Goal: Task Accomplishment & Management: Manage account settings

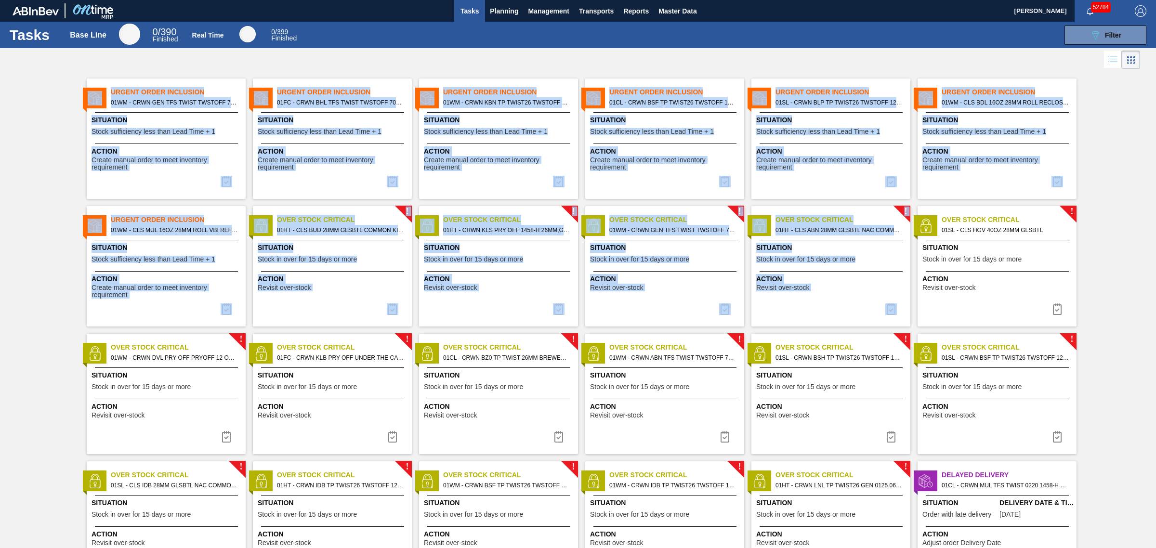
drag, startPoint x: 56, startPoint y: 72, endPoint x: 1104, endPoint y: 319, distance: 1077.1
click at [1101, 311] on div "Urgent Order Inclusion 01WM - CRWN GEN TFS TWIST TWSTOFF 75# 2-COLR PRICKLY PEA…" at bounding box center [578, 326] width 1156 height 510
click at [1104, 319] on div "Urgent Order Inclusion 01WM - CRWN GEN TFS TWIST TWSTOFF 75# 2-COLR PRICKLY PEA…" at bounding box center [578, 326] width 1156 height 510
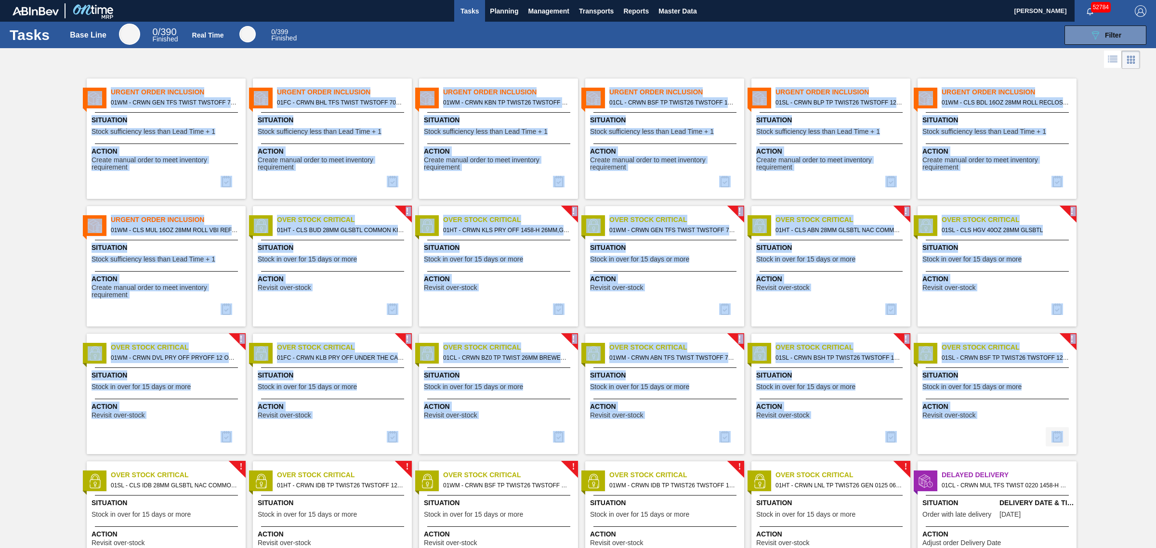
drag, startPoint x: 44, startPoint y: 54, endPoint x: 1062, endPoint y: 445, distance: 1090.7
click at [1062, 445] on div "Tasks Base Line 0 / 390 Finished Real Time 0 / 399 Finished 089F7B8B-B2A5-4AFE-…" at bounding box center [578, 263] width 1156 height 483
click at [1113, 445] on div "Urgent Order Inclusion 01WM - CRWN GEN TFS TWIST TWSTOFF 75# 2-COLR PRICKLY PEA…" at bounding box center [578, 326] width 1156 height 510
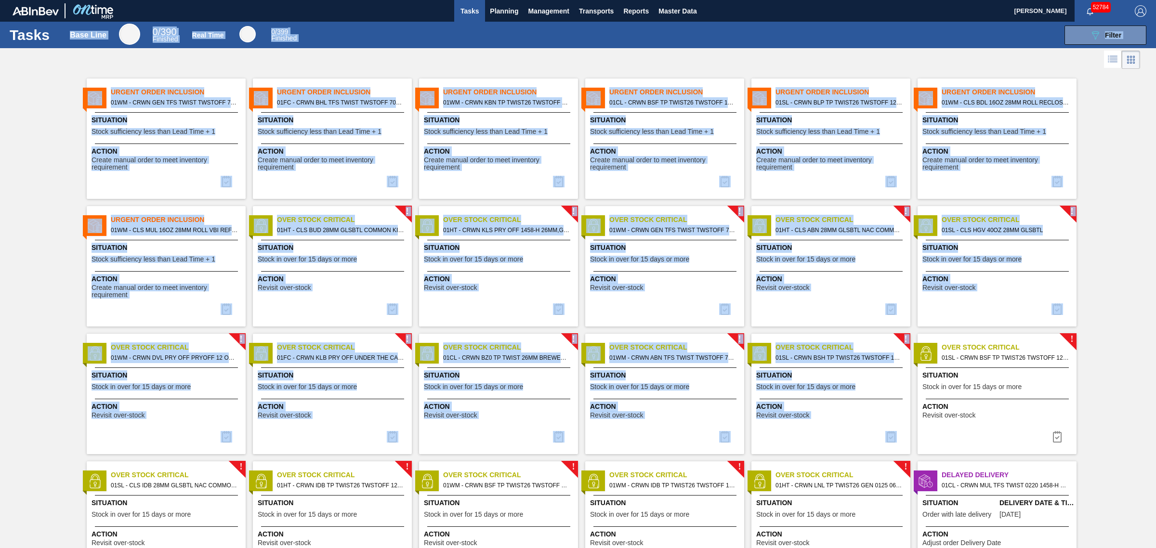
drag, startPoint x: 1084, startPoint y: 446, endPoint x: 95, endPoint y: 37, distance: 1069.6
click at [95, 37] on div "Tasks Base Line 0 / 390 Finished Real Time 0 / 399 Finished 089F7B8B-B2A5-4AFE-…" at bounding box center [578, 263] width 1156 height 483
click at [121, 62] on div at bounding box center [578, 59] width 1156 height 23
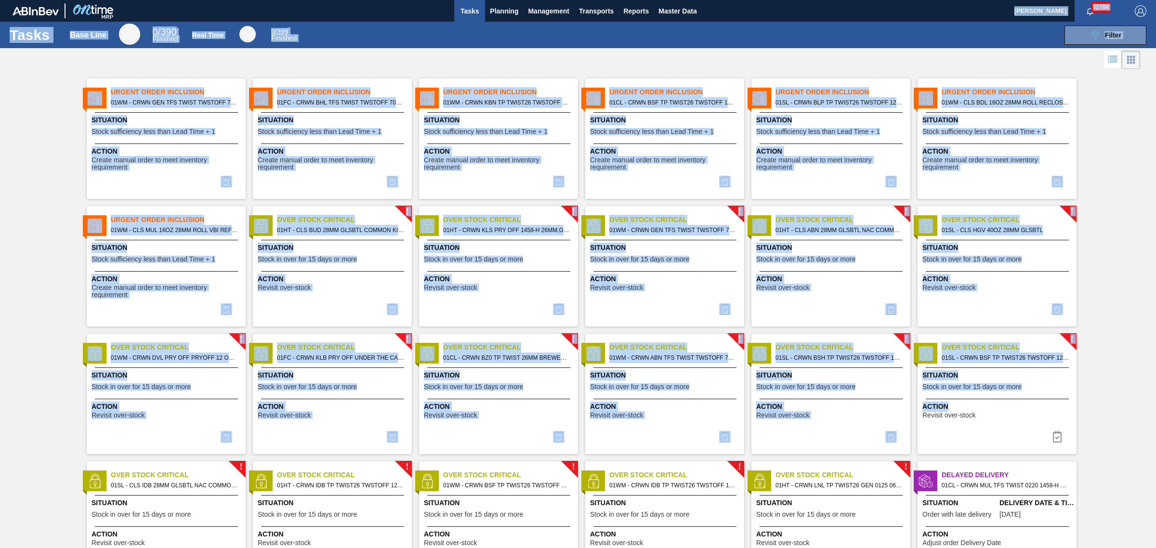
drag, startPoint x: 11, startPoint y: 13, endPoint x: 1073, endPoint y: 454, distance: 1149.7
click at [1073, 454] on main "Tasks Planning Management Transports Reports Master Data Joseph Shearburn 52784…" at bounding box center [578, 274] width 1156 height 548
click at [1118, 430] on div "Urgent Order Inclusion 01WM - CRWN GEN TFS TWIST TWSTOFF 75# 2-COLR PRICKLY PEA…" at bounding box center [578, 326] width 1156 height 510
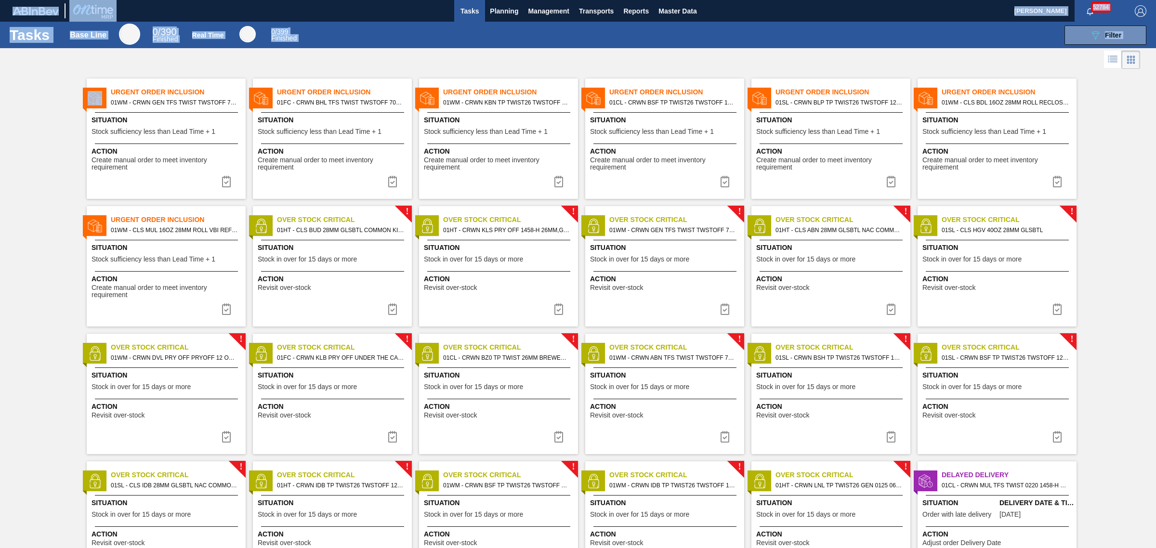
scroll to position [58, 0]
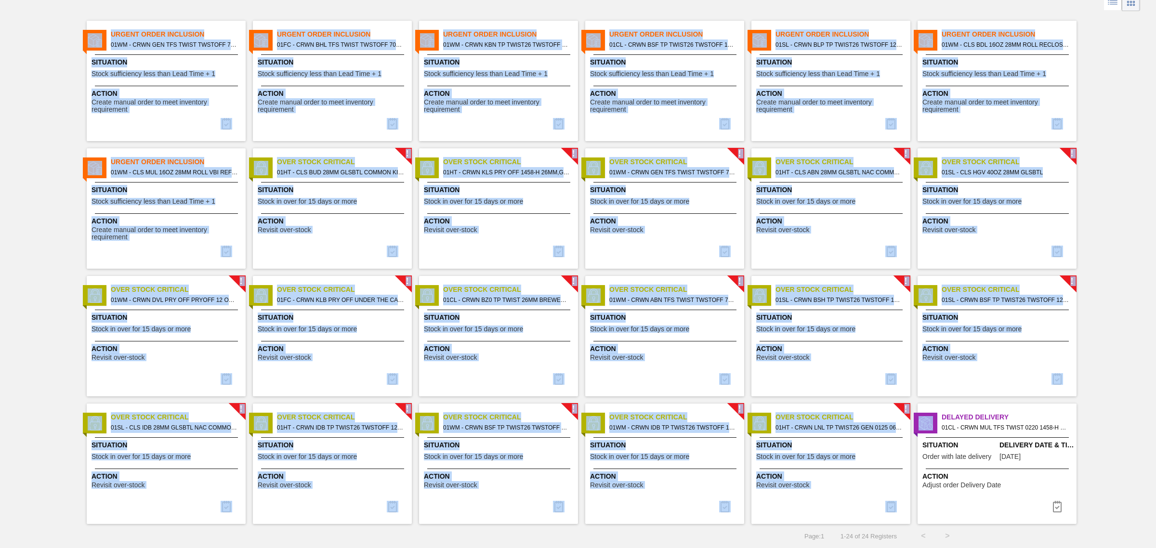
drag, startPoint x: 52, startPoint y: 69, endPoint x: 1103, endPoint y: 513, distance: 1141.2
click at [1103, 447] on div "Tasks Base Line 0 / 390 Finished Real Time 0 / 399 Finished 089F7B8B-B2A5-4AFE-…" at bounding box center [578, 205] width 1156 height 483
click at [1106, 501] on div "Urgent Order Inclusion 01WM - CRWN GEN TFS TWIST TWSTOFF 75# 2-COLR PRICKLY PEA…" at bounding box center [578, 268] width 1156 height 510
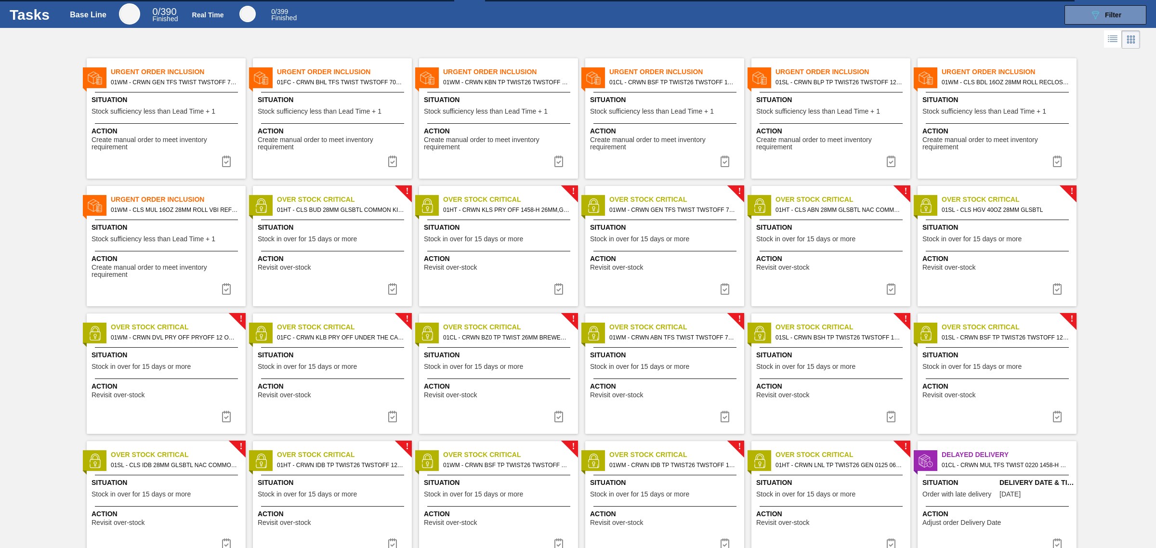
scroll to position [0, 0]
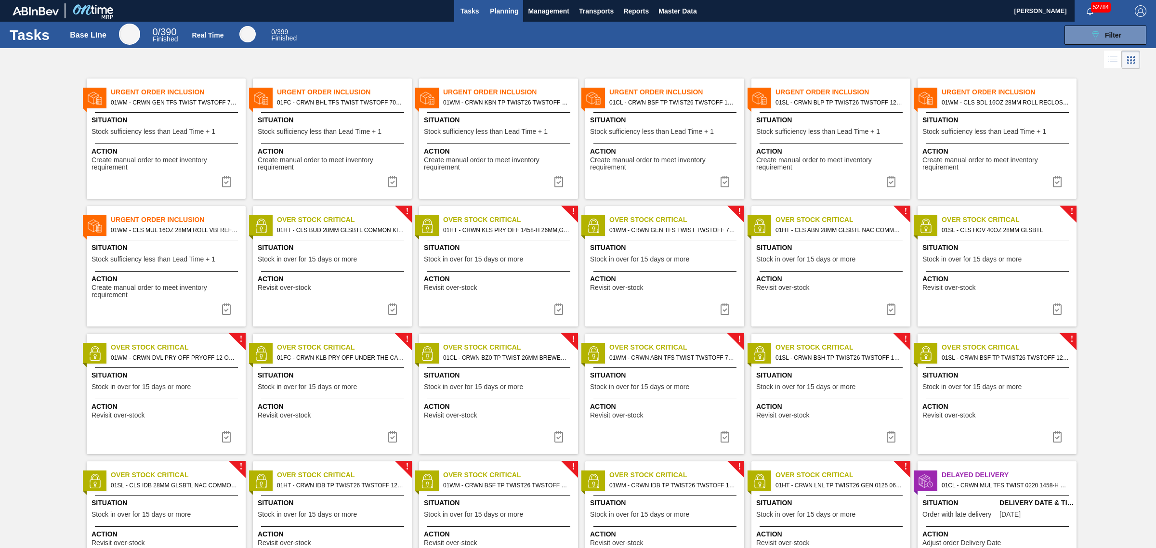
click at [501, 8] on span "Planning" at bounding box center [504, 11] width 28 height 12
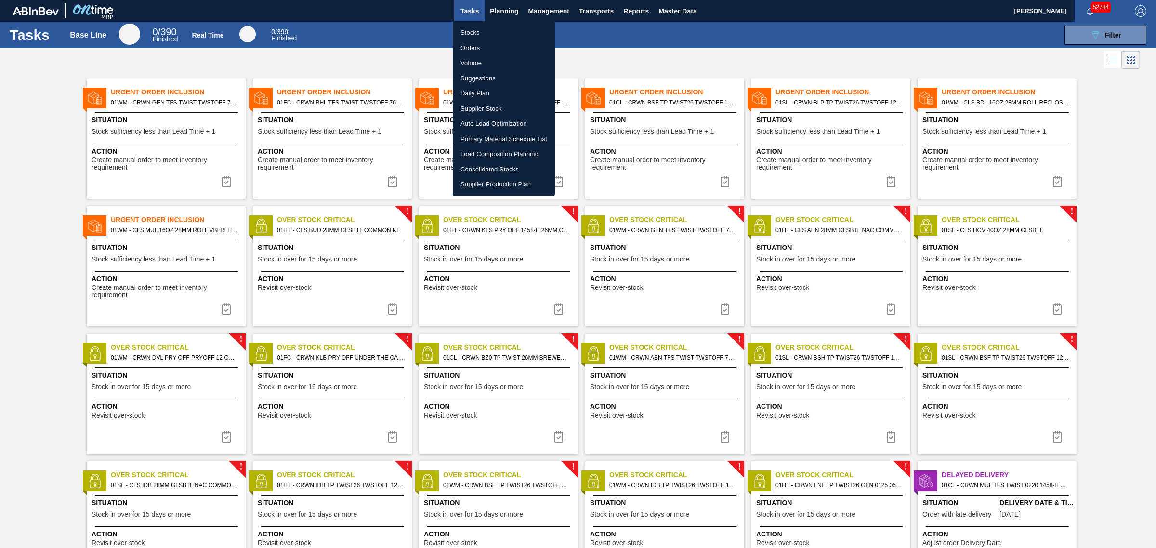
click at [407, 70] on div at bounding box center [578, 274] width 1156 height 548
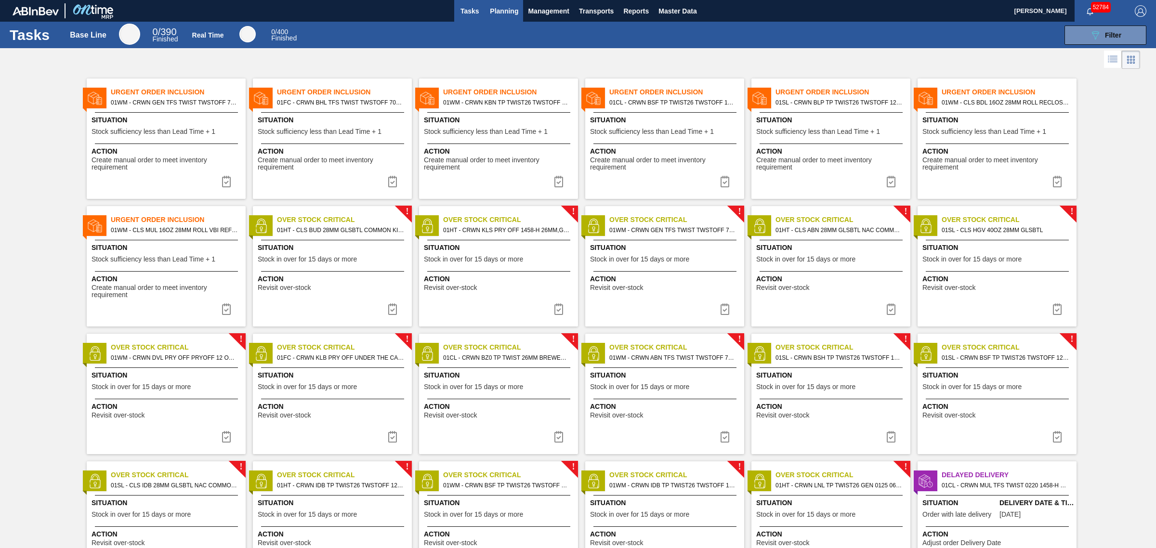
click at [507, 6] on span "Planning" at bounding box center [504, 11] width 28 height 12
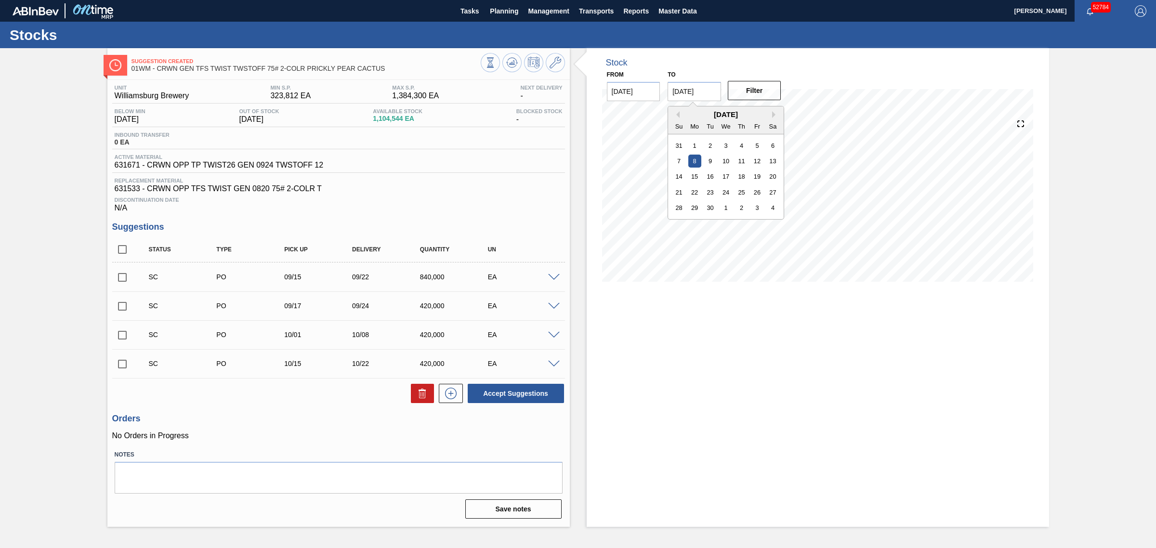
drag, startPoint x: 679, startPoint y: 91, endPoint x: 651, endPoint y: 92, distance: 28.0
click at [651, 92] on div "From 08/25/2025 to 09/08/2025 Previous Month Next Month September 2025 Su Mo Tu…" at bounding box center [694, 84] width 193 height 33
type input "10/08/2025"
click at [767, 87] on button "Filter" at bounding box center [754, 90] width 53 height 19
click at [507, 66] on icon at bounding box center [512, 63] width 12 height 12
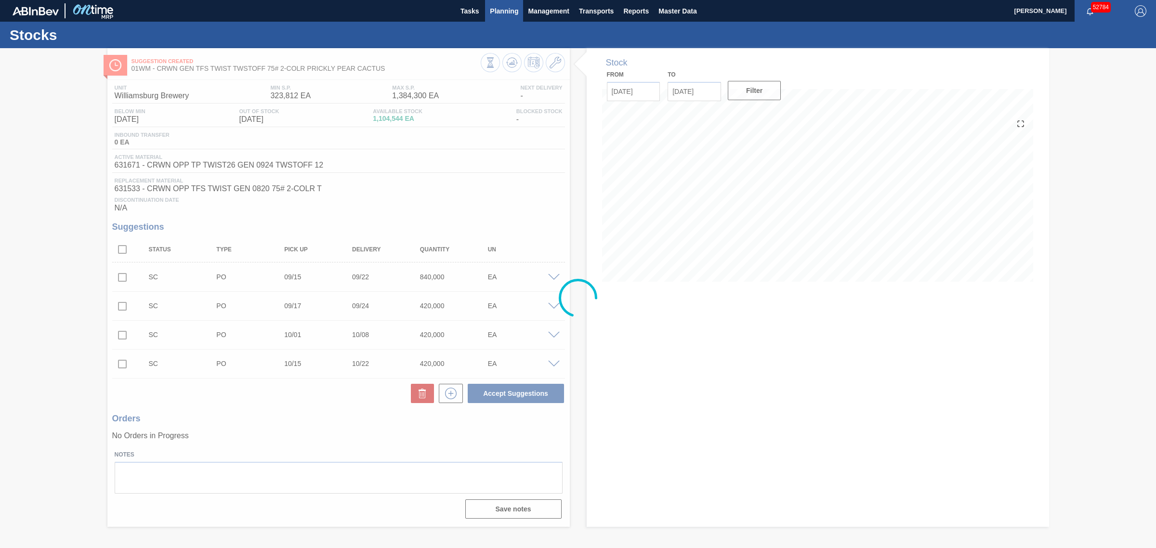
click at [502, 8] on span "Planning" at bounding box center [504, 11] width 28 height 12
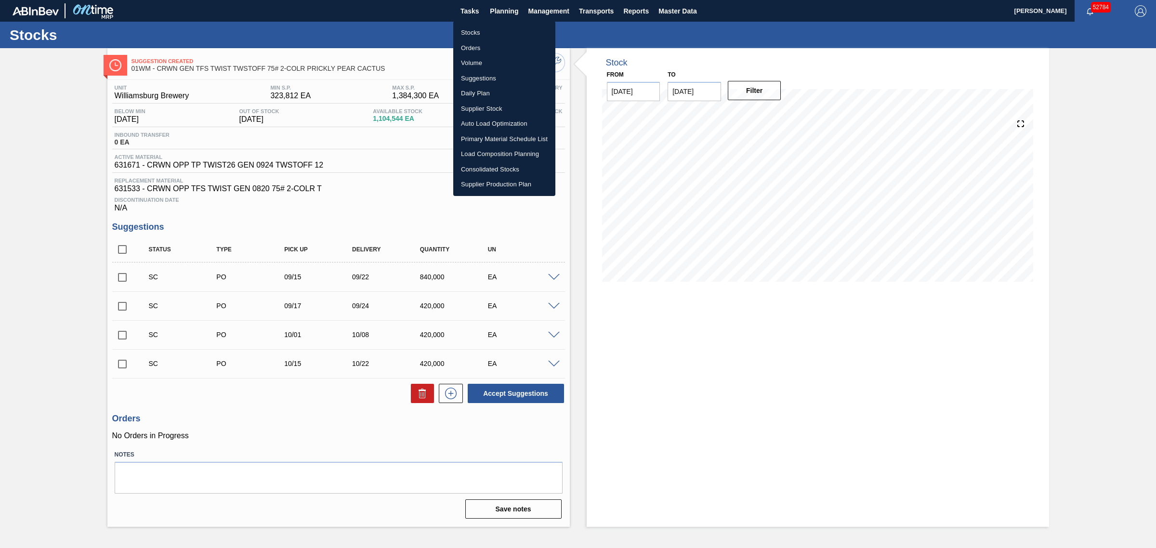
click at [846, 348] on div at bounding box center [578, 274] width 1156 height 548
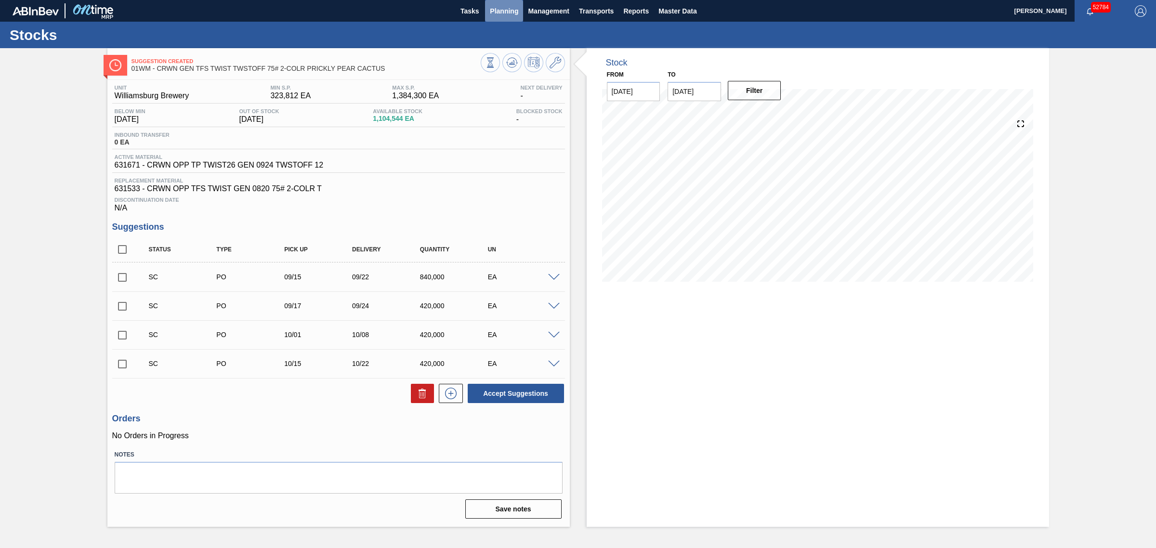
click at [509, 6] on span "Planning" at bounding box center [504, 11] width 28 height 12
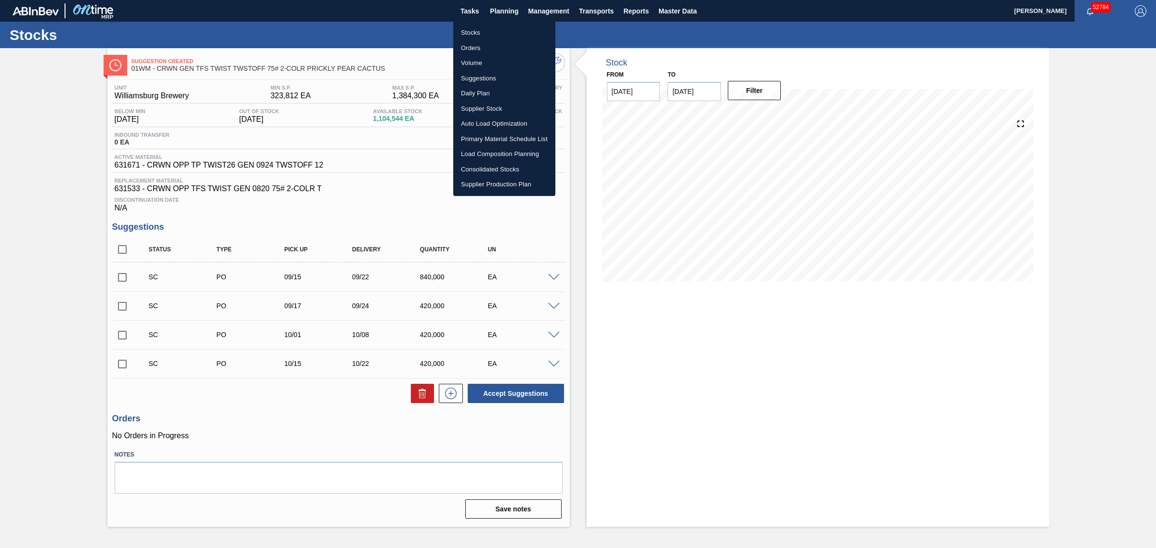
click at [35, 247] on div at bounding box center [578, 274] width 1156 height 548
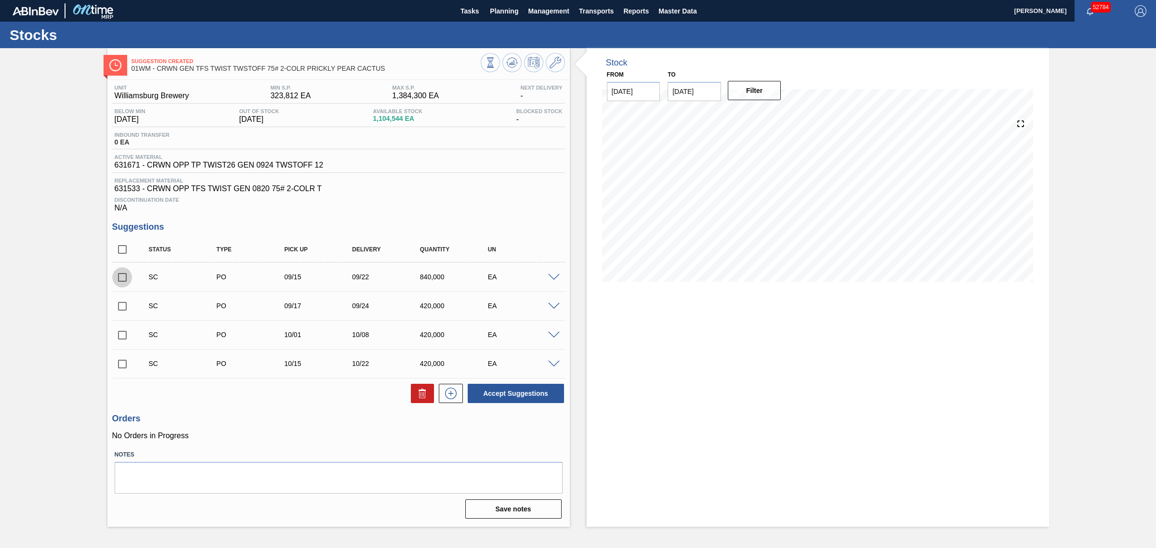
click at [119, 277] on input "checkbox" at bounding box center [122, 277] width 20 height 20
checkbox input "true"
click at [119, 316] on input "checkbox" at bounding box center [122, 306] width 20 height 20
checkbox input "true"
click at [499, 394] on button "Accept Suggestions" at bounding box center [516, 393] width 96 height 19
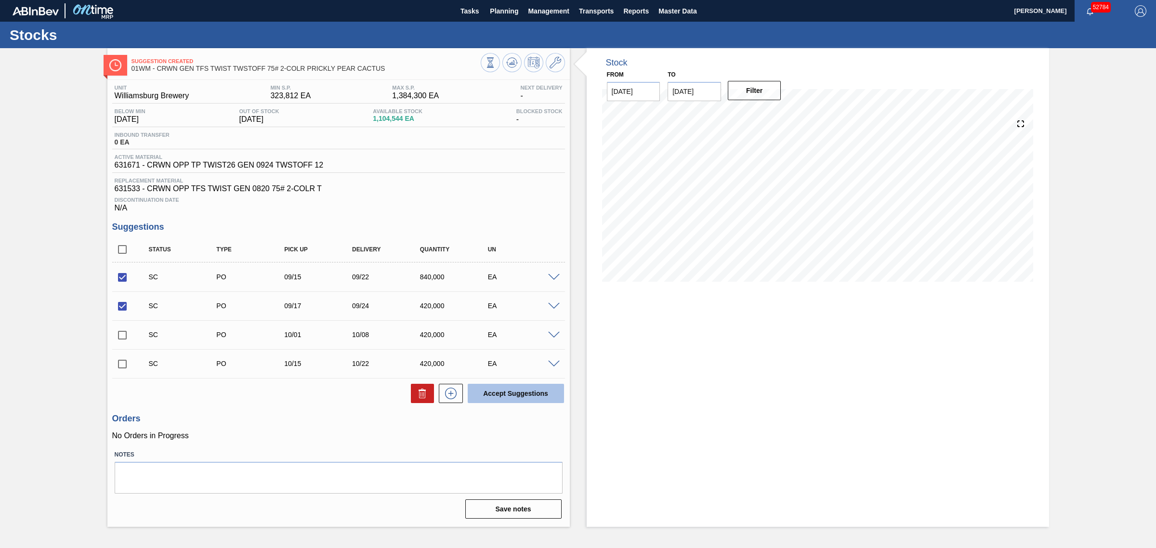
checkbox input "false"
click at [122, 282] on input "checkbox" at bounding box center [122, 277] width 20 height 20
checkbox input "true"
click at [119, 304] on input "checkbox" at bounding box center [122, 306] width 20 height 20
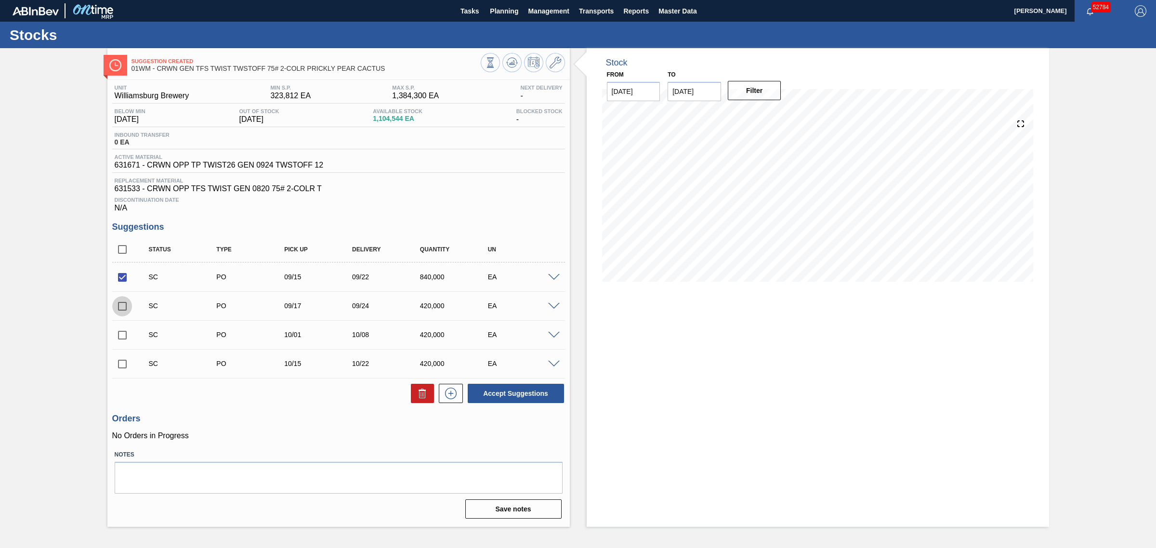
checkbox input "true"
click at [520, 403] on button "Accept Suggestions" at bounding box center [516, 393] width 96 height 19
checkbox input "false"
click at [503, 62] on button at bounding box center [511, 62] width 19 height 19
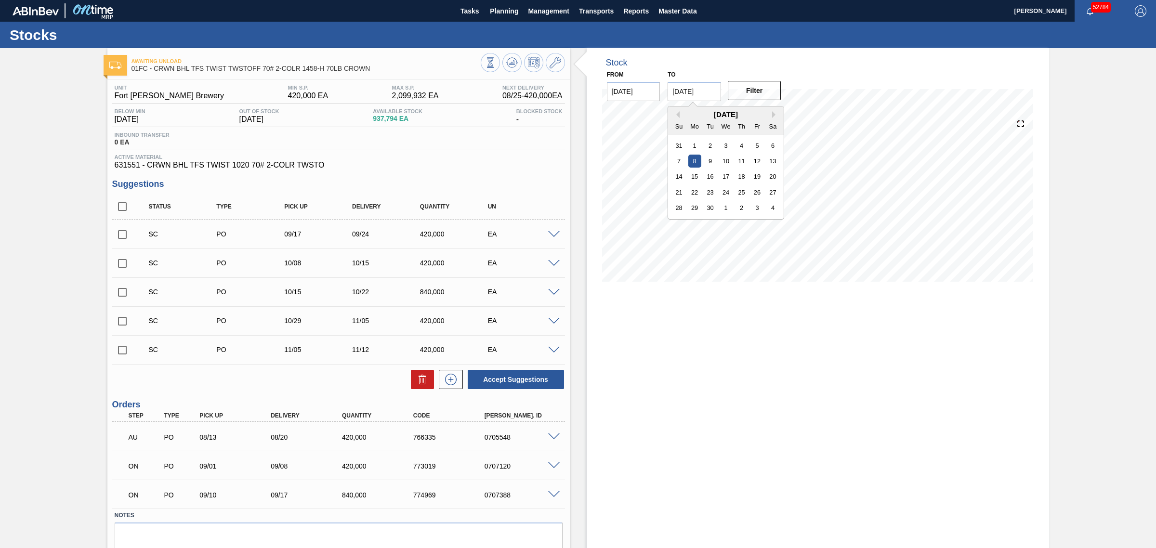
drag, startPoint x: 677, startPoint y: 88, endPoint x: 653, endPoint y: 88, distance: 24.1
click at [653, 88] on div "From 08/25/2025 to 09/08/2025 Previous Month Next Month September 2025 Su Mo Tu…" at bounding box center [694, 84] width 193 height 33
drag, startPoint x: 678, startPoint y: 90, endPoint x: 665, endPoint y: 91, distance: 13.5
click at [665, 91] on div "to 09/08/2025 Previous Month Next Month September 2025 Su Mo Tu We Th Fr Sa 31 …" at bounding box center [694, 84] width 61 height 33
type input "10/08/2025"
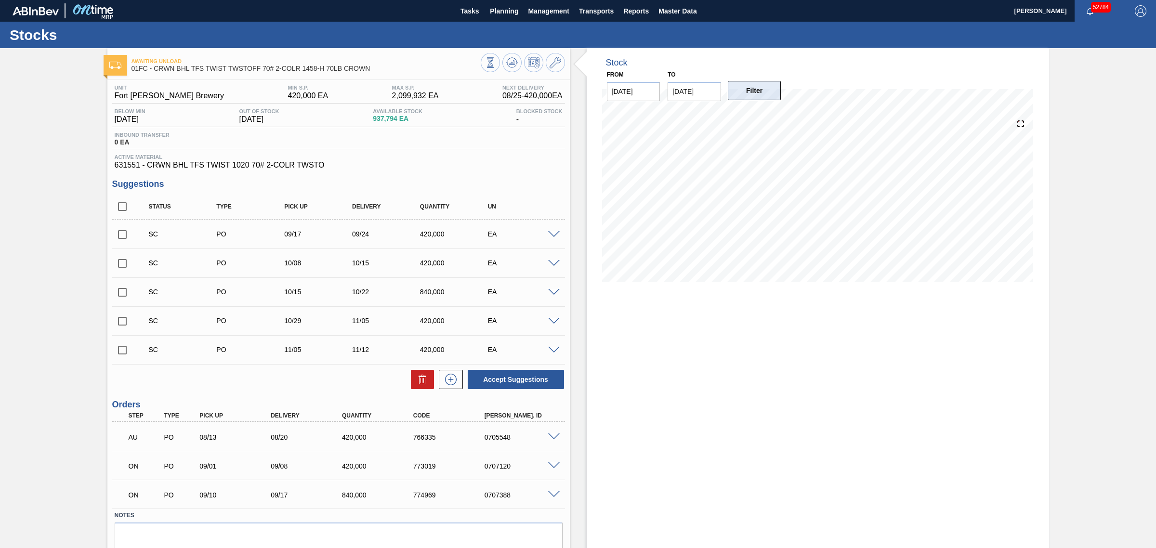
click at [755, 87] on button "Filter" at bounding box center [754, 90] width 53 height 19
click at [509, 57] on icon at bounding box center [512, 63] width 12 height 12
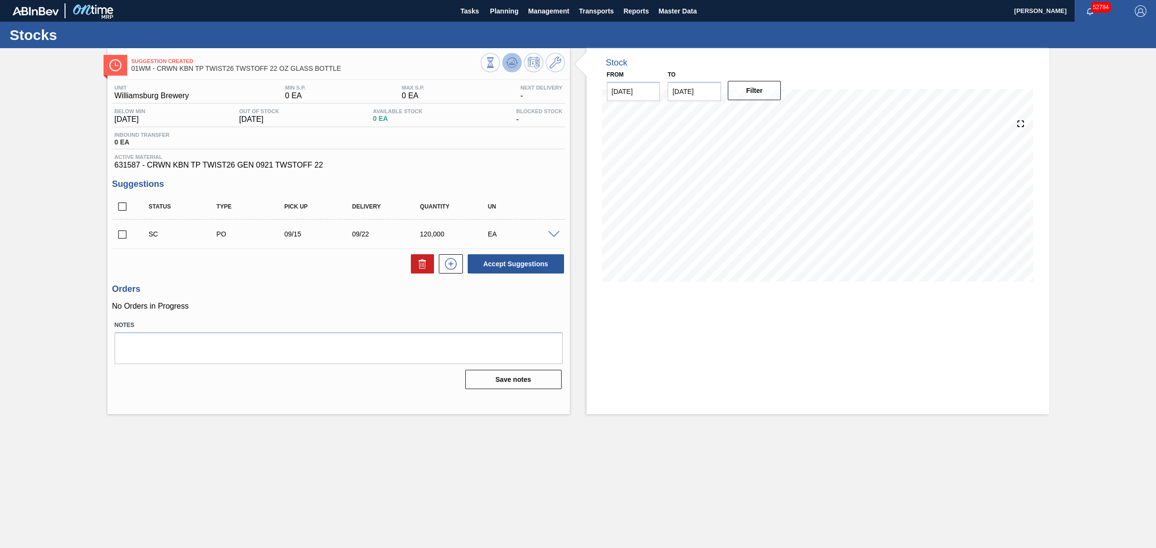
click at [516, 58] on icon at bounding box center [512, 63] width 12 height 12
click at [509, 66] on icon at bounding box center [512, 63] width 12 height 12
click at [678, 90] on input "[DATE]" at bounding box center [693, 91] width 53 height 19
drag, startPoint x: 678, startPoint y: 90, endPoint x: 658, endPoint y: 89, distance: 19.8
click at [658, 89] on div "From [DATE] to [DATE] Previous Month Next Month [DATE] Su Mo Tu We Th Fr Sa 31 …" at bounding box center [694, 84] width 193 height 33
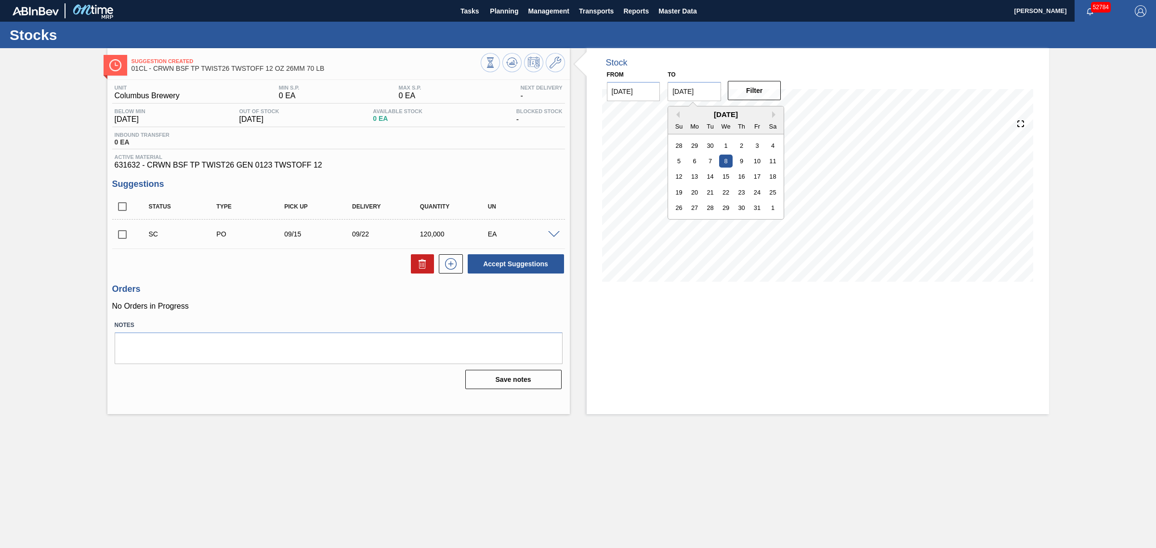
type input "[DATE]"
click at [752, 94] on button "Filter" at bounding box center [754, 90] width 53 height 19
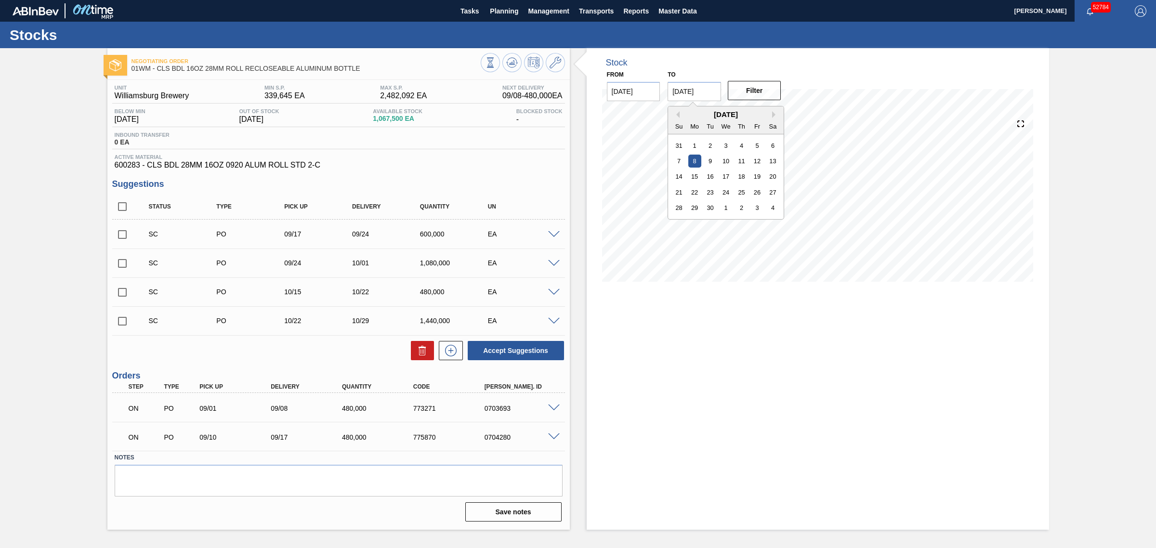
drag, startPoint x: 678, startPoint y: 90, endPoint x: 659, endPoint y: 88, distance: 19.4
click at [659, 88] on div "From 08/25/2025 to 09/08/2025 Previous Month Next Month September 2025 Su Mo Tu…" at bounding box center [694, 84] width 193 height 33
type input "[DATE]"
click at [758, 93] on button "Filter" at bounding box center [754, 90] width 53 height 19
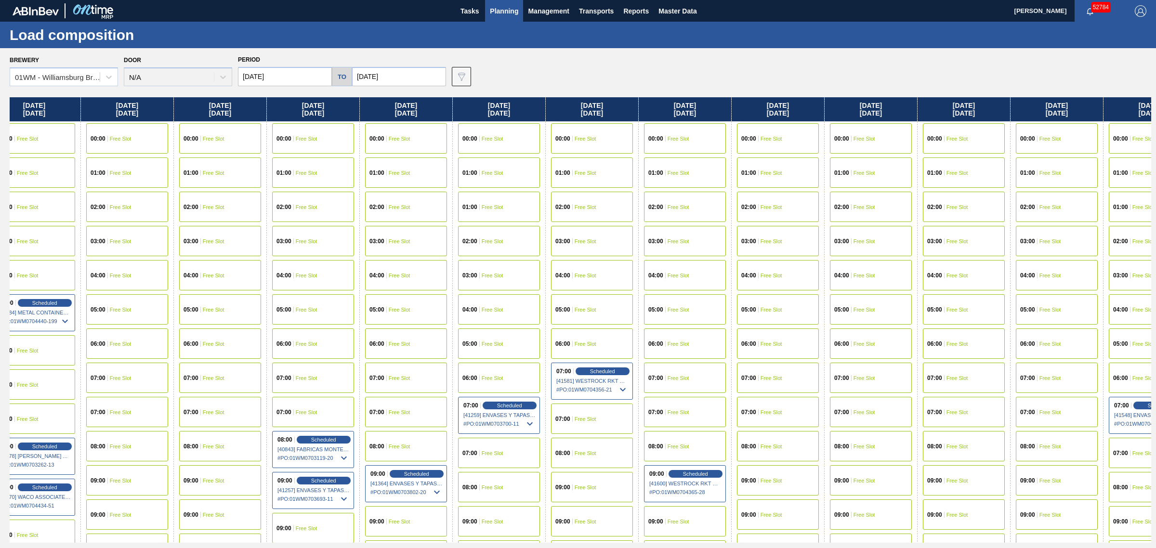
drag, startPoint x: 757, startPoint y: 247, endPoint x: 763, endPoint y: 246, distance: 6.8
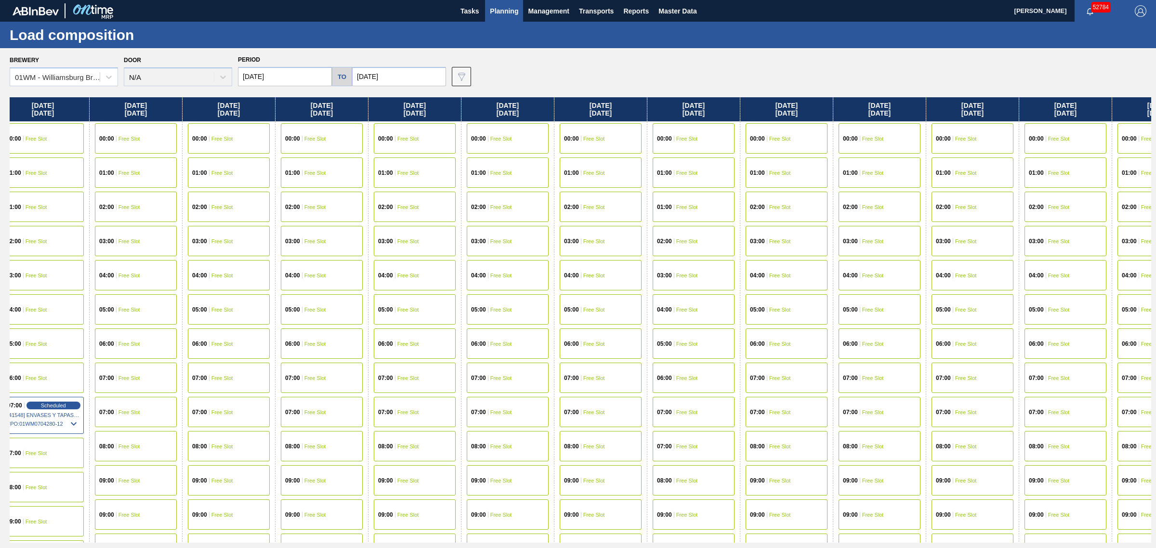
drag, startPoint x: 535, startPoint y: 222, endPoint x: 509, endPoint y: 220, distance: 26.1
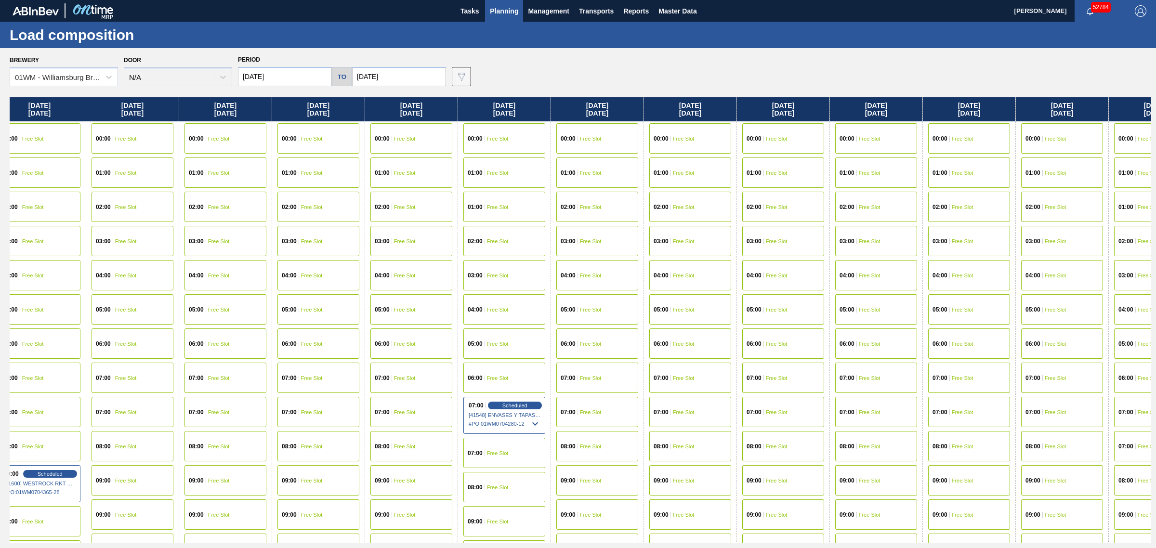
drag, startPoint x: 453, startPoint y: 227, endPoint x: 372, endPoint y: 223, distance: 80.5
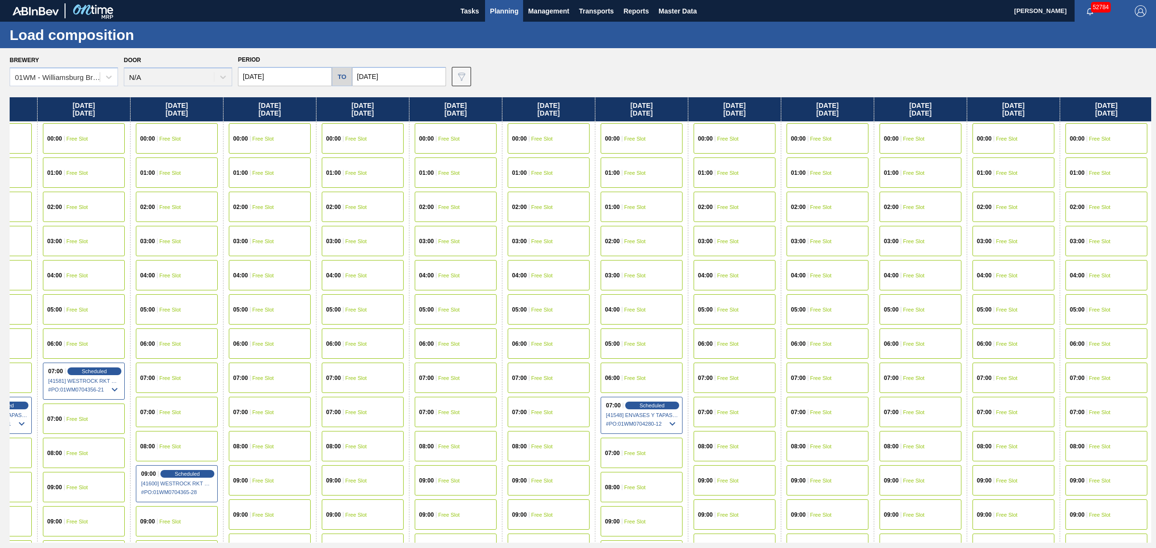
drag, startPoint x: 518, startPoint y: 236, endPoint x: 415, endPoint y: 227, distance: 103.9
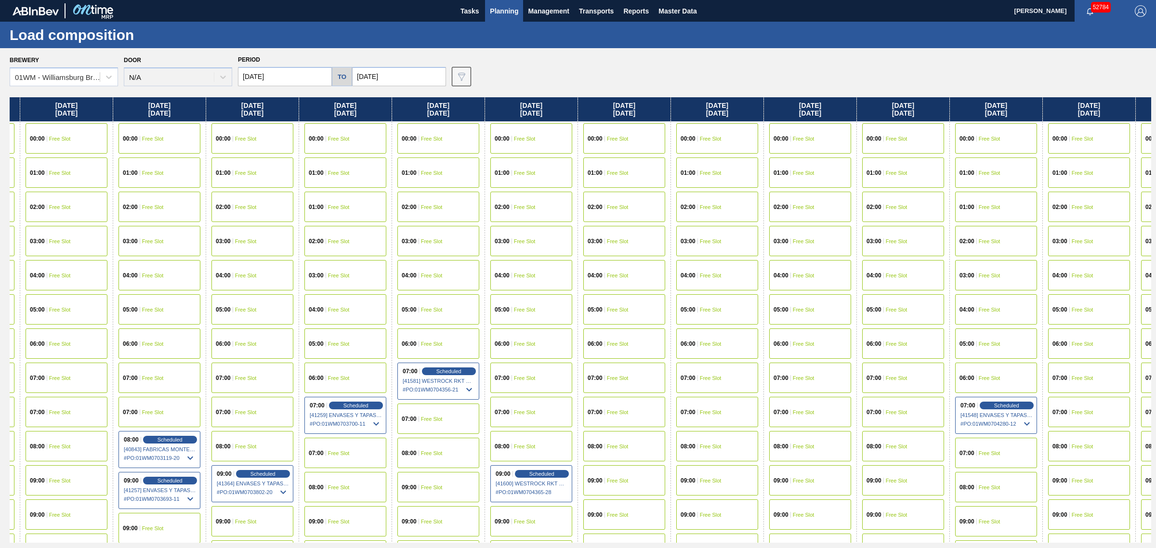
scroll to position [0, 1942]
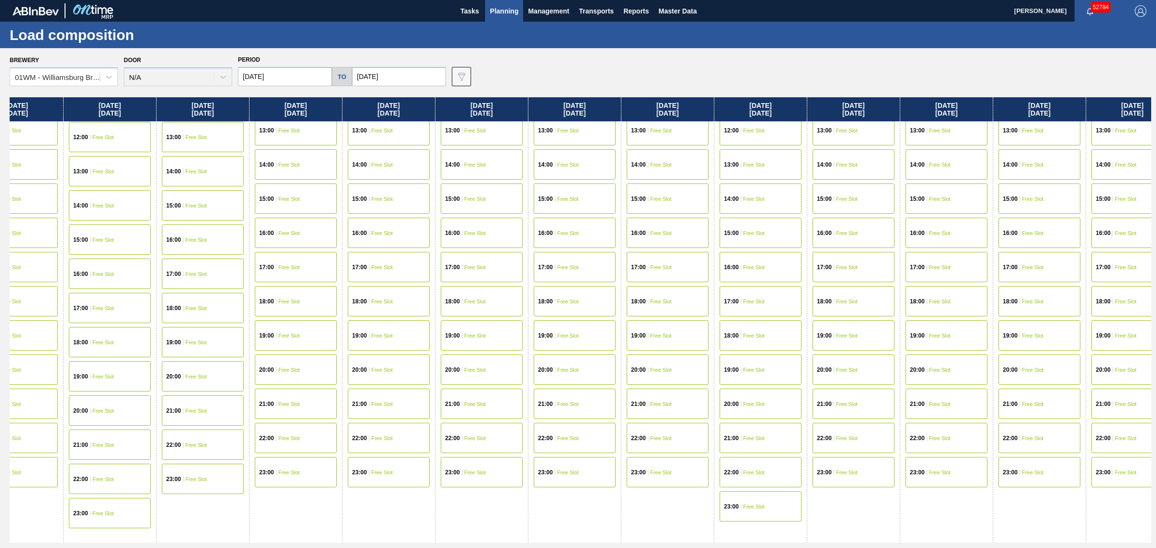
drag, startPoint x: 679, startPoint y: 324, endPoint x: 738, endPoint y: 447, distance: 136.8
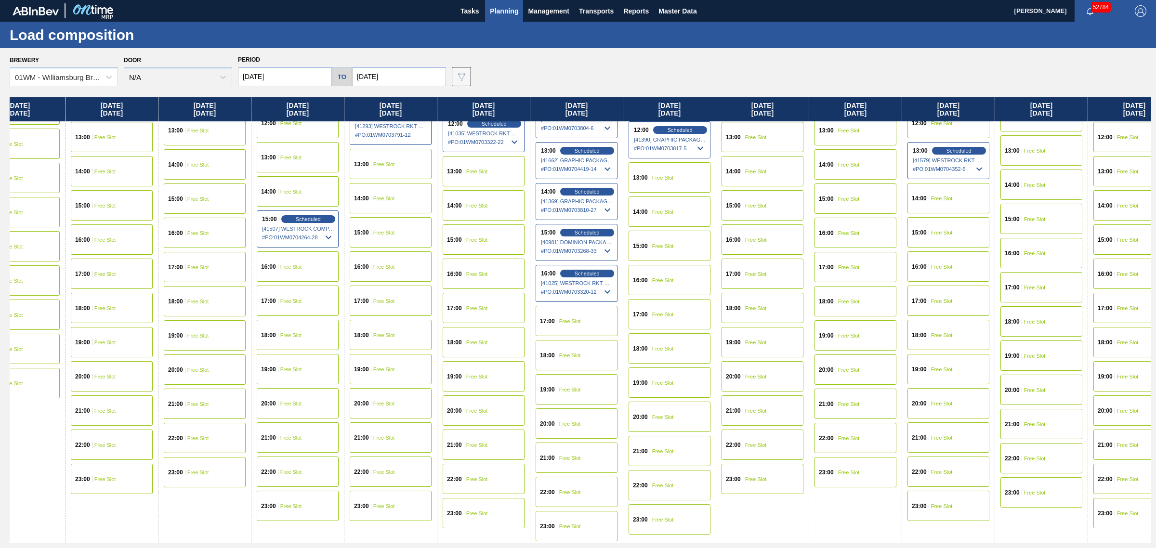
drag, startPoint x: 810, startPoint y: 76, endPoint x: 913, endPoint y: 76, distance: 103.1
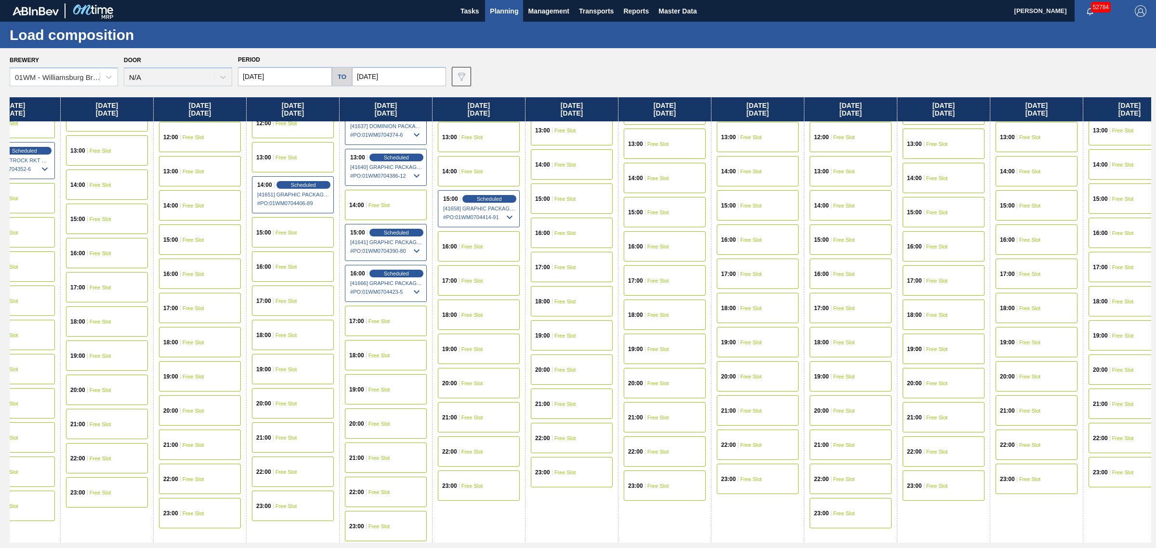
drag, startPoint x: 821, startPoint y: 285, endPoint x: 903, endPoint y: 294, distance: 82.8
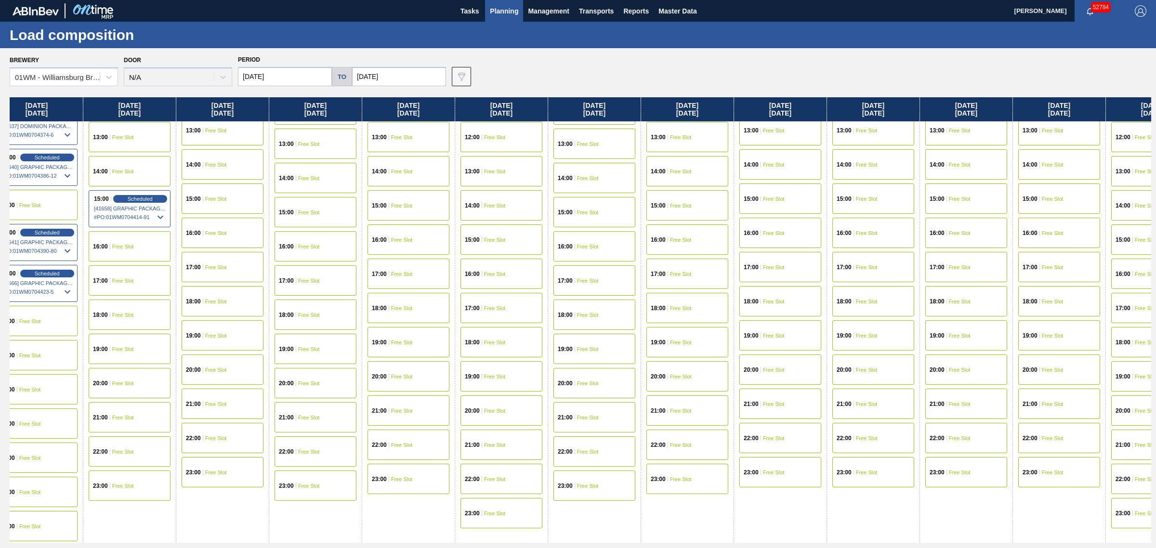
drag, startPoint x: 852, startPoint y: 296, endPoint x: 865, endPoint y: 296, distance: 13.0
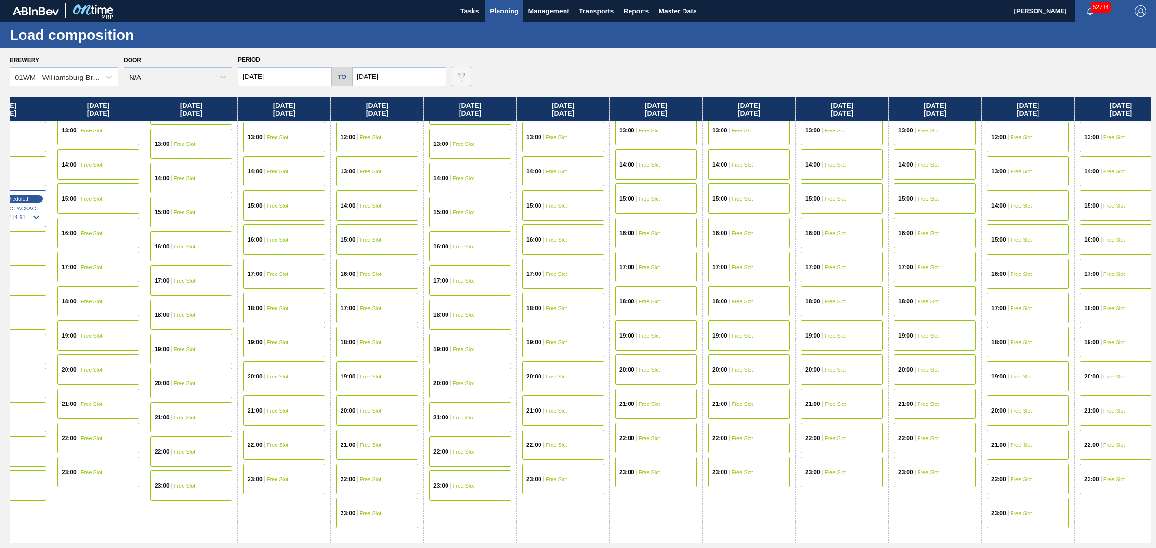
drag, startPoint x: 820, startPoint y: 294, endPoint x: 862, endPoint y: 294, distance: 42.4
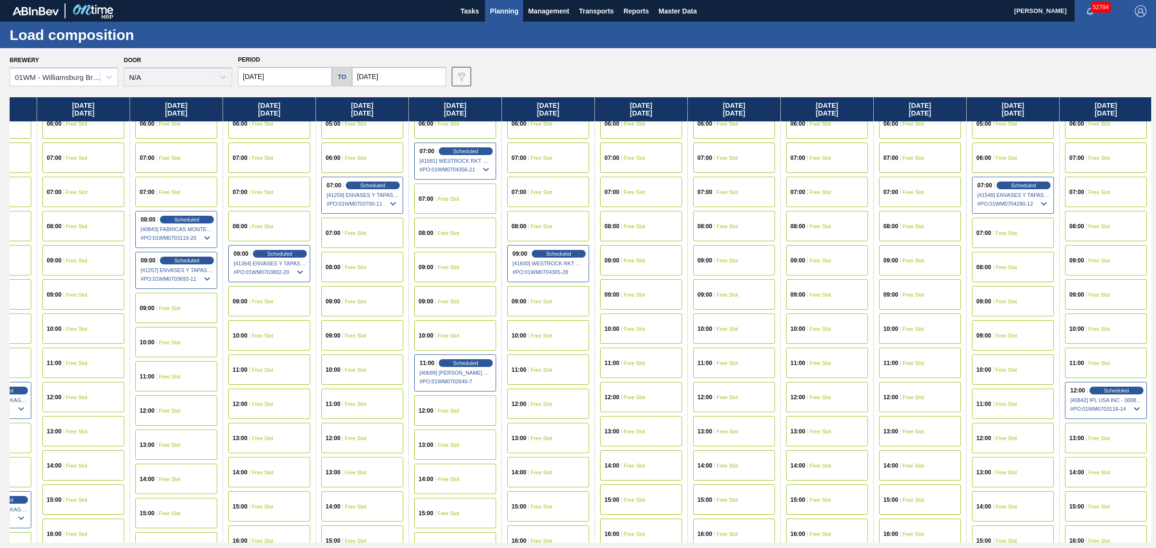
scroll to position [114, 1924]
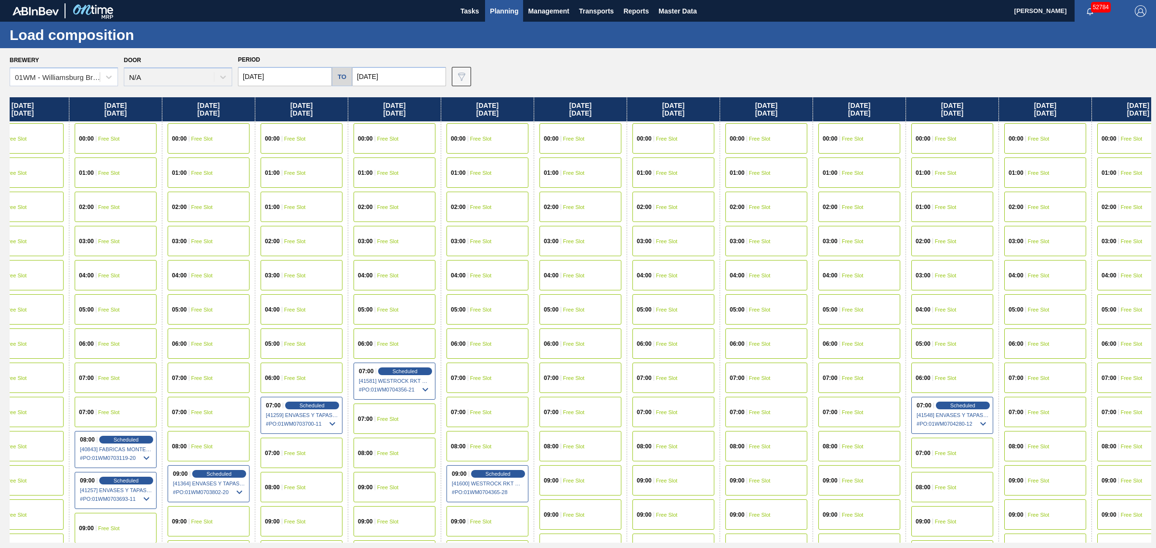
drag, startPoint x: 844, startPoint y: 321, endPoint x: 903, endPoint y: 321, distance: 59.7
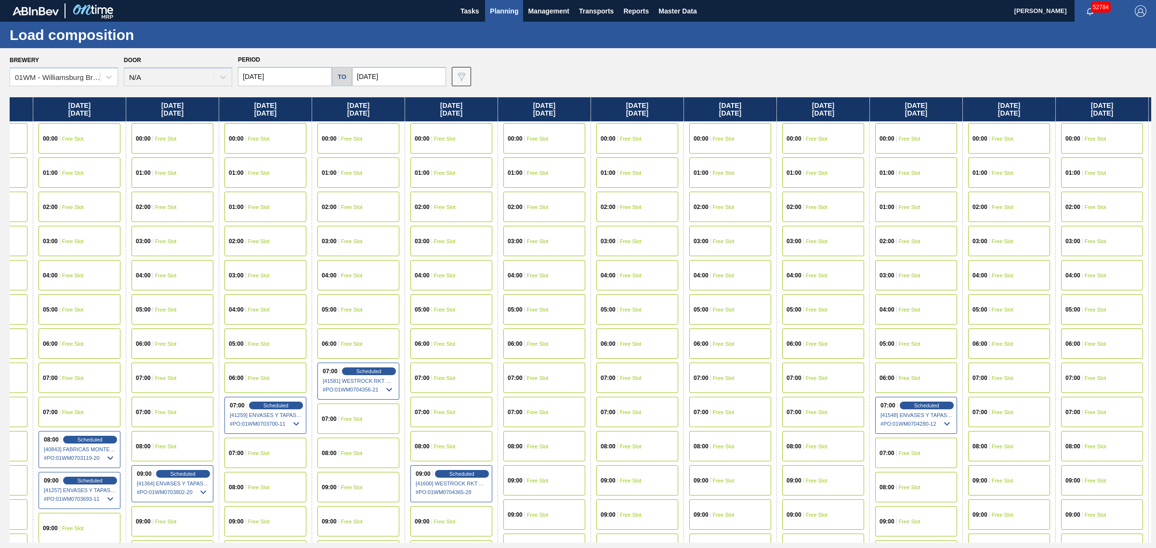
scroll to position [120, 2021]
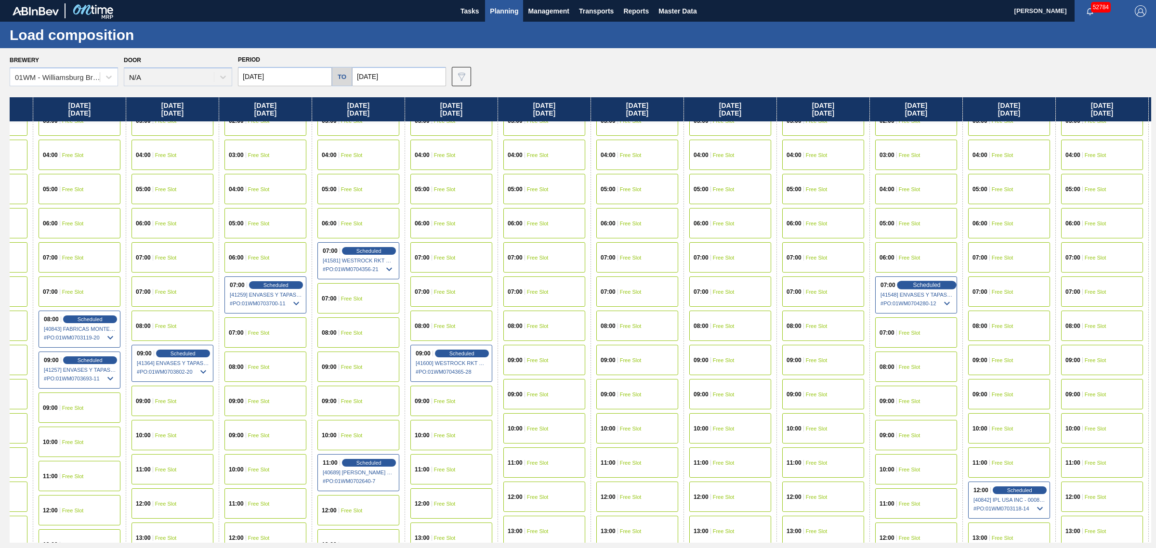
click at [937, 283] on span "Scheduled" at bounding box center [926, 285] width 27 height 6
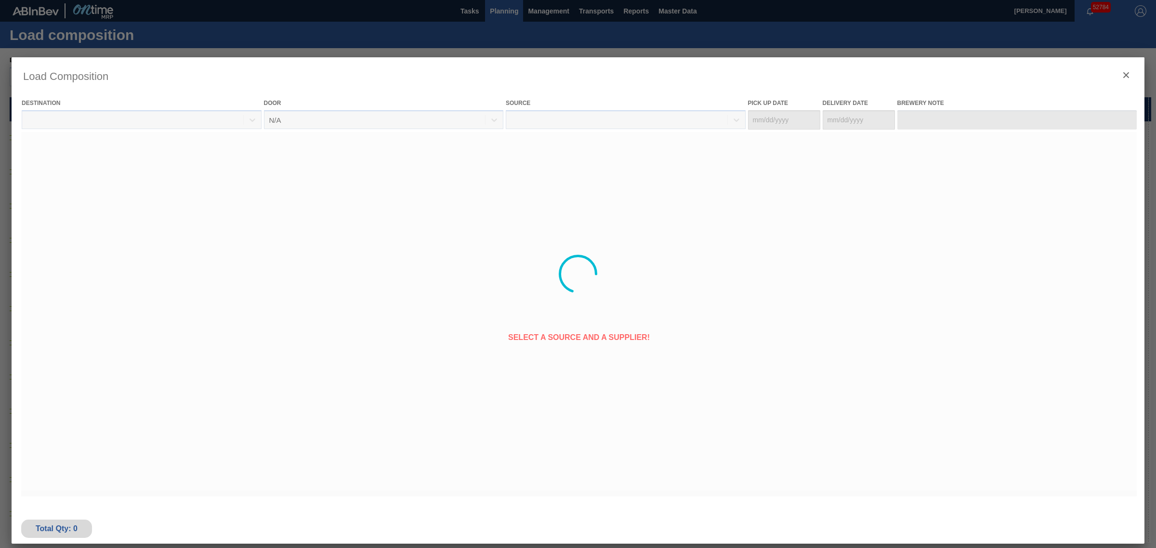
type Date "[DATE]"
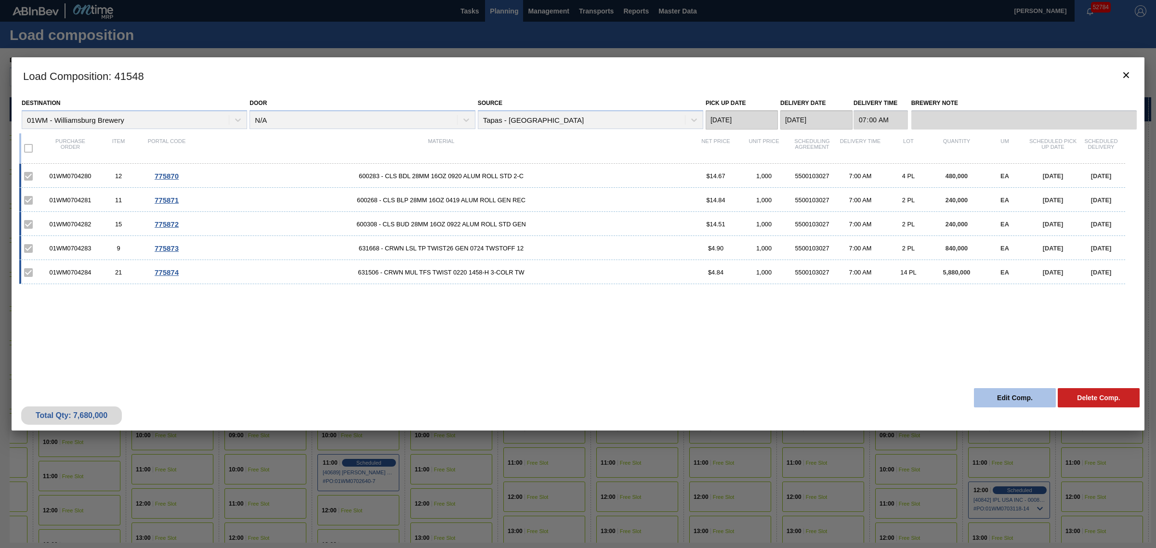
click at [1011, 396] on button "Edit Comp." at bounding box center [1015, 397] width 82 height 19
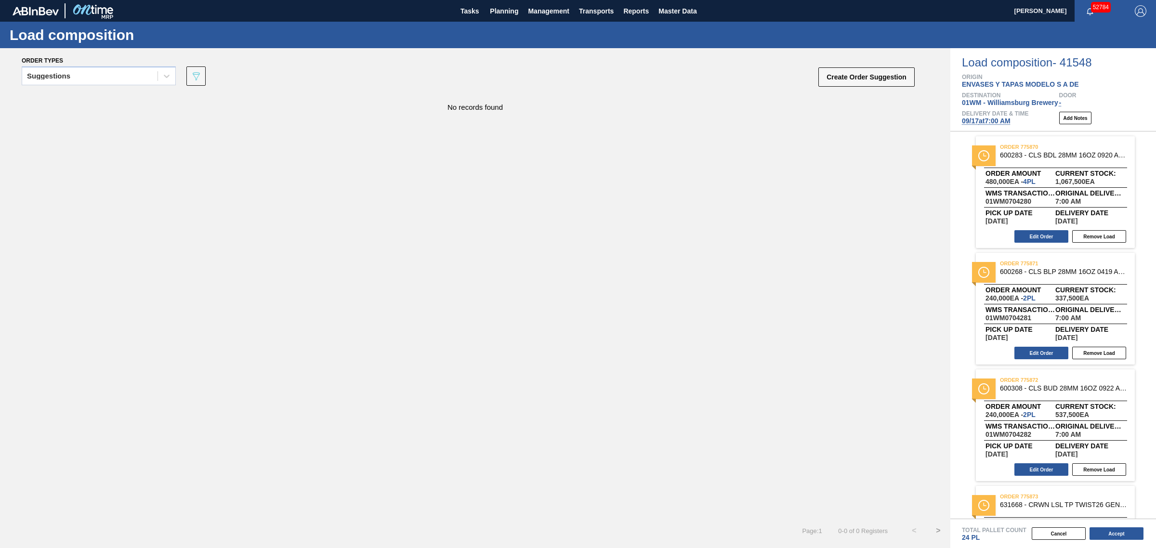
click at [841, 278] on div "No records found" at bounding box center [475, 305] width 950 height 425
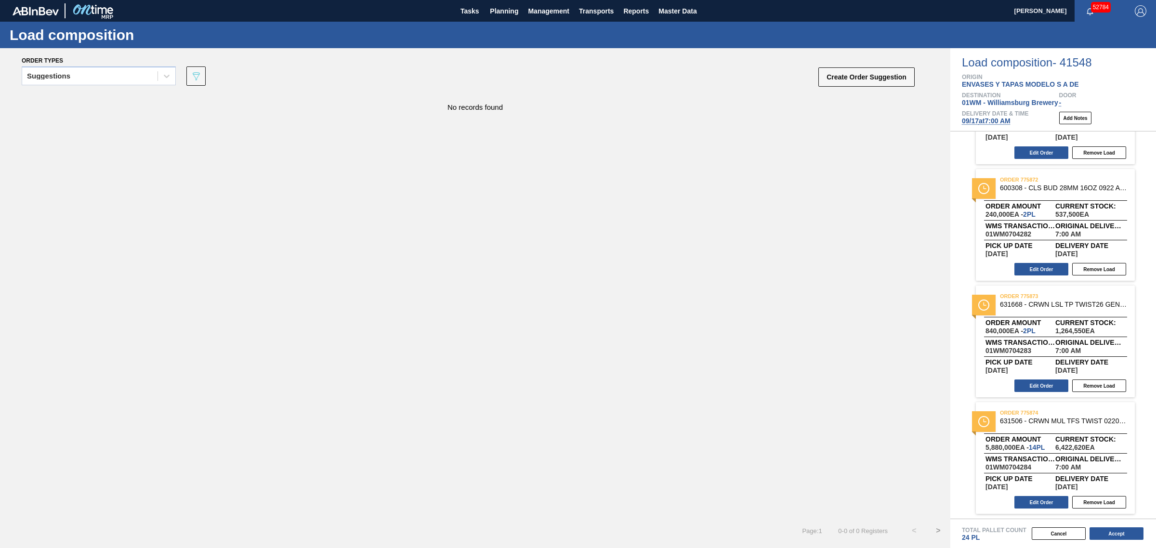
drag, startPoint x: 96, startPoint y: 73, endPoint x: 92, endPoint y: 86, distance: 13.7
click at [96, 73] on div "Suggestions" at bounding box center [89, 76] width 135 height 14
click at [92, 97] on div "Awaiting load composition" at bounding box center [99, 100] width 154 height 18
click at [64, 82] on div "Awaiting load composition" at bounding box center [89, 76] width 135 height 14
click at [68, 97] on div "Awaiting load composition" at bounding box center [99, 100] width 154 height 18
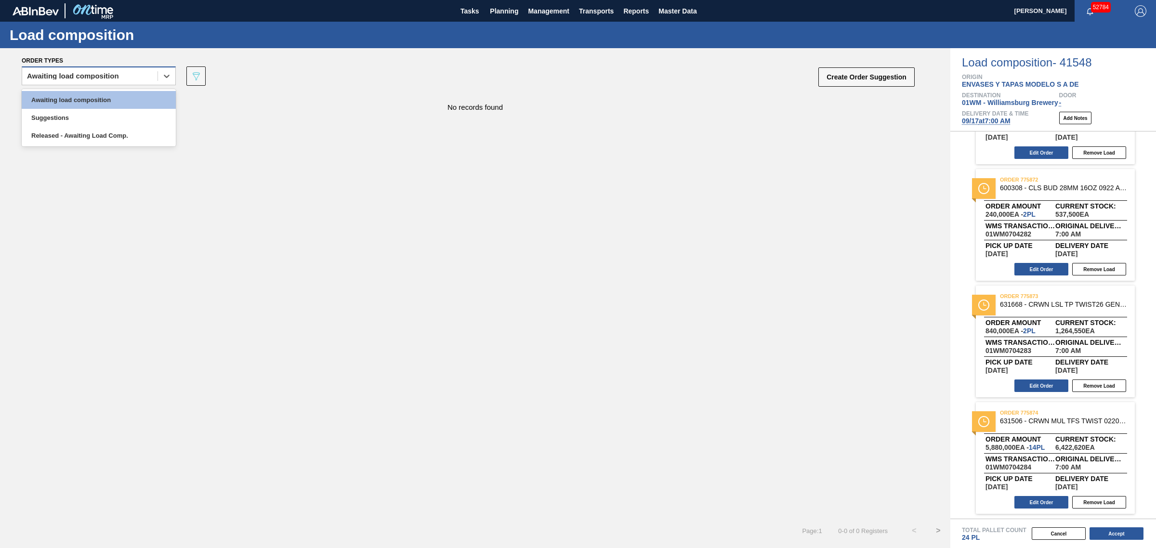
click at [155, 81] on div "Awaiting load composition" at bounding box center [89, 76] width 135 height 14
click at [503, 143] on div "No records found" at bounding box center [475, 305] width 950 height 425
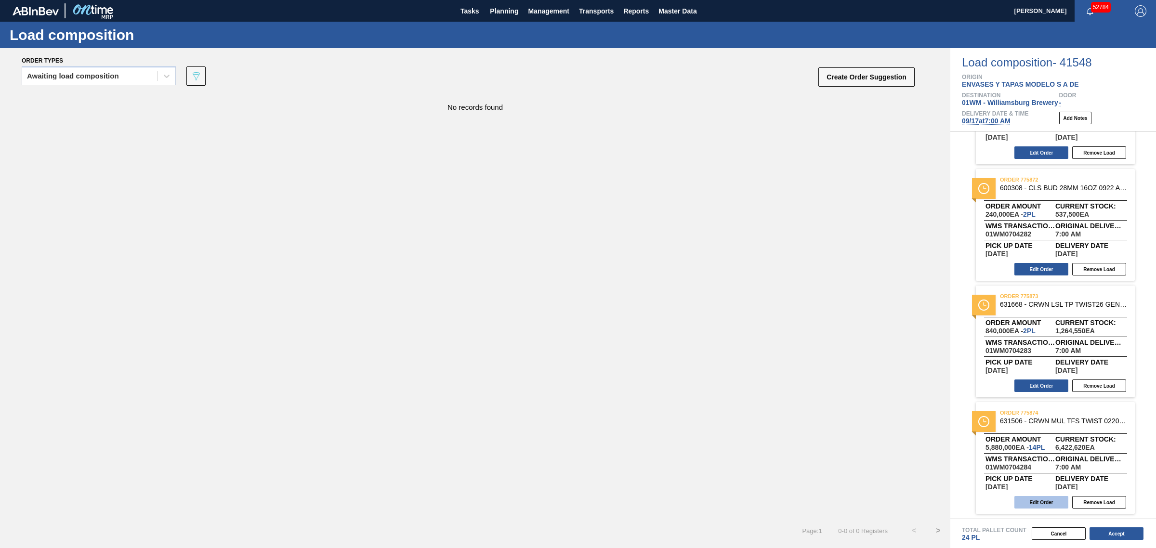
click at [1041, 499] on button "Edit Order" at bounding box center [1041, 502] width 54 height 13
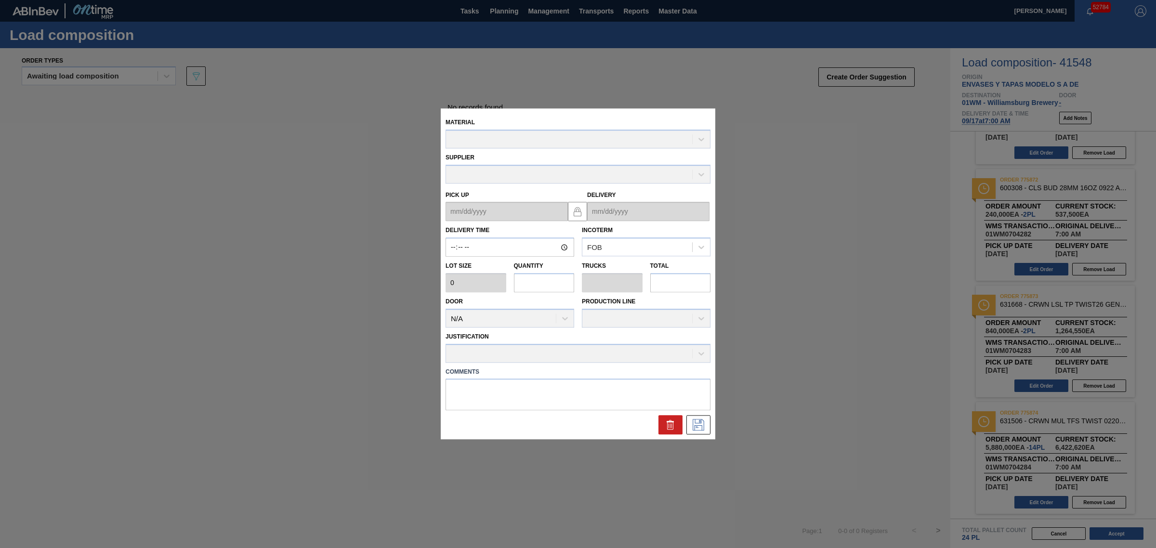
type input "07:00:00"
type input "420,000"
type input "14"
type input "0.636"
type input "5,880,000"
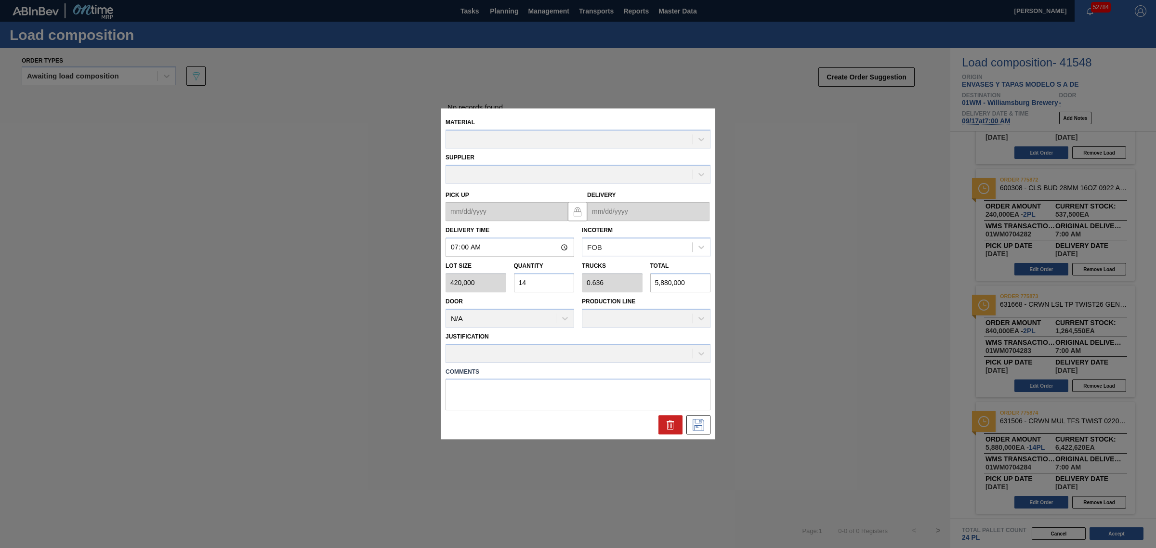
type up "09/10/2025"
type input "09/17/2025"
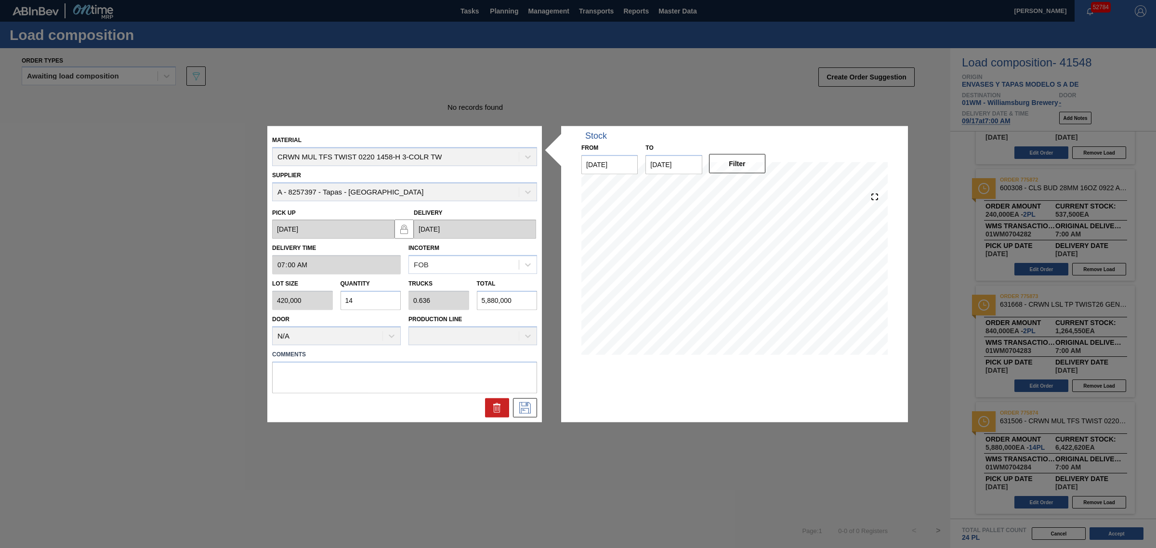
click at [311, 297] on div "Lot size 420,000 Quantity 14 Trucks 0.636 Total 5,880,000" at bounding box center [404, 292] width 273 height 36
type input "1"
type input "0.045"
type input "420,000"
type input "11"
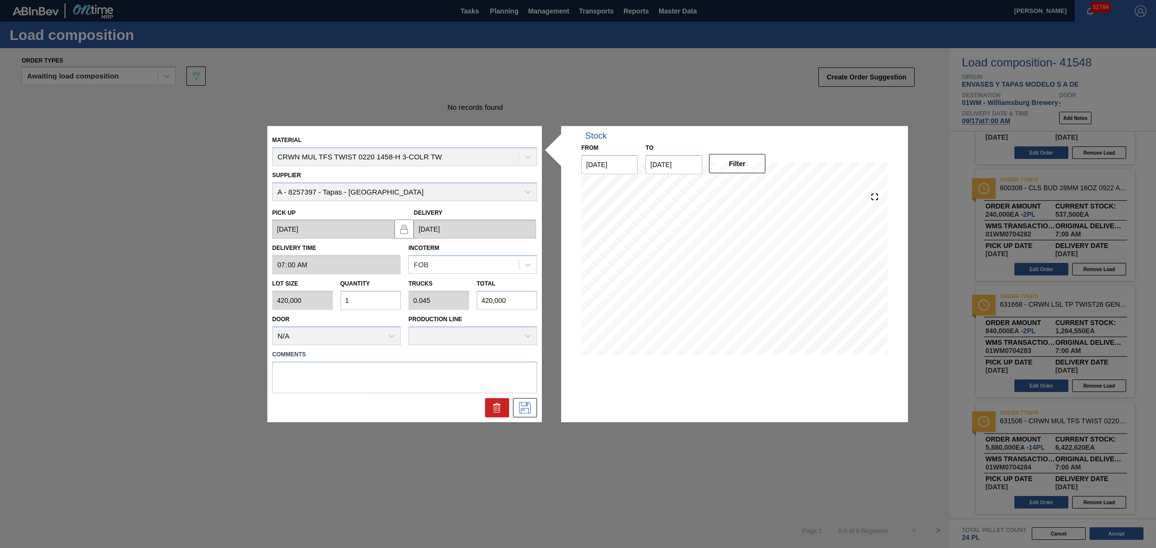
type input "0.5"
type input "4,620,000"
type input "11"
click at [525, 407] on icon at bounding box center [524, 408] width 15 height 12
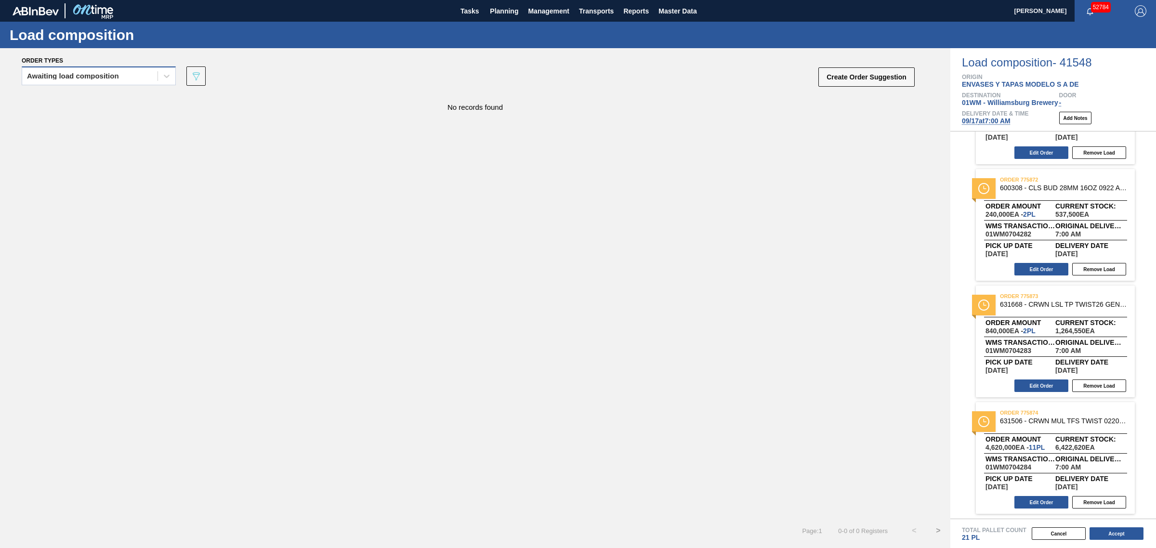
click at [68, 78] on div "Awaiting load composition" at bounding box center [73, 76] width 92 height 7
click at [78, 99] on div "Awaiting load composition" at bounding box center [99, 100] width 154 height 18
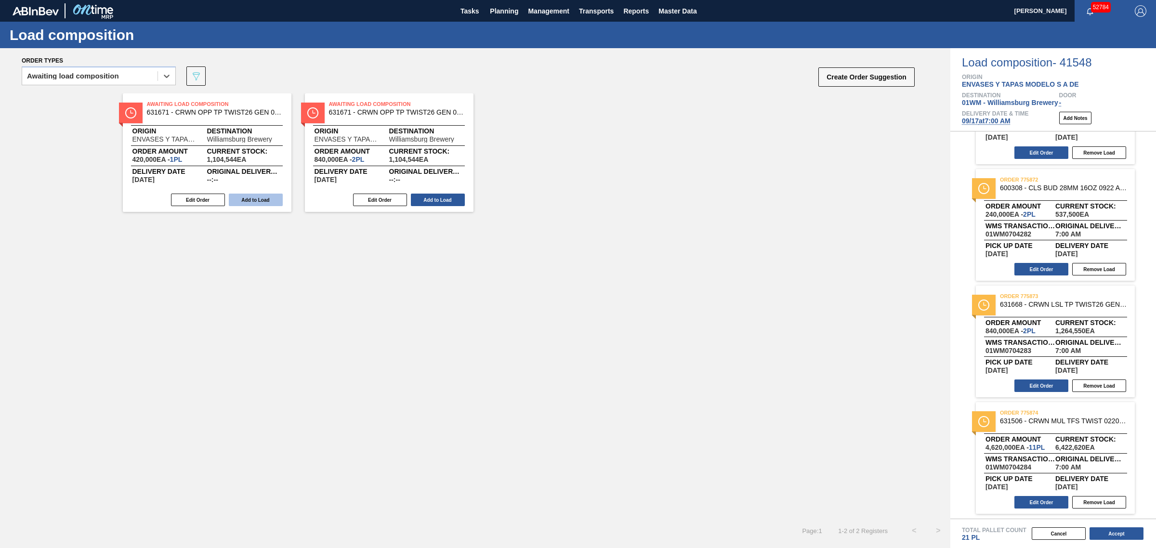
click at [258, 202] on button "Add to Load" at bounding box center [256, 200] width 54 height 13
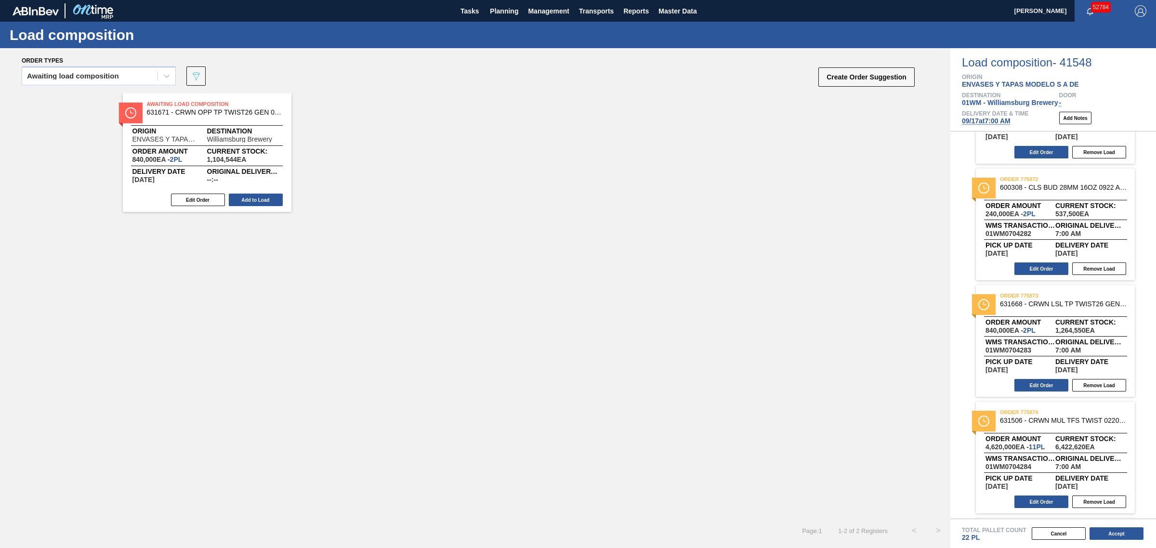
click at [258, 202] on button "Add to Load" at bounding box center [256, 200] width 54 height 13
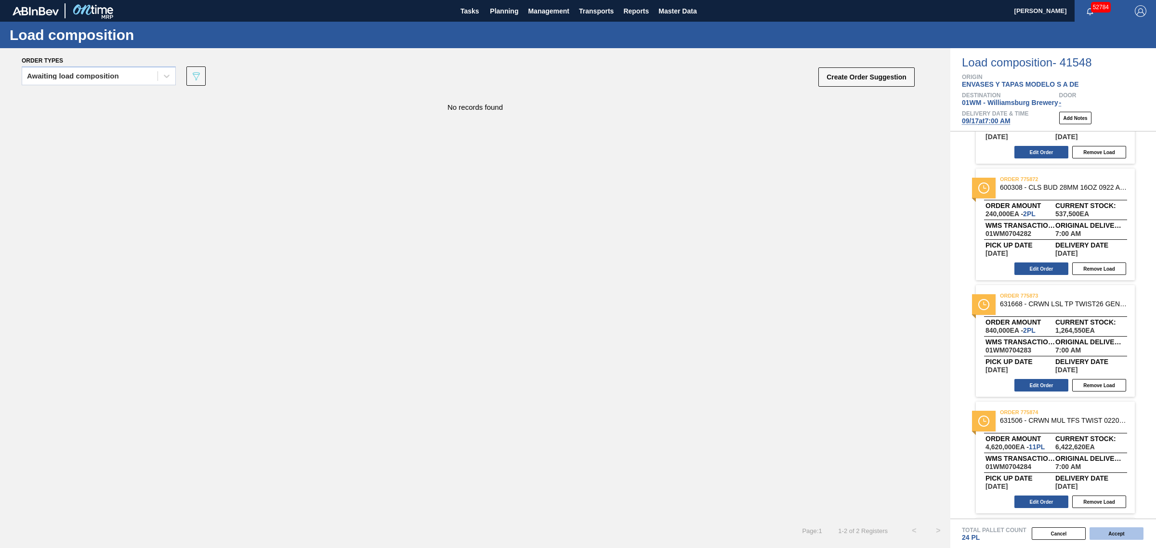
click at [1110, 535] on button "Accept" at bounding box center [1116, 533] width 54 height 13
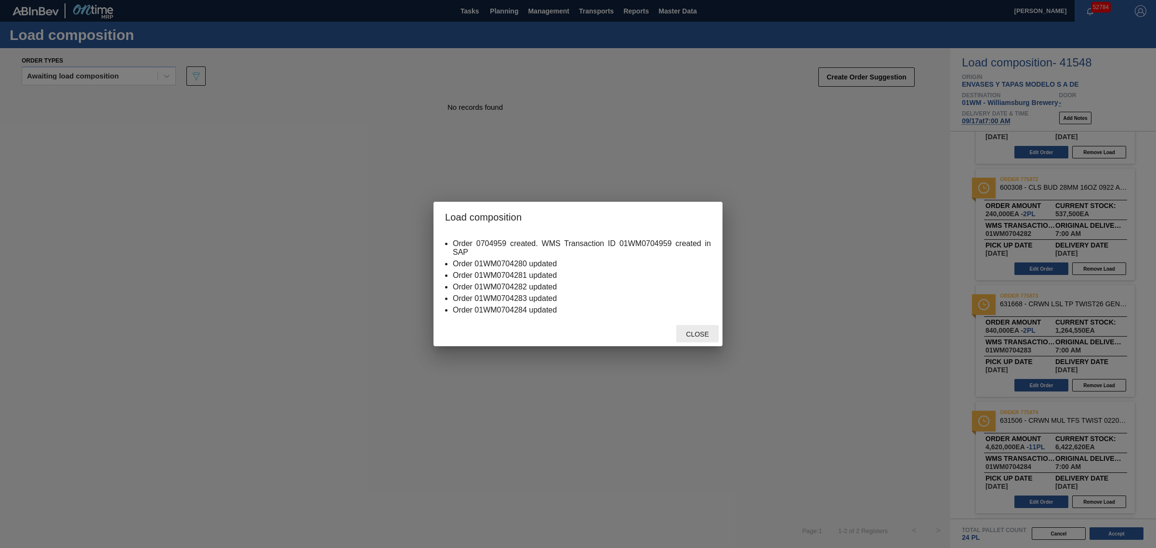
click at [694, 330] on div "Close" at bounding box center [697, 334] width 42 height 18
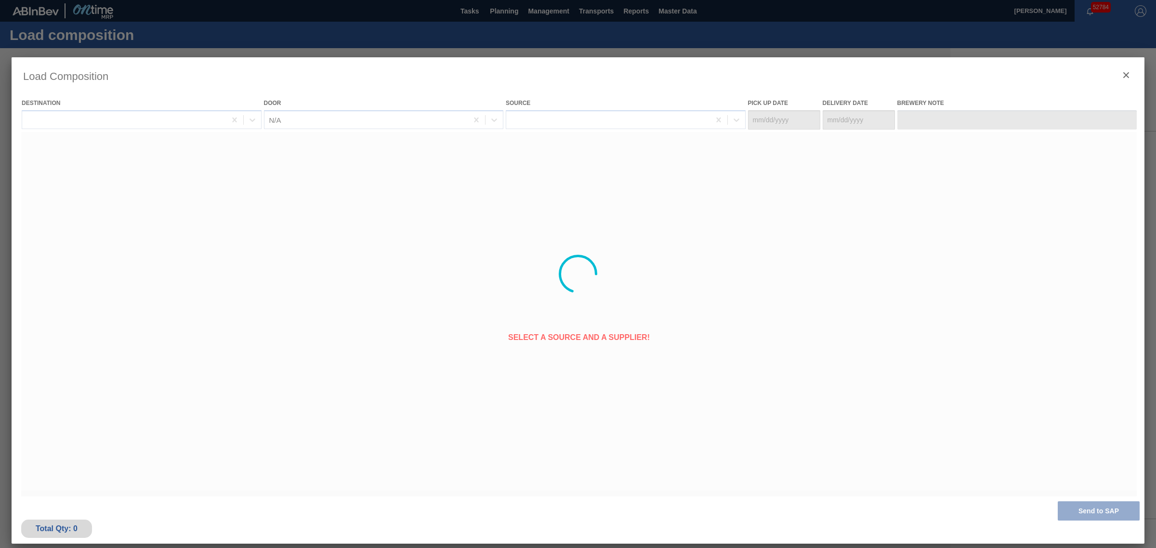
type Date "09/10/2025"
type Date "09/17/2025"
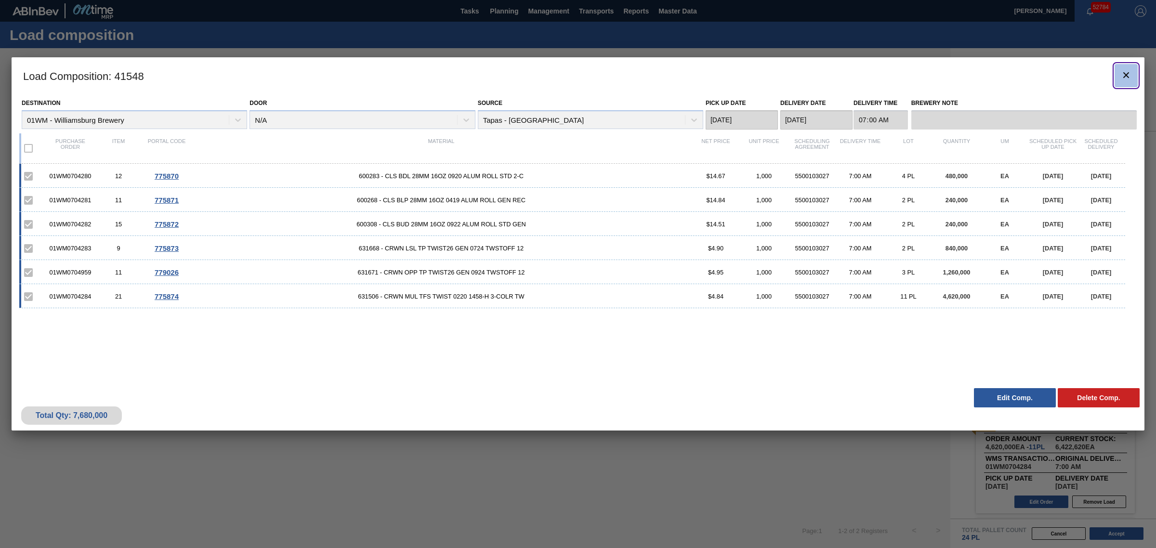
click at [1125, 78] on icon "botão de ícone" at bounding box center [1126, 75] width 12 height 12
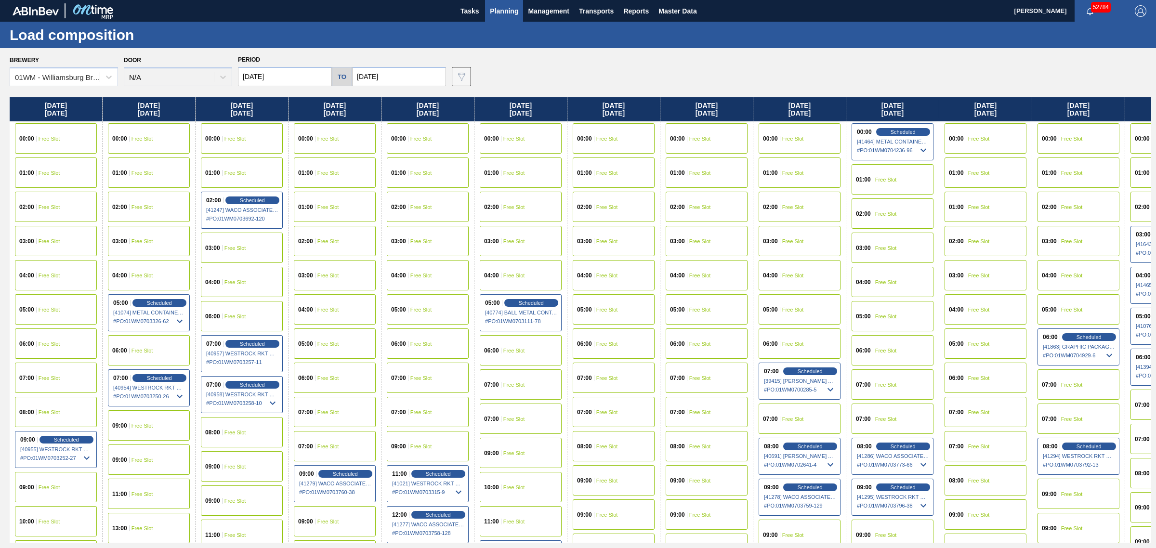
click at [492, 8] on span "Planning" at bounding box center [504, 11] width 28 height 12
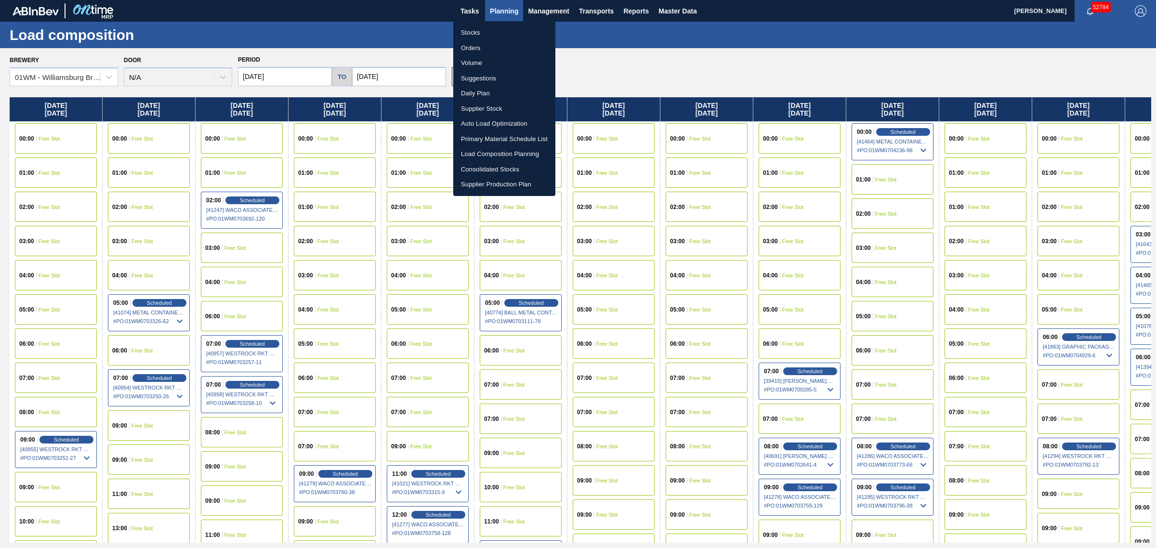
click at [479, 77] on li "Suggestions" at bounding box center [504, 78] width 102 height 15
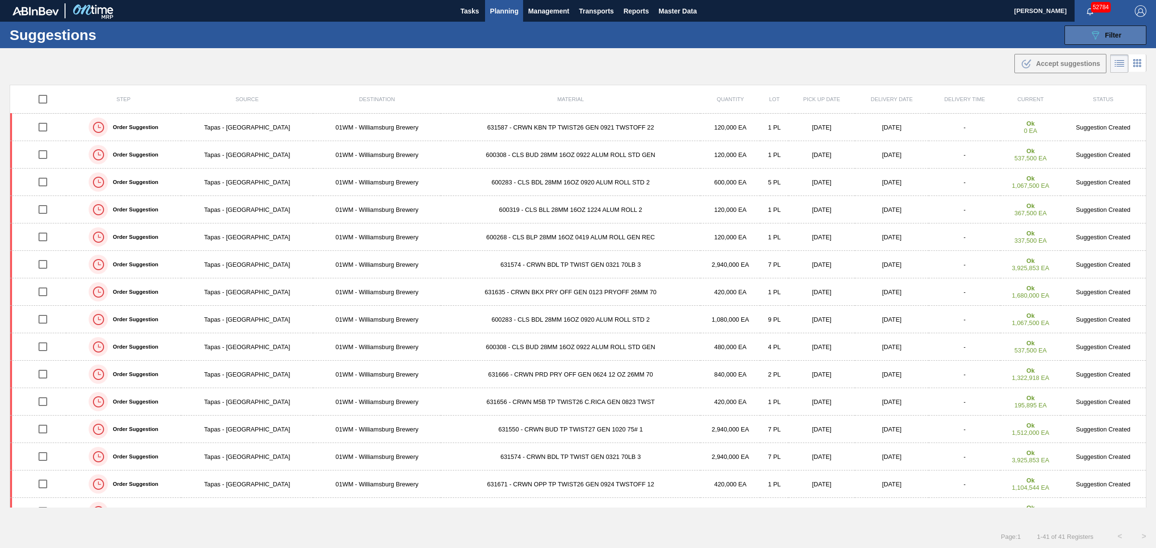
click at [1106, 42] on button "089F7B8B-B2A5-4AFE-B5C0-19BA573D28AC Filter" at bounding box center [1105, 35] width 82 height 19
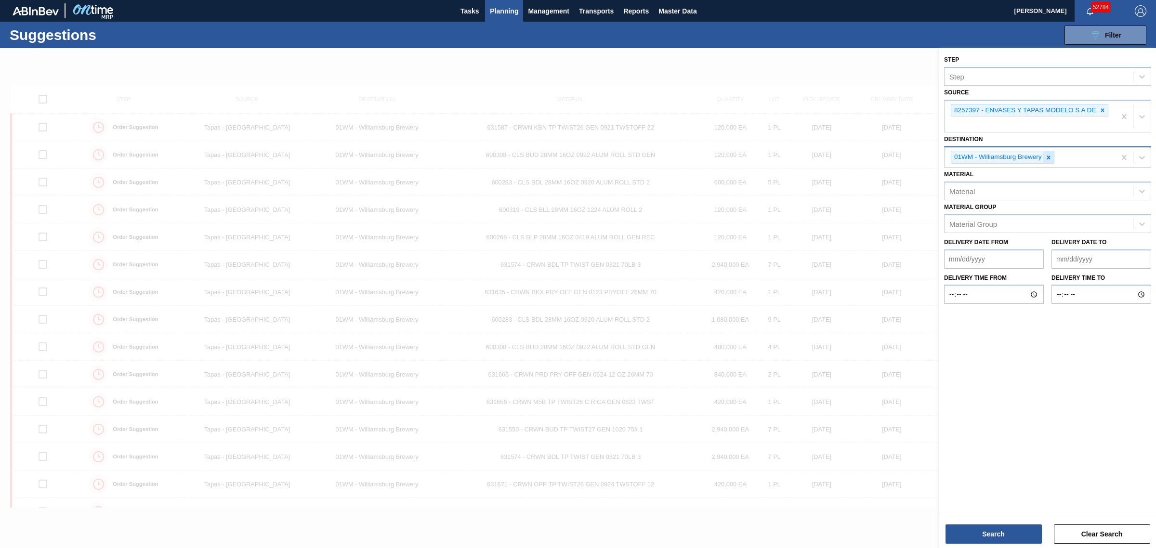
click at [1046, 158] on icon at bounding box center [1048, 157] width 7 height 7
click at [1046, 158] on div "01WM - Williamsburg Brewery" at bounding box center [1029, 157] width 171 height 20
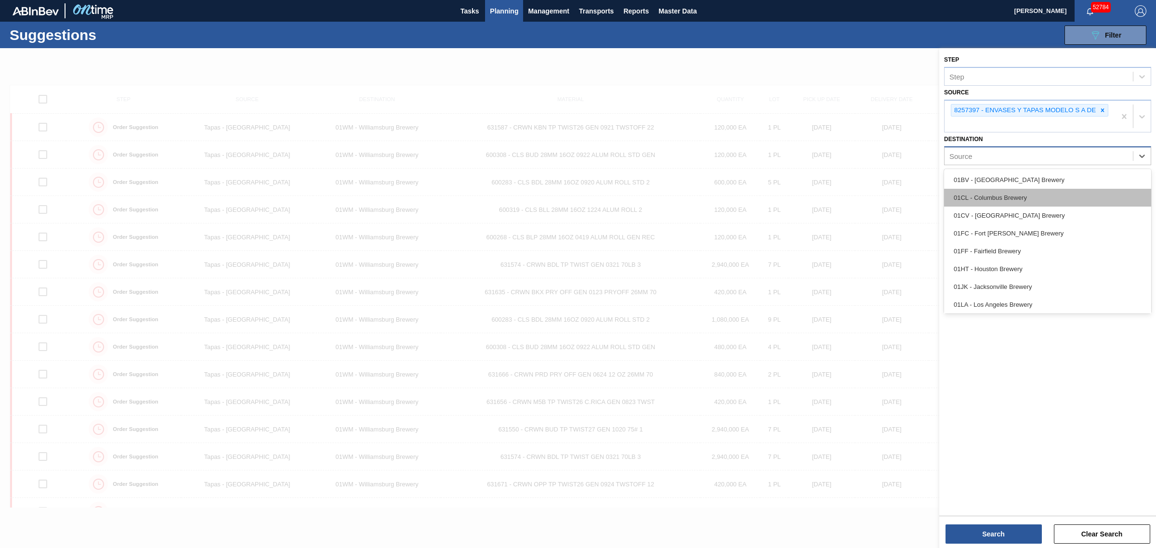
click at [1017, 193] on div "01CL - Columbus Brewery" at bounding box center [1047, 198] width 207 height 18
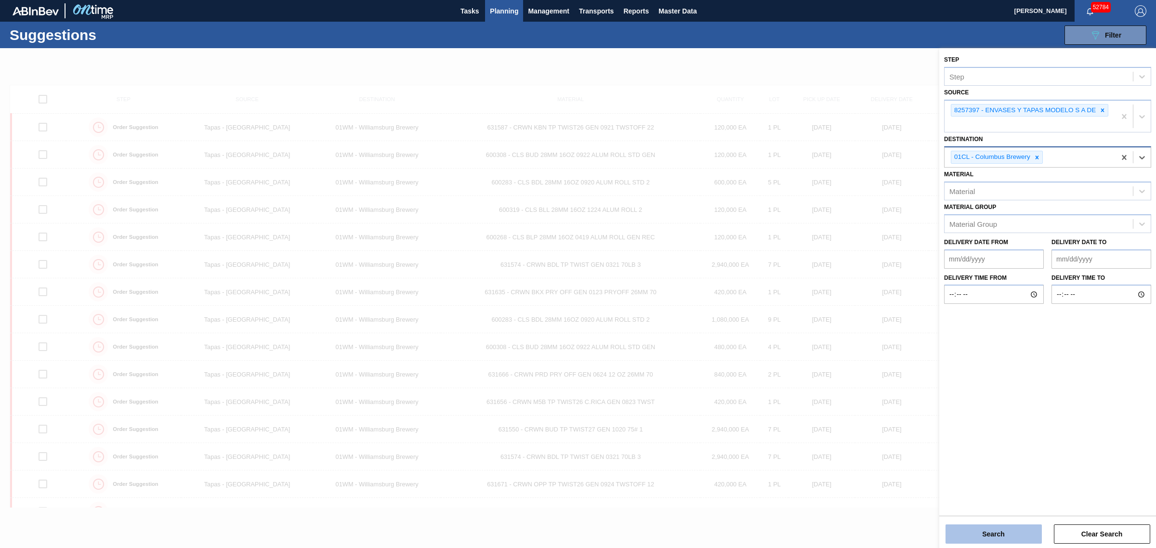
click at [1003, 536] on button "Search" at bounding box center [993, 533] width 96 height 19
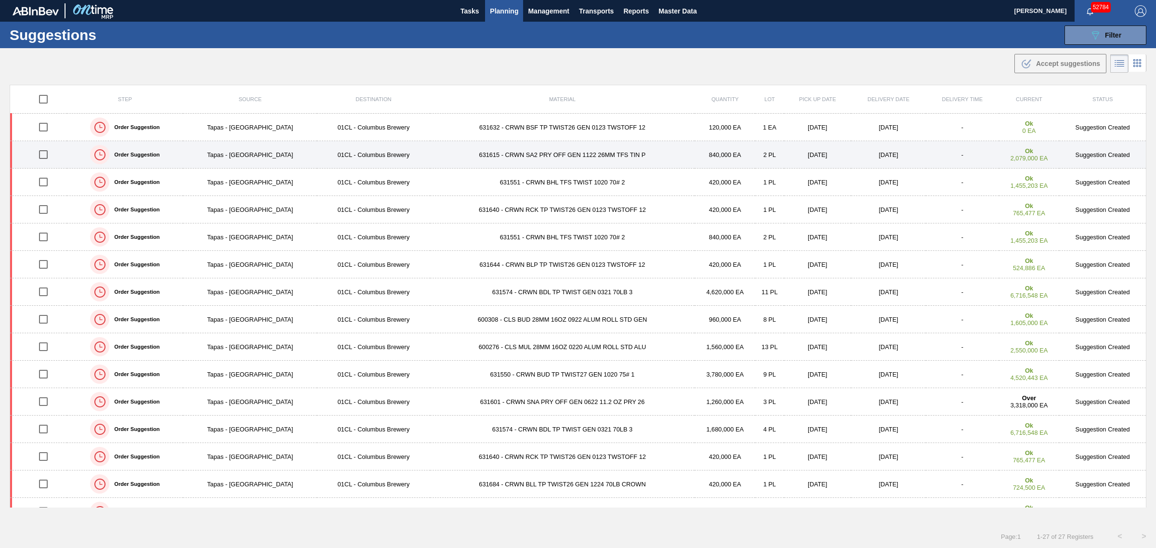
click at [44, 157] on input "checkbox" at bounding box center [43, 154] width 20 height 20
checkbox input "true"
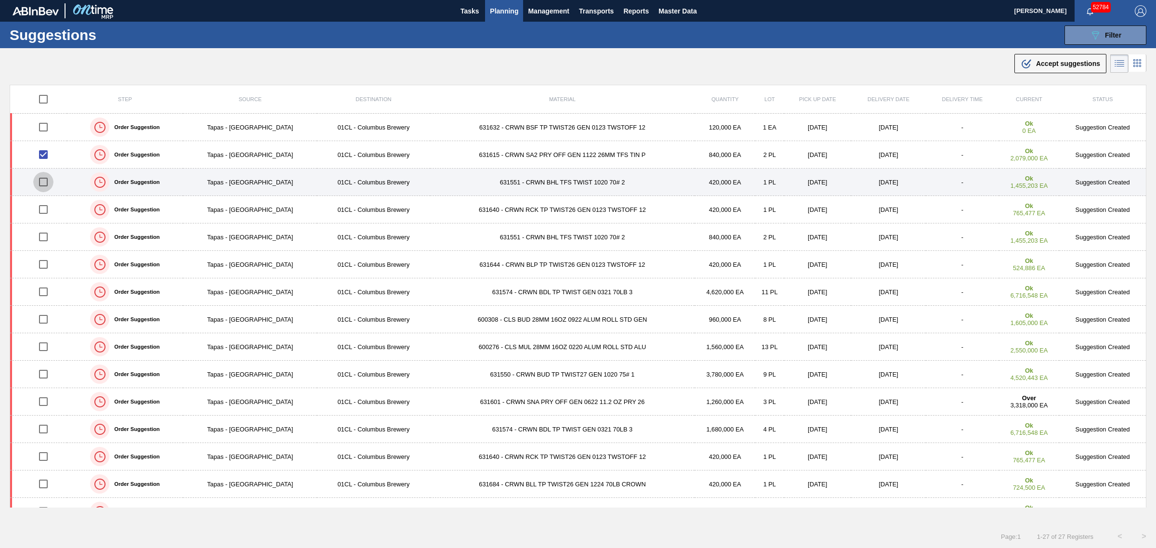
click at [45, 180] on input "checkbox" at bounding box center [43, 182] width 20 height 20
checkbox input "true"
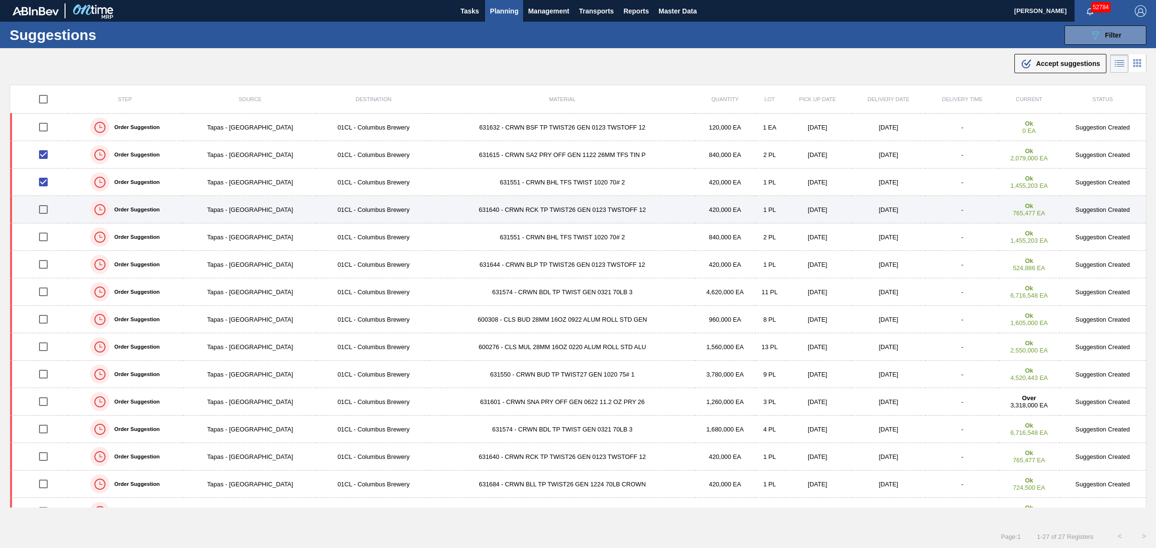
click at [47, 209] on input "checkbox" at bounding box center [43, 209] width 20 height 20
checkbox input "true"
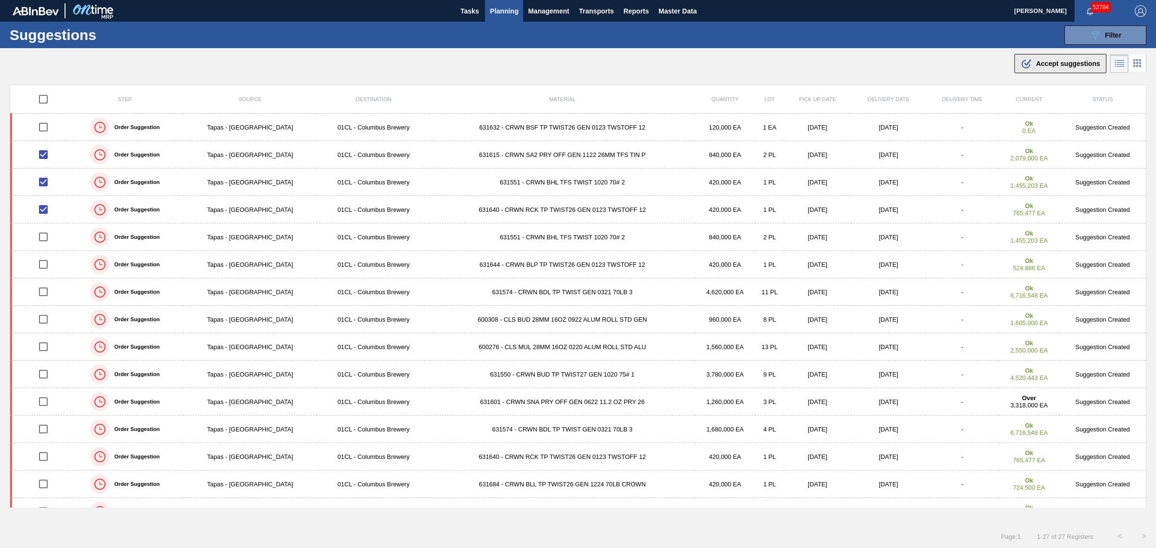
click at [1051, 57] on button ".b{fill:var(--color-action-default)} Accept suggestions" at bounding box center [1060, 63] width 92 height 19
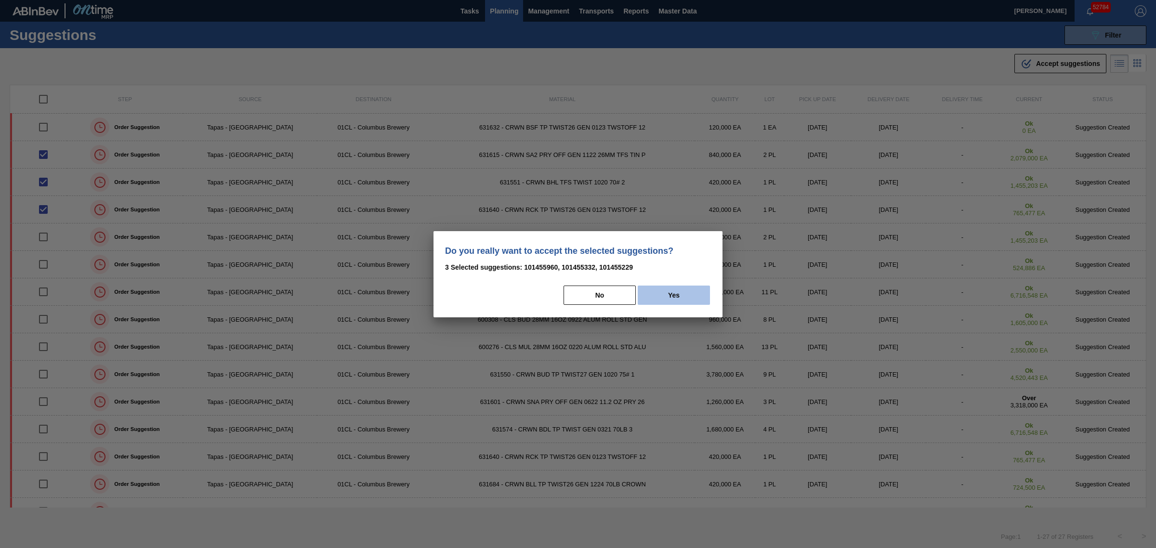
click at [663, 286] on button "Yes" at bounding box center [674, 295] width 72 height 19
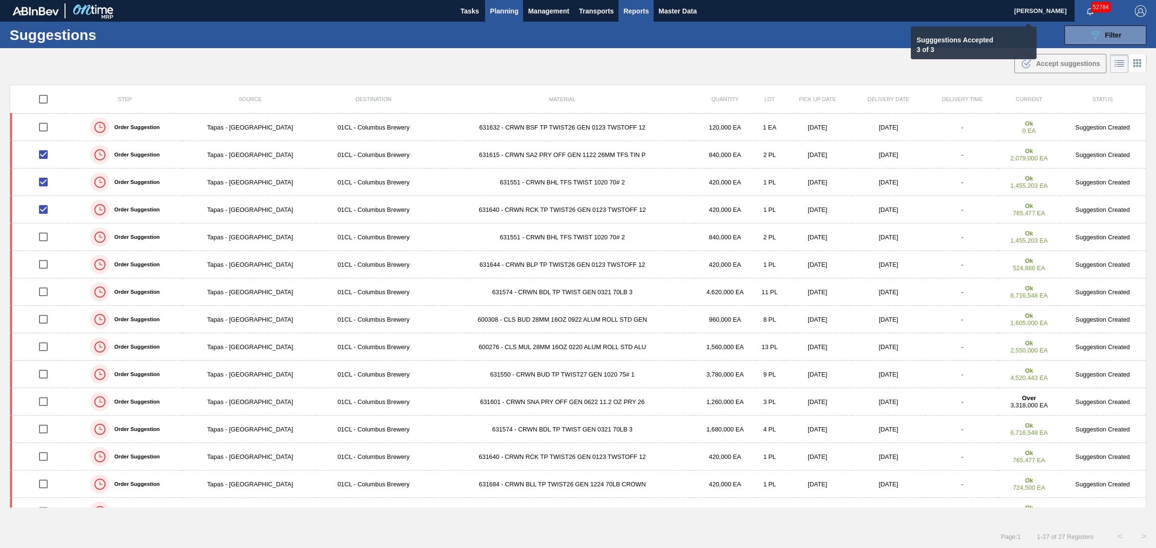
checkbox input "false"
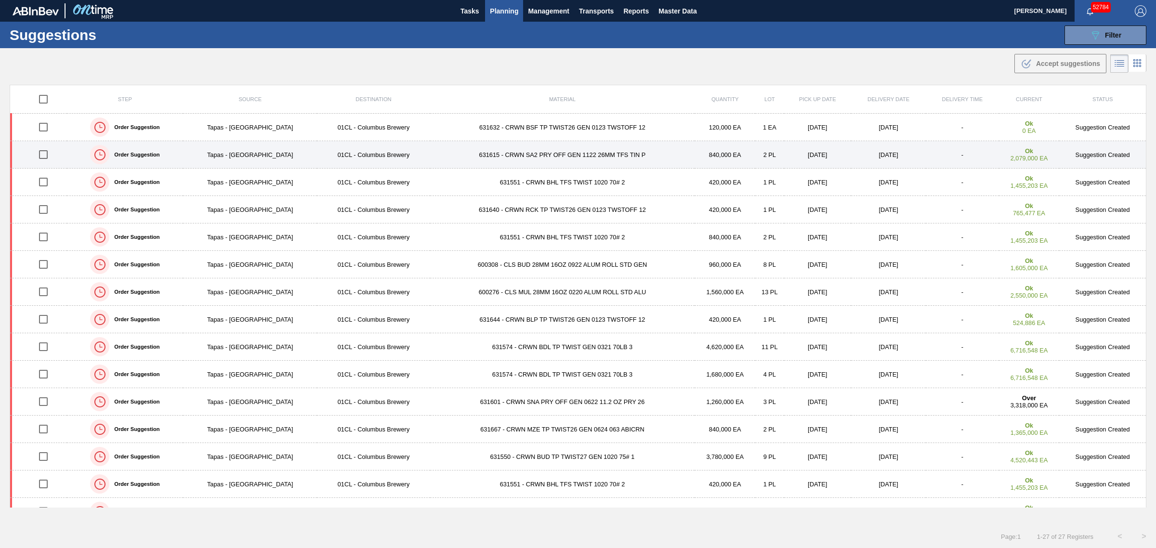
click at [45, 152] on input "checkbox" at bounding box center [43, 154] width 20 height 20
checkbox input "true"
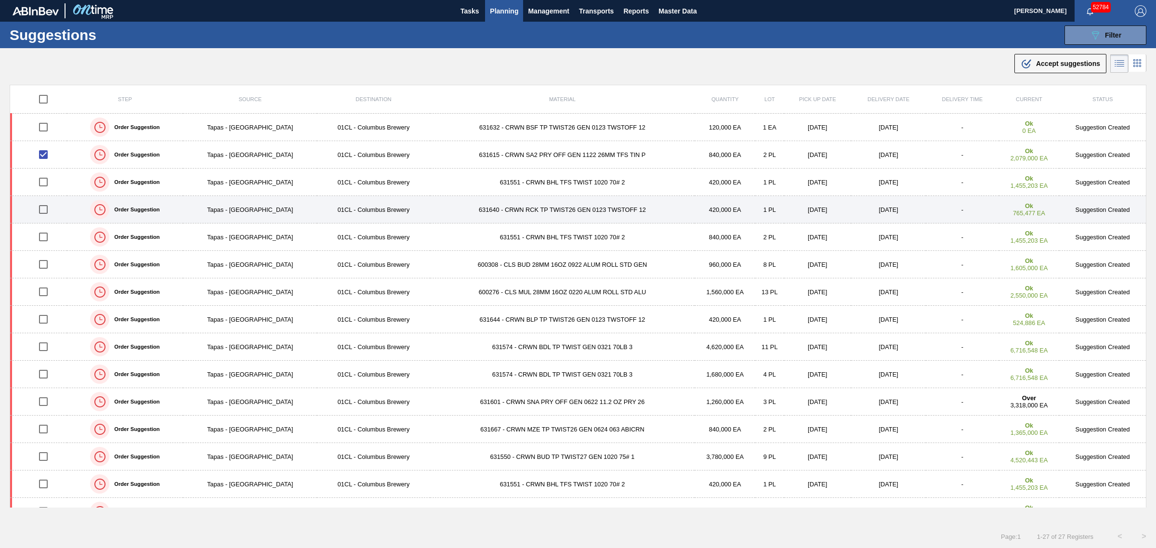
drag, startPoint x: 49, startPoint y: 179, endPoint x: 44, endPoint y: 200, distance: 21.7
click at [49, 179] on input "checkbox" at bounding box center [43, 182] width 20 height 20
checkbox input "true"
click at [46, 206] on input "checkbox" at bounding box center [43, 209] width 20 height 20
checkbox input "true"
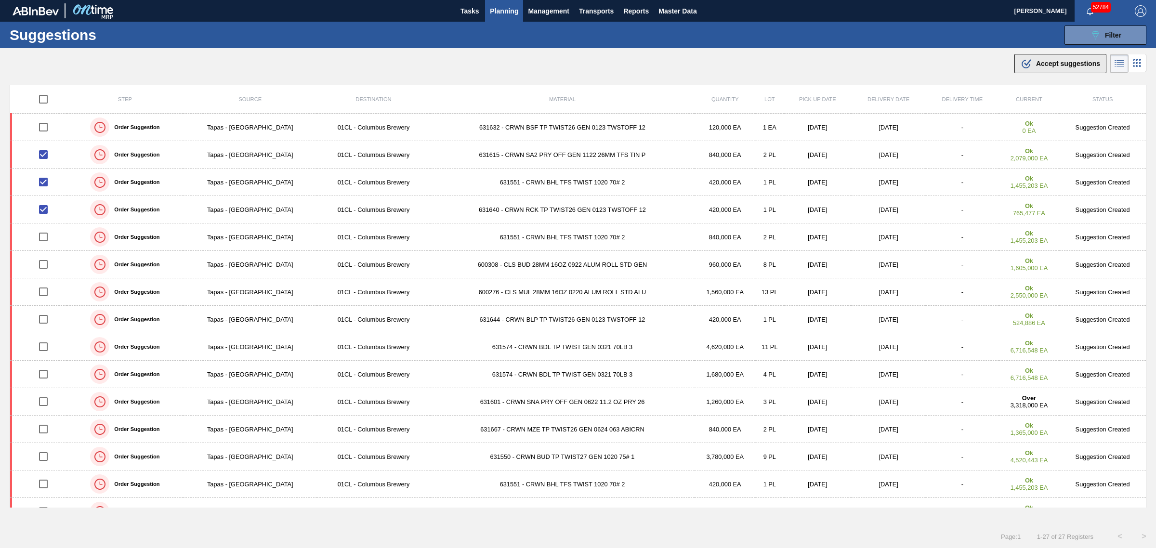
click at [1025, 66] on icon ".b{fill:var(--color-action-default)}" at bounding box center [1026, 64] width 12 height 12
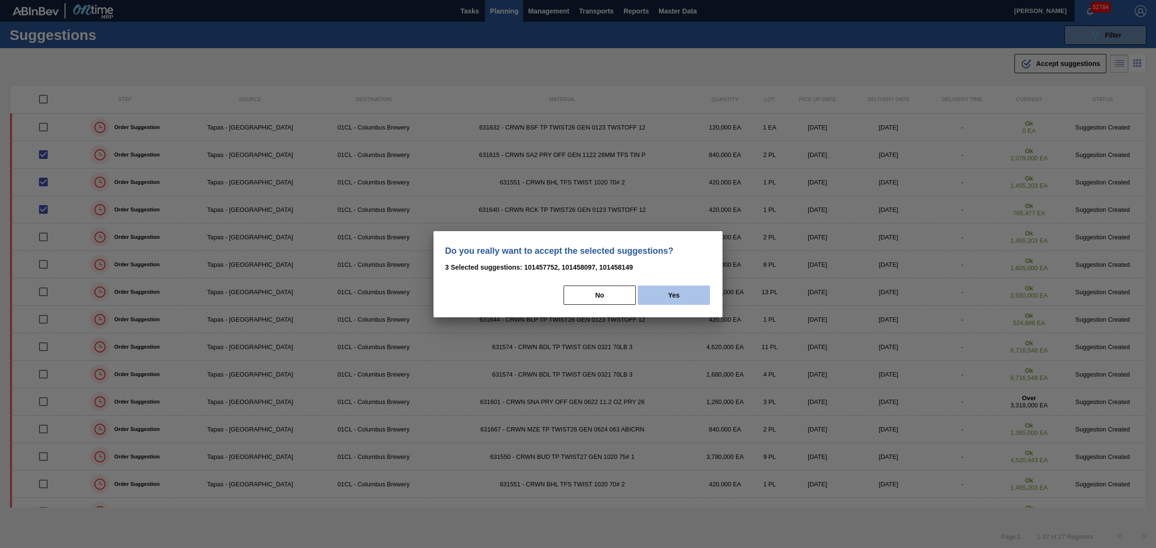
click at [685, 297] on button "Yes" at bounding box center [674, 295] width 72 height 19
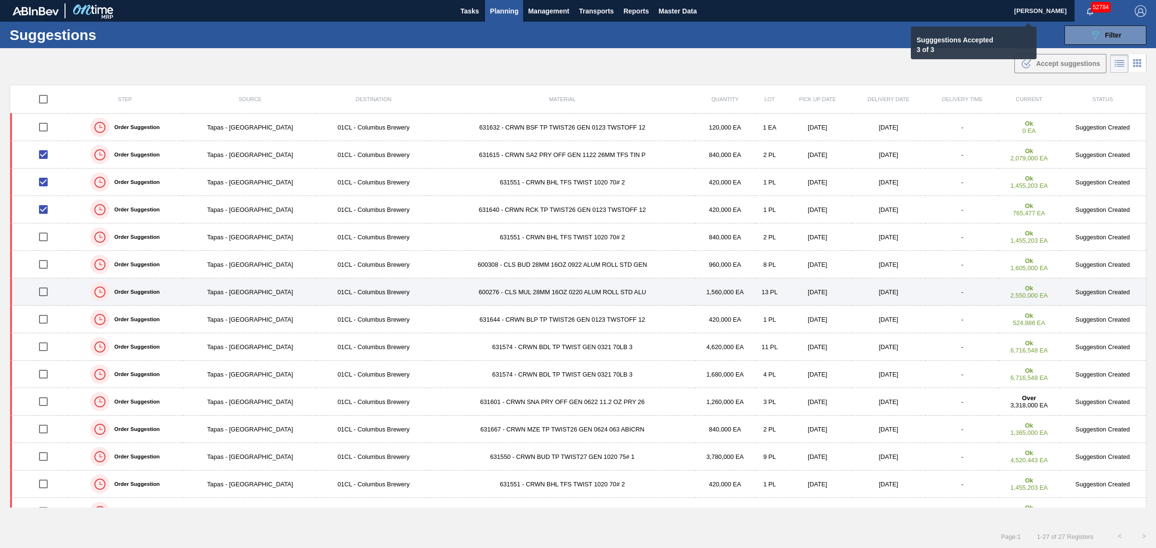
checkbox input "false"
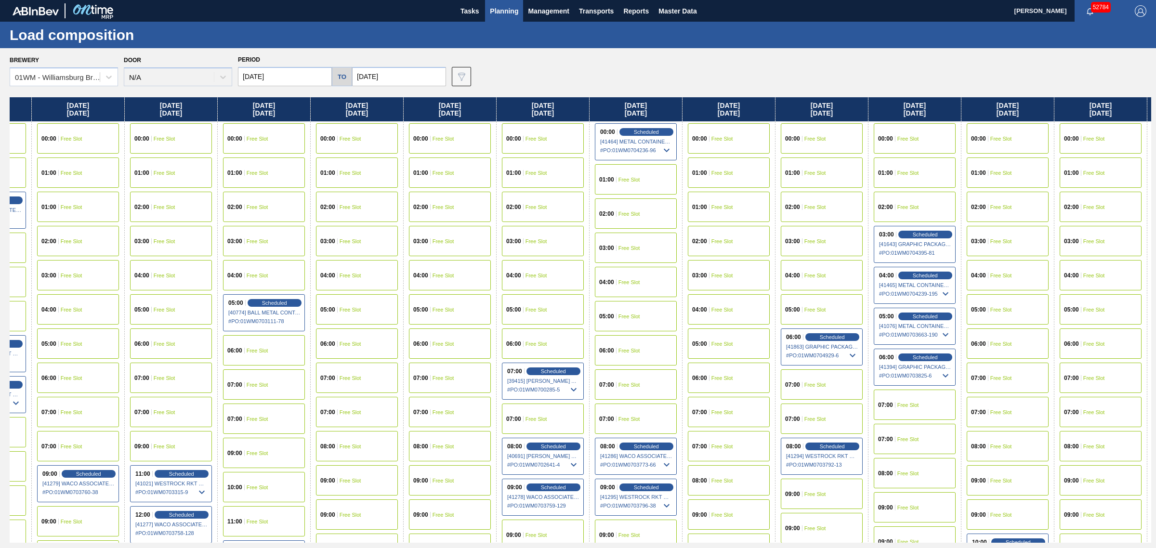
drag, startPoint x: 570, startPoint y: 244, endPoint x: 695, endPoint y: 241, distance: 125.2
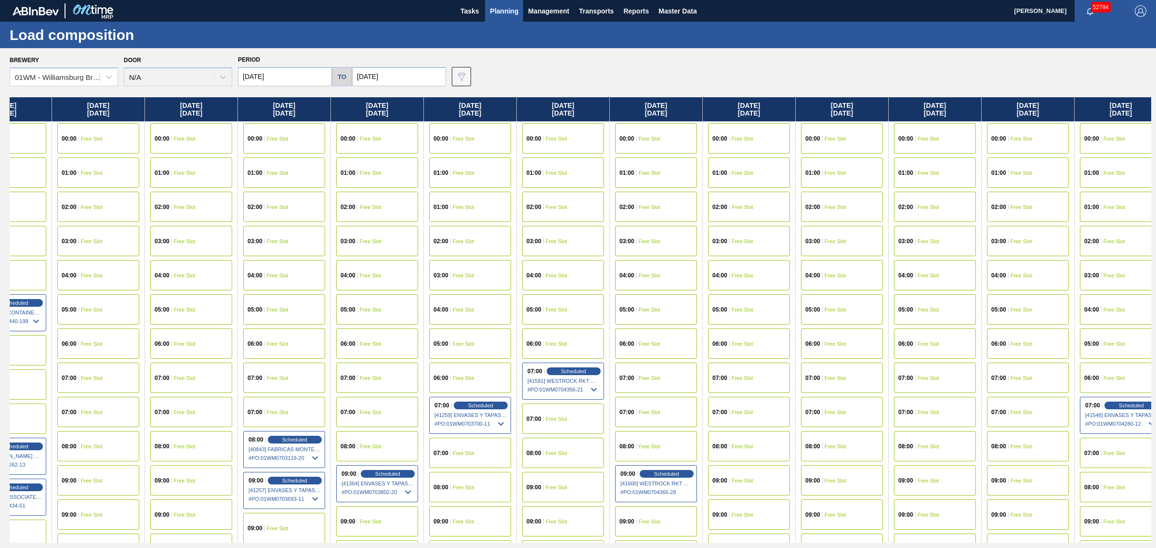
drag, startPoint x: 776, startPoint y: 230, endPoint x: 814, endPoint y: 230, distance: 38.0
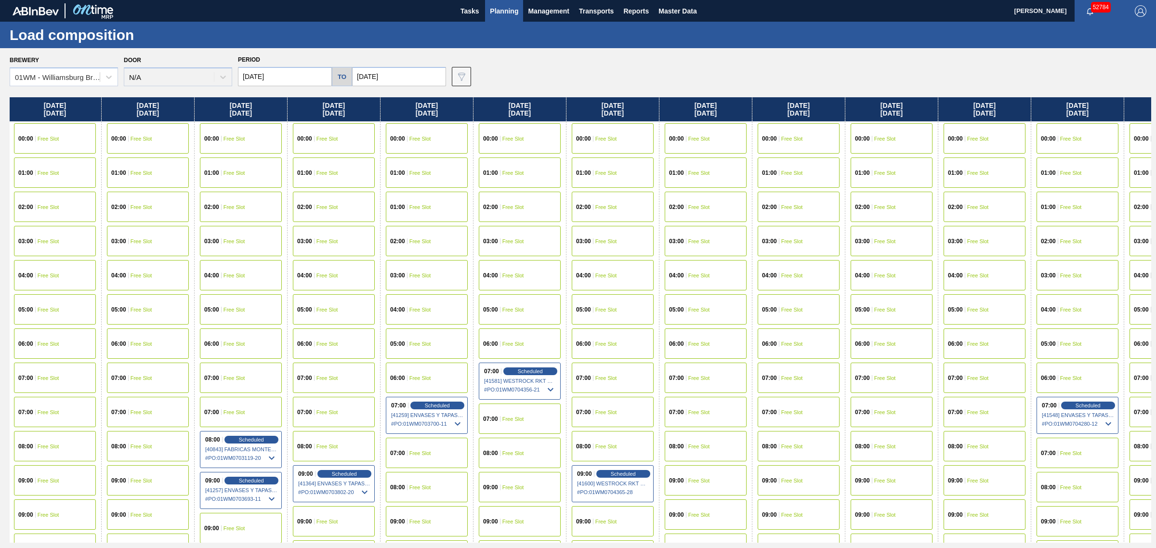
scroll to position [0, 1878]
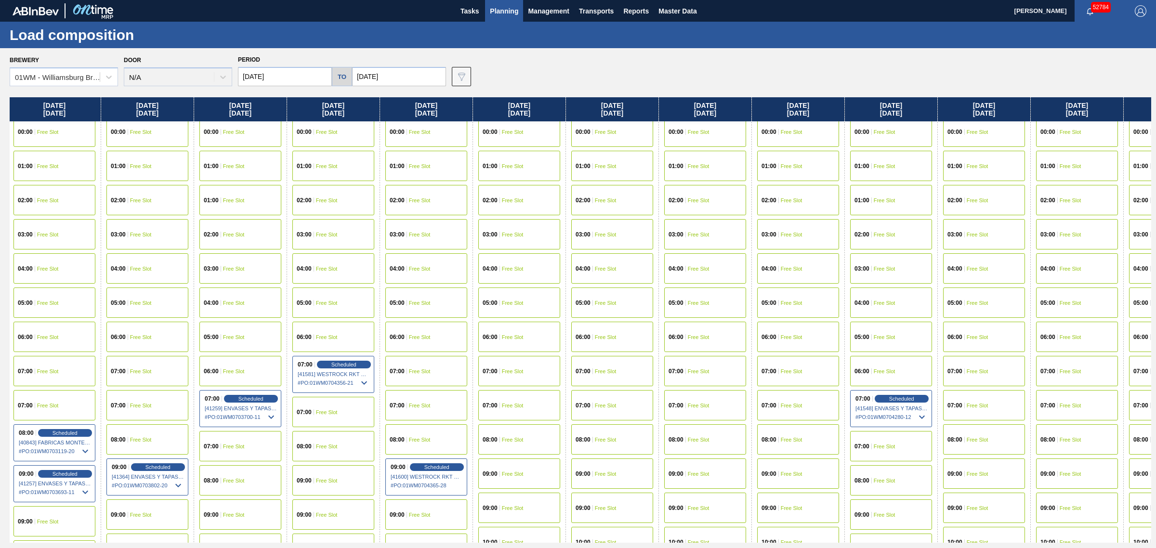
drag, startPoint x: 817, startPoint y: 230, endPoint x: 905, endPoint y: 251, distance: 90.6
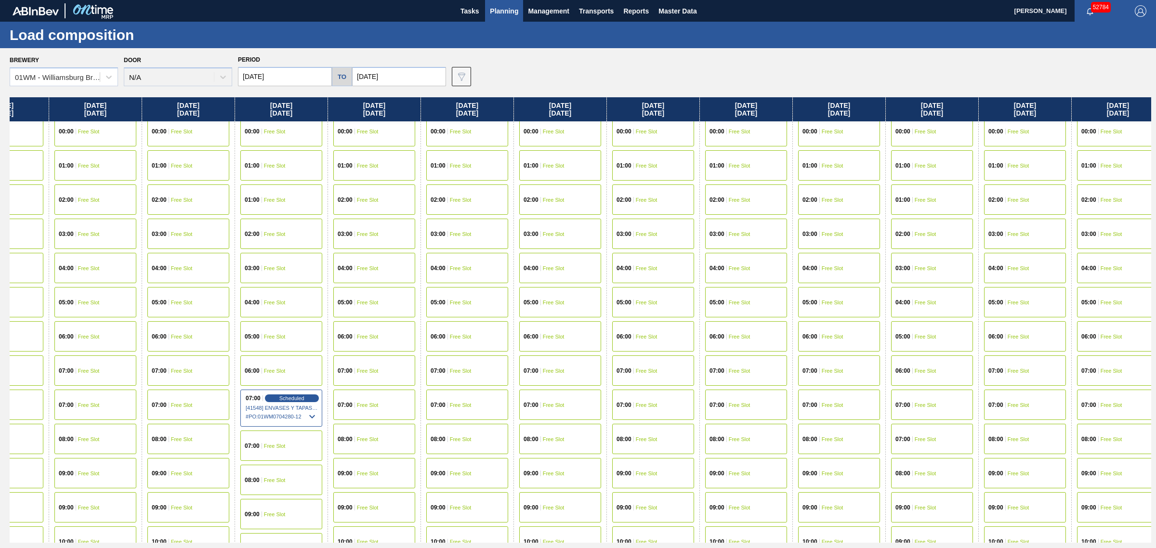
drag, startPoint x: 891, startPoint y: 256, endPoint x: 922, endPoint y: 251, distance: 31.3
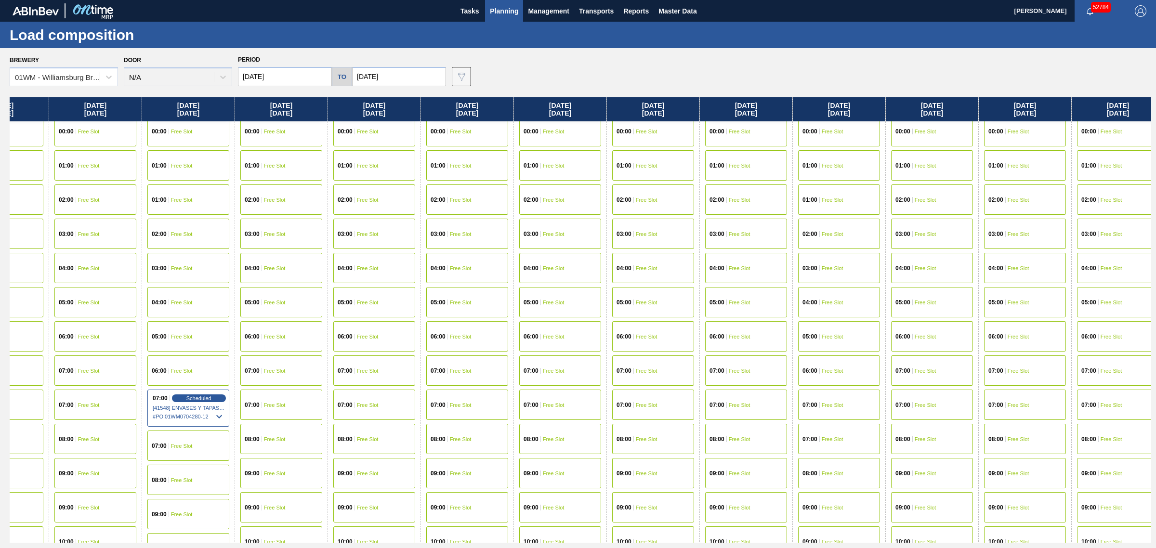
drag, startPoint x: 921, startPoint y: 251, endPoint x: 976, endPoint y: 253, distance: 55.0
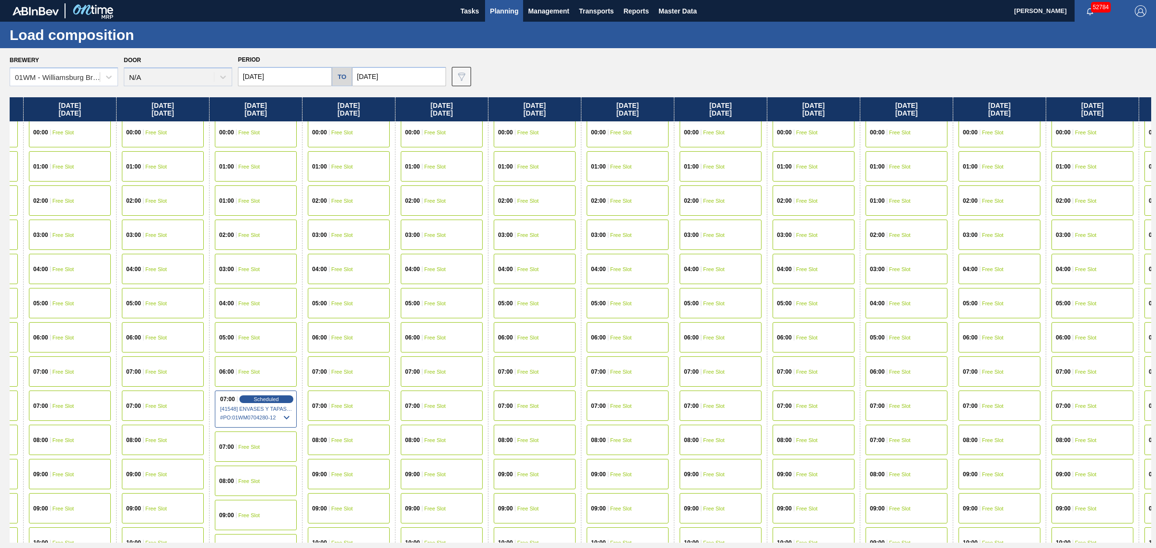
drag, startPoint x: 856, startPoint y: 273, endPoint x: 639, endPoint y: 261, distance: 217.5
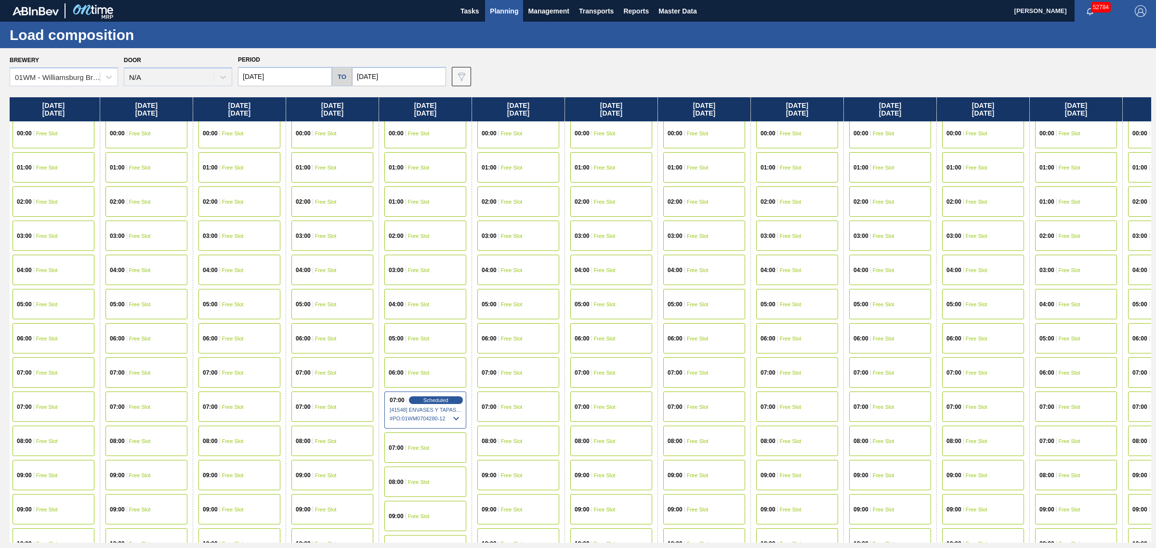
scroll to position [4, 2608]
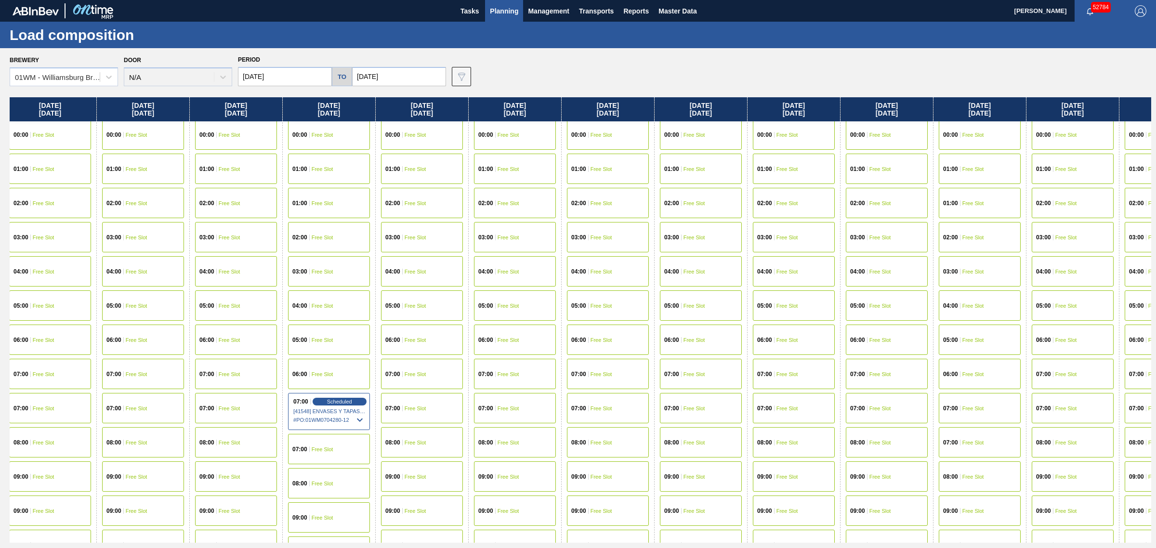
drag, startPoint x: 742, startPoint y: 268, endPoint x: 767, endPoint y: 264, distance: 25.9
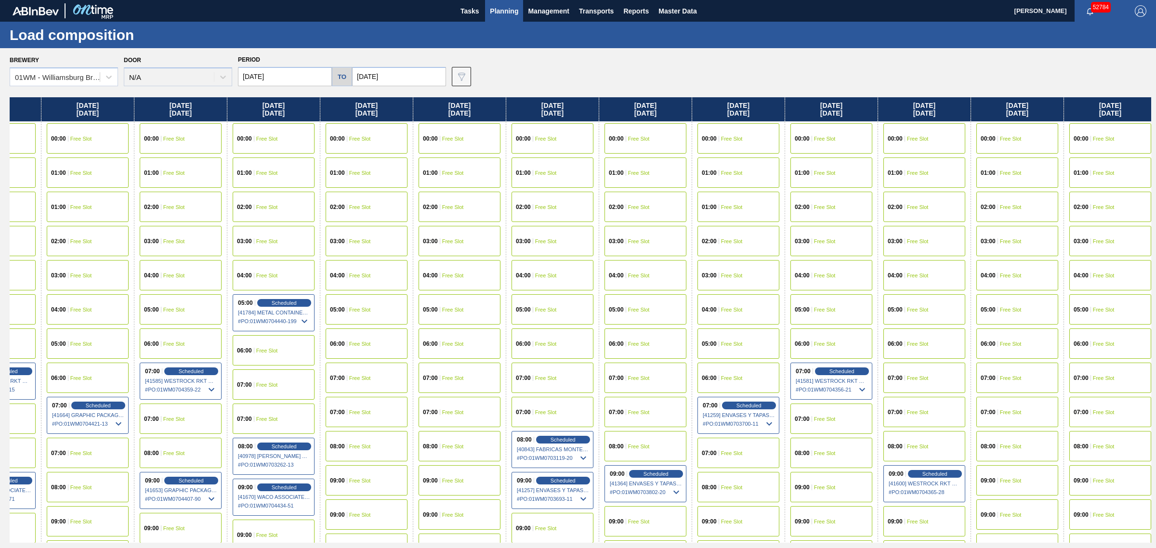
scroll to position [0, 2389]
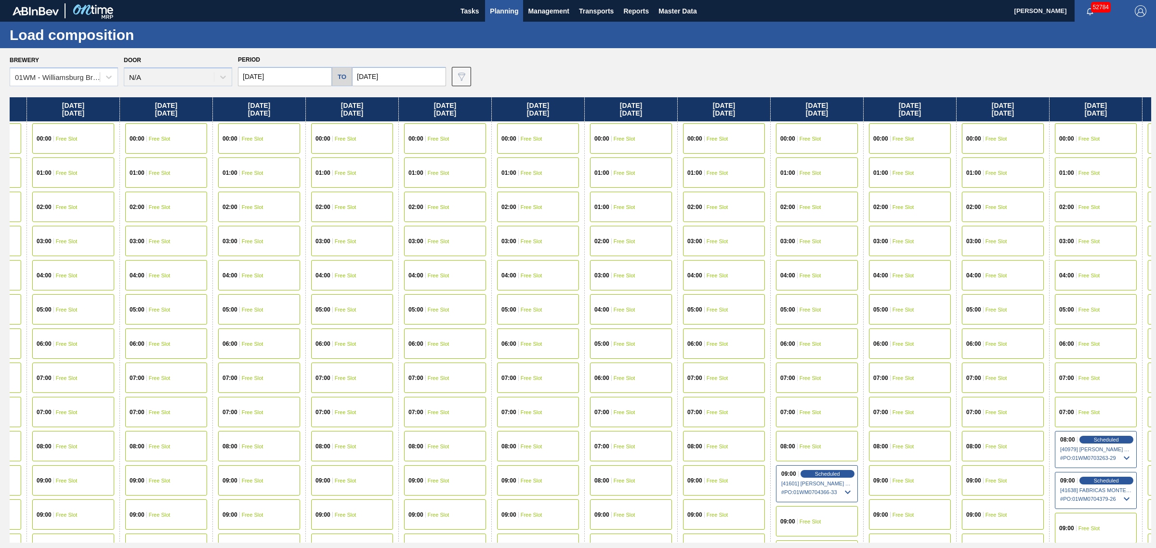
drag, startPoint x: 860, startPoint y: 241, endPoint x: 887, endPoint y: 237, distance: 26.7
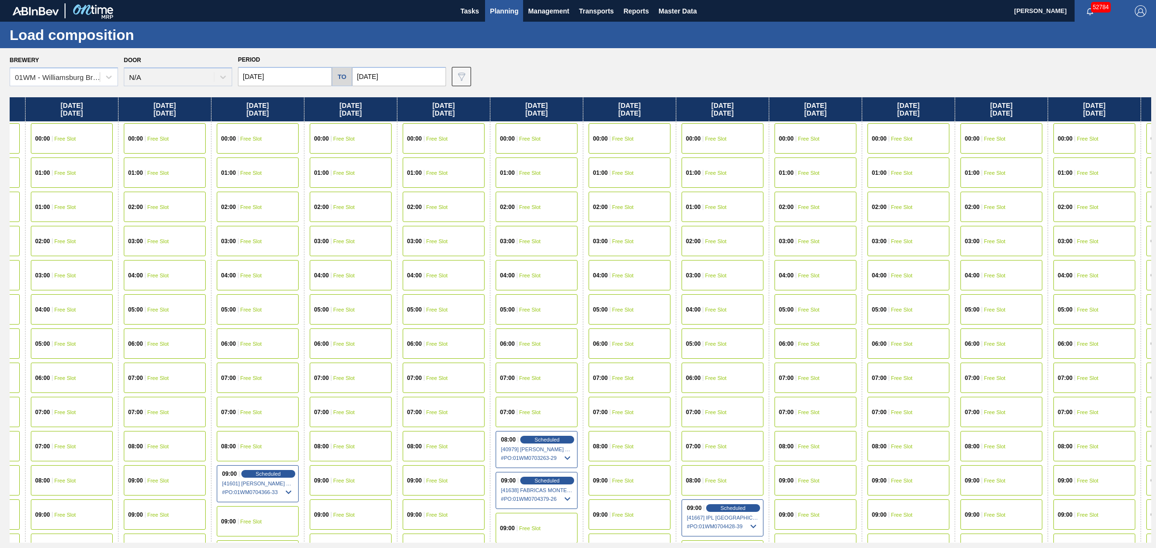
scroll to position [0, 4138]
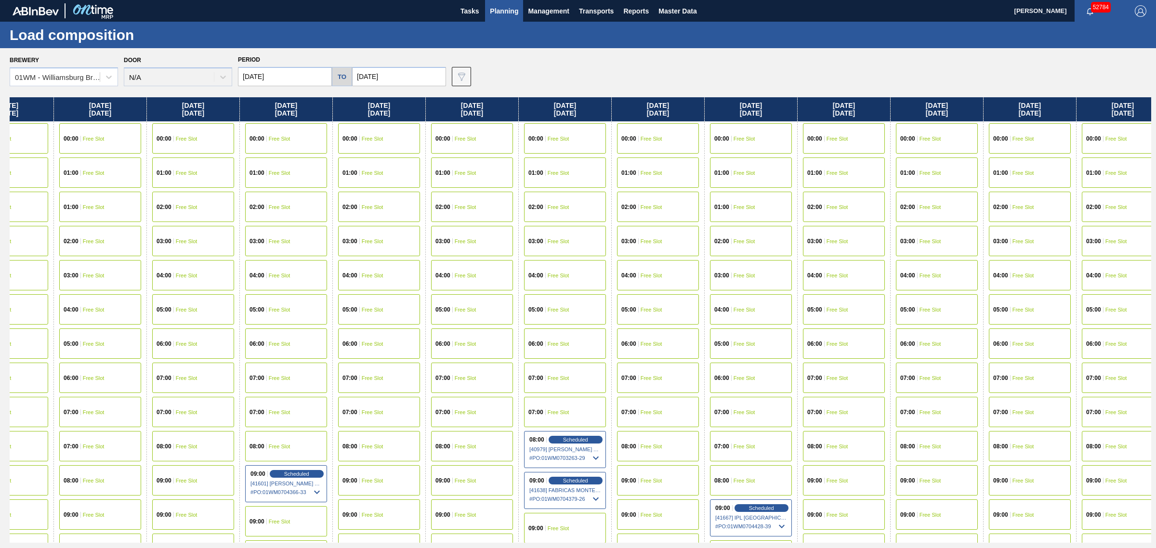
drag, startPoint x: 779, startPoint y: 247, endPoint x: 743, endPoint y: 247, distance: 36.6
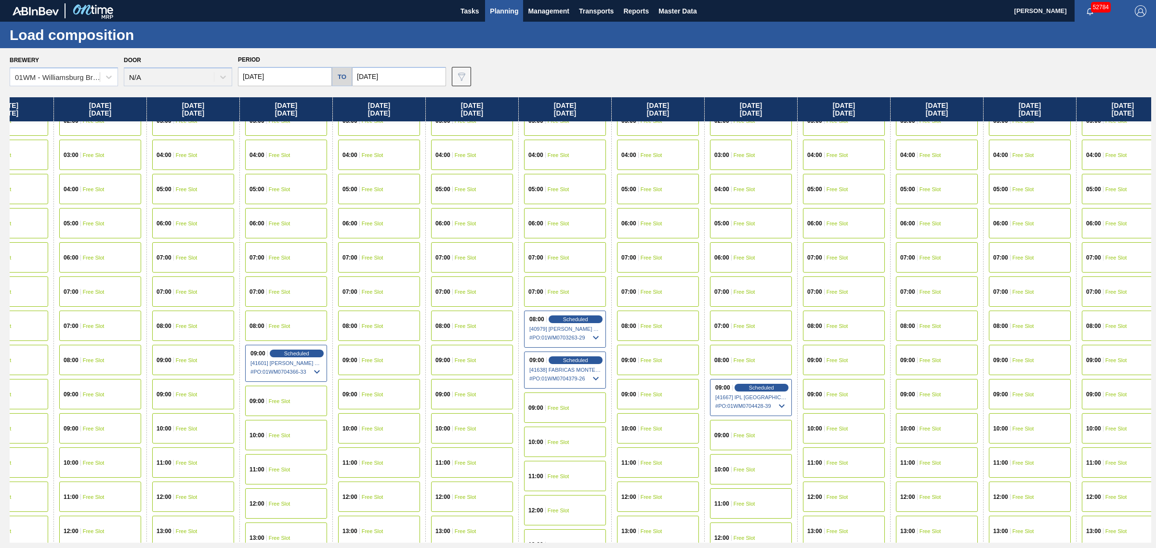
scroll to position [120, 4149]
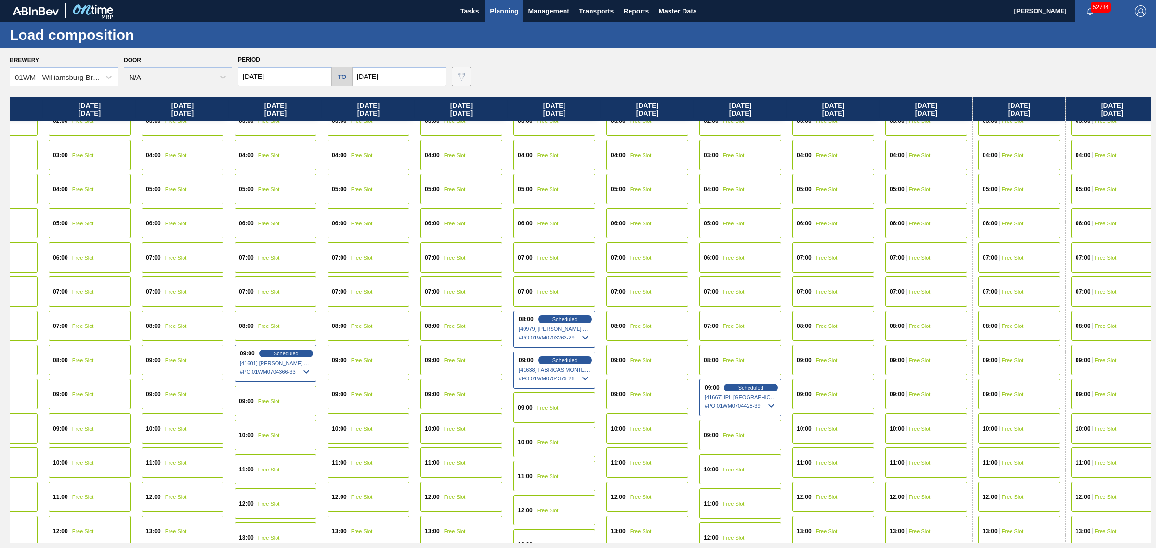
drag, startPoint x: 743, startPoint y: 247, endPoint x: 758, endPoint y: 248, distance: 16.0
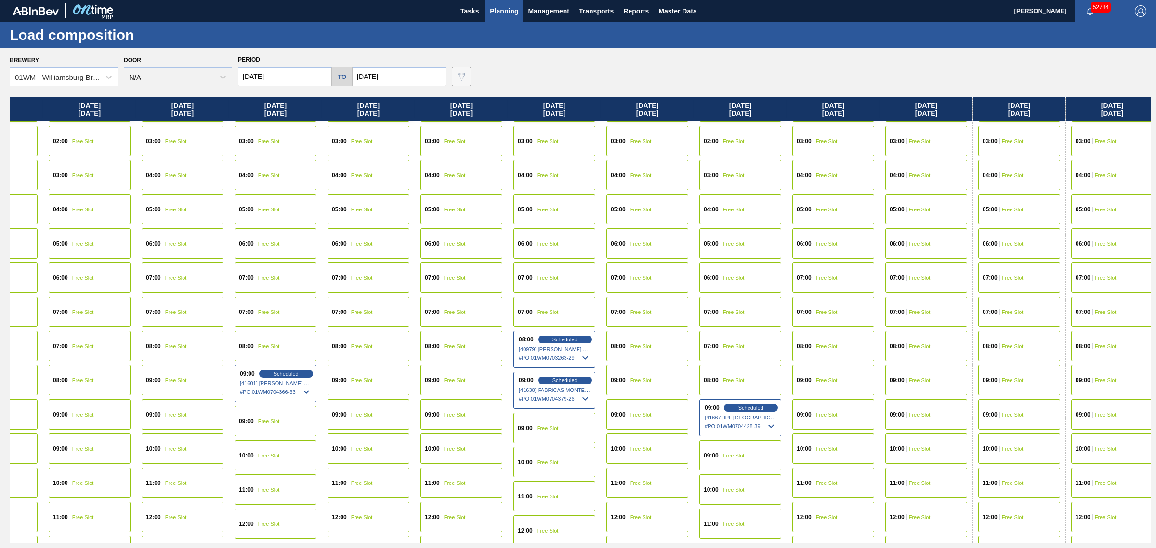
scroll to position [0, 4149]
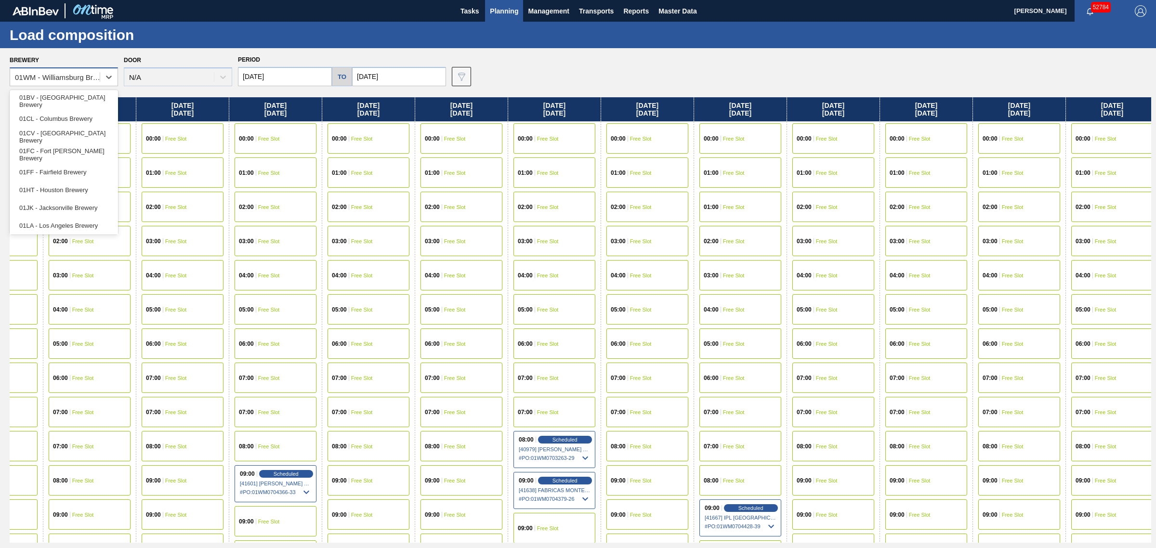
click at [60, 68] on div "01WM - Williamsburg Brewery" at bounding box center [64, 76] width 108 height 19
click at [76, 119] on div "01CL - Columbus Brewery" at bounding box center [64, 119] width 108 height 18
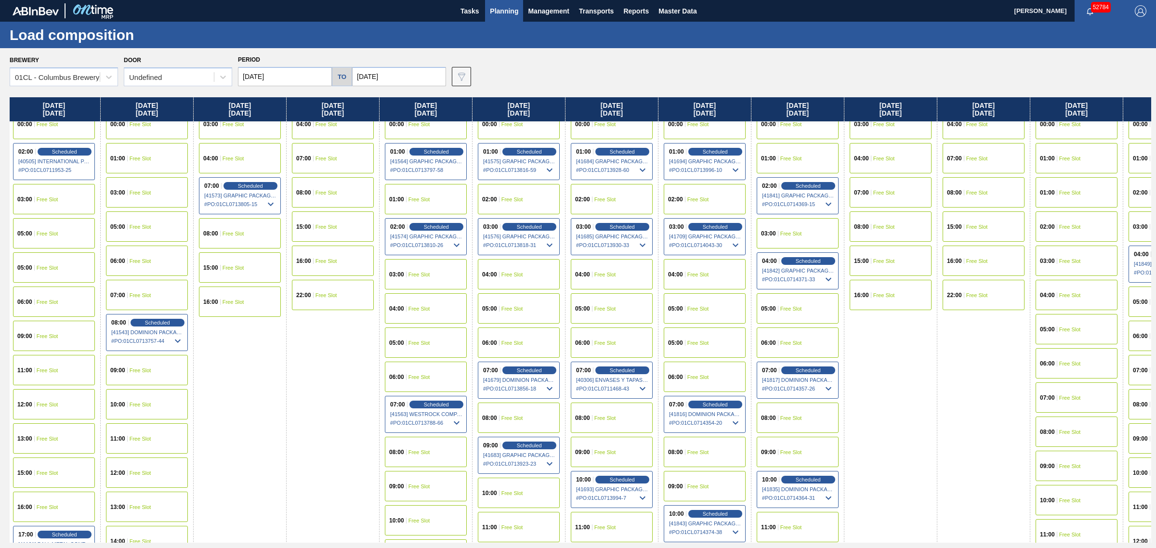
scroll to position [14, 373]
drag, startPoint x: 657, startPoint y: 318, endPoint x: 697, endPoint y: 306, distance: 41.4
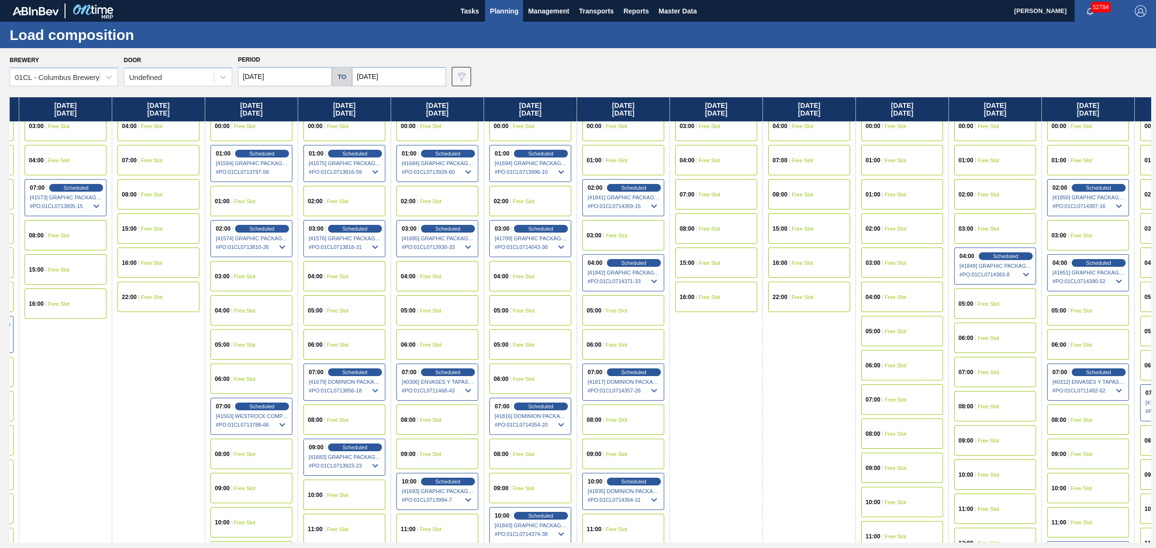
drag, startPoint x: 677, startPoint y: 224, endPoint x: 696, endPoint y: 222, distance: 19.4
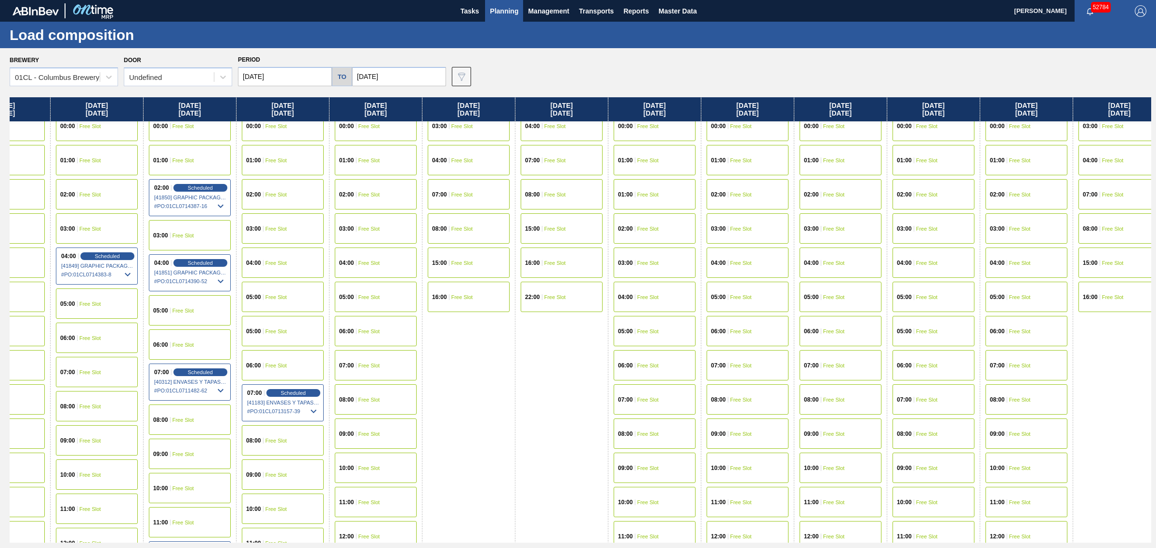
drag, startPoint x: 696, startPoint y: 222, endPoint x: 830, endPoint y: 219, distance: 133.4
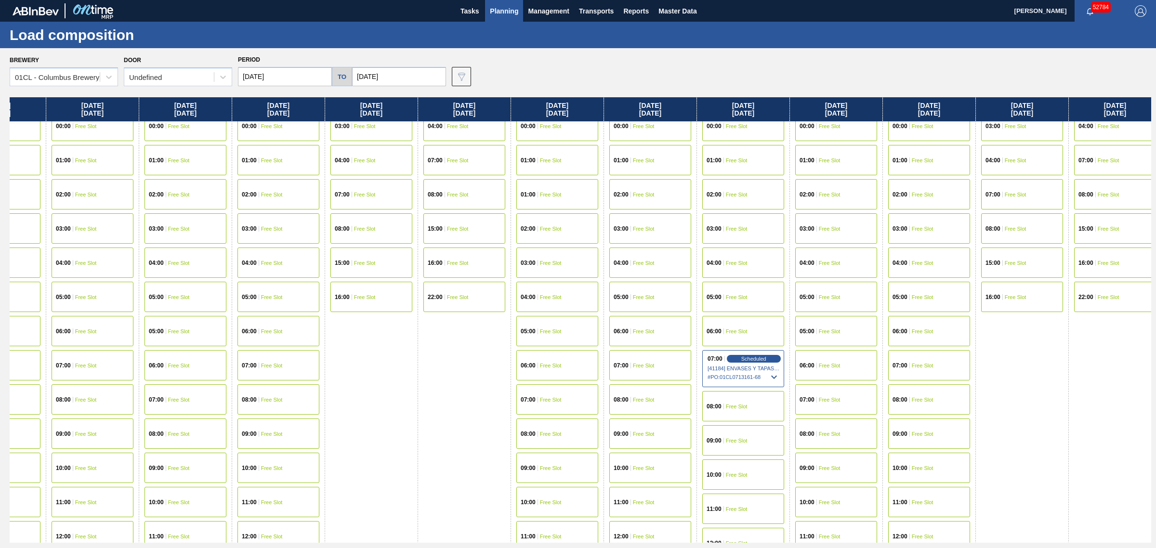
drag, startPoint x: 800, startPoint y: 220, endPoint x: 855, endPoint y: 218, distance: 55.4
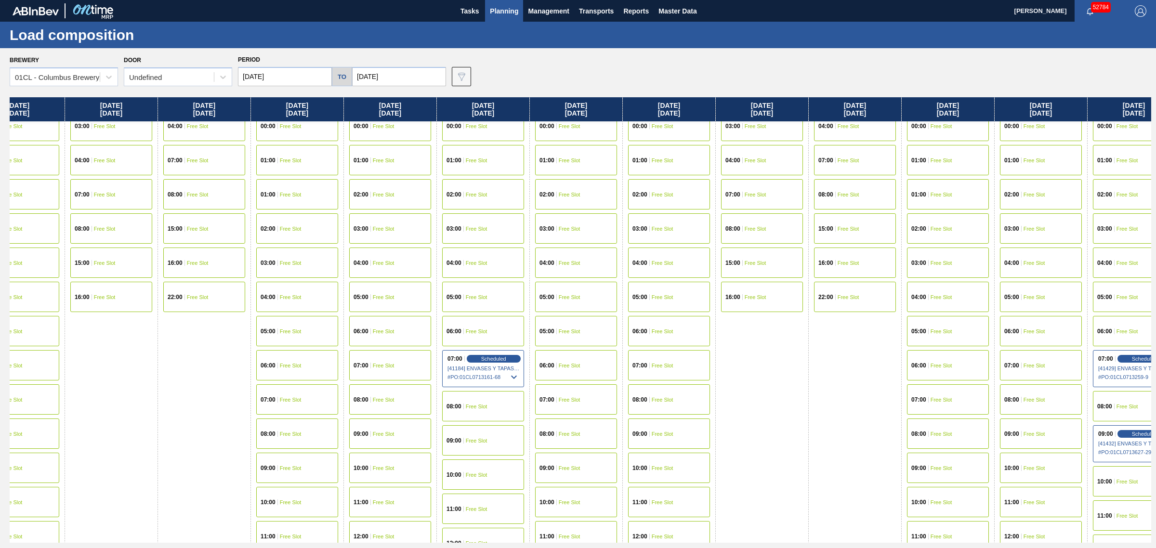
drag, startPoint x: 824, startPoint y: 215, endPoint x: 875, endPoint y: 215, distance: 51.5
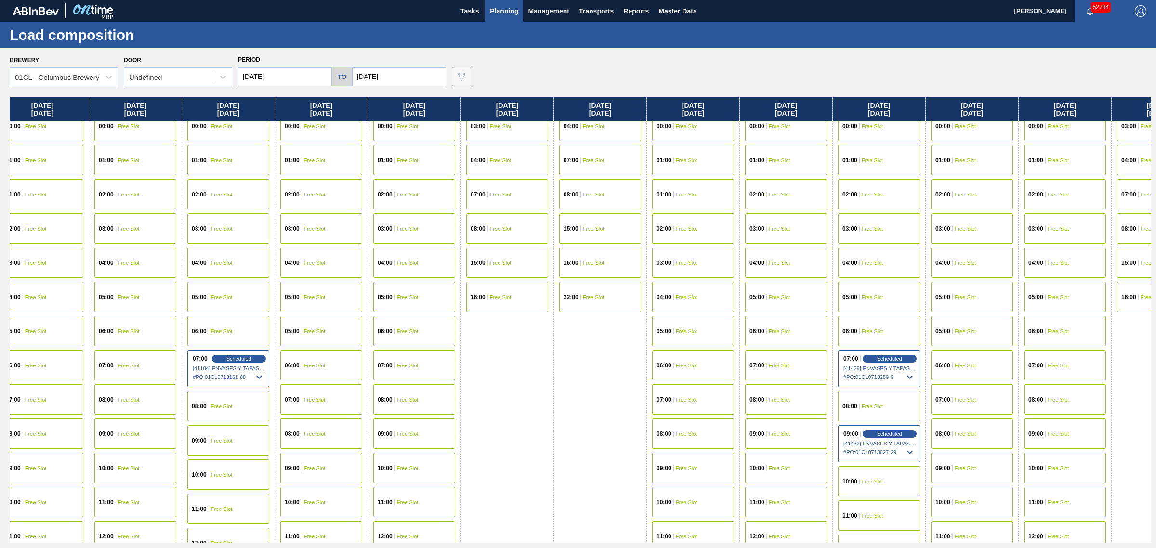
drag, startPoint x: 839, startPoint y: 217, endPoint x: 904, endPoint y: 218, distance: 65.5
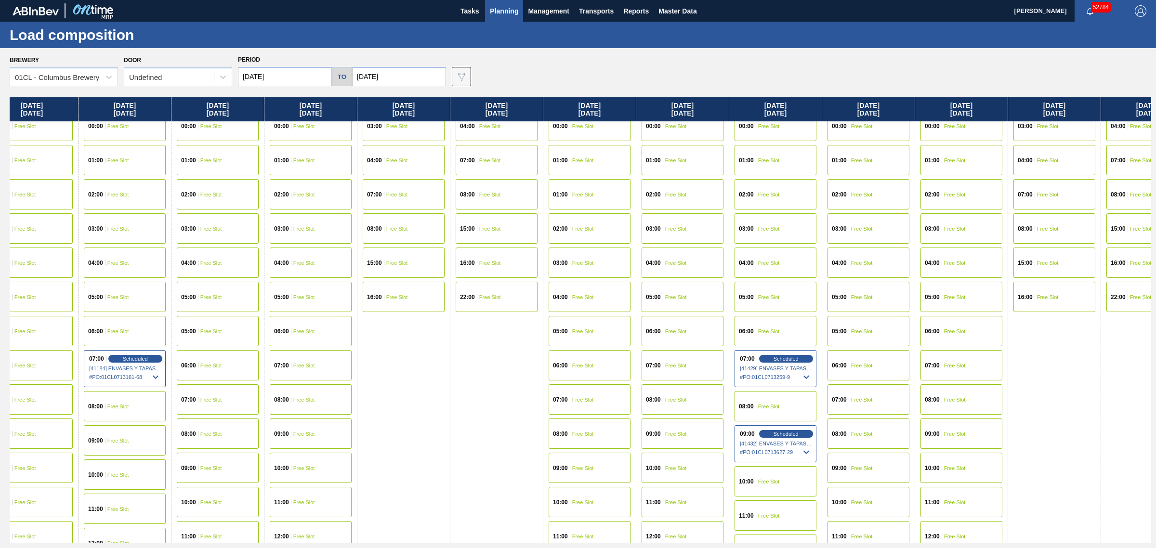
drag, startPoint x: 901, startPoint y: 222, endPoint x: 914, endPoint y: 222, distance: 12.1
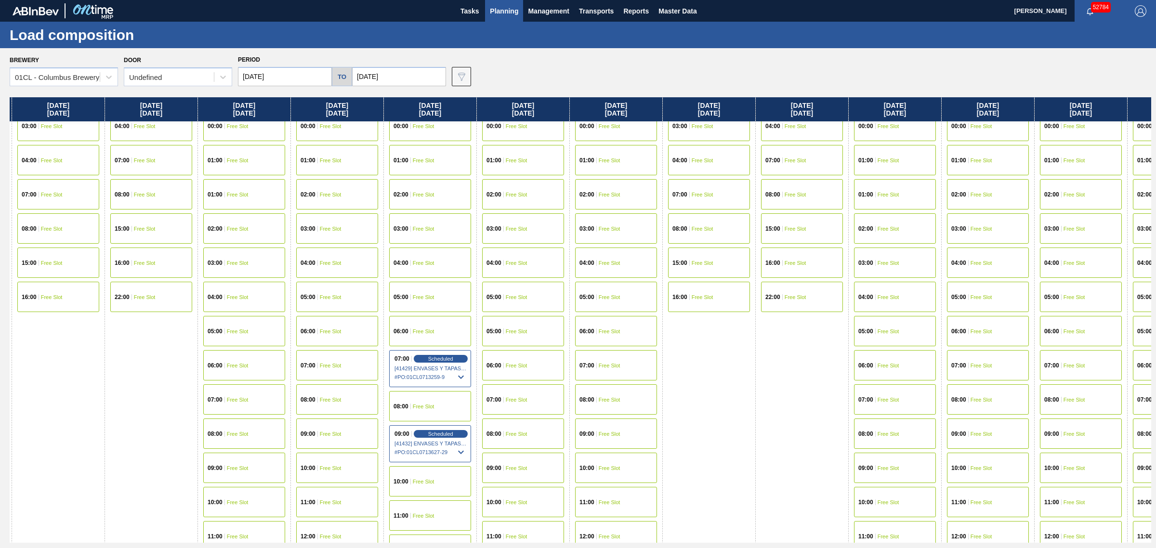
drag, startPoint x: 903, startPoint y: 222, endPoint x: 911, endPoint y: 221, distance: 7.8
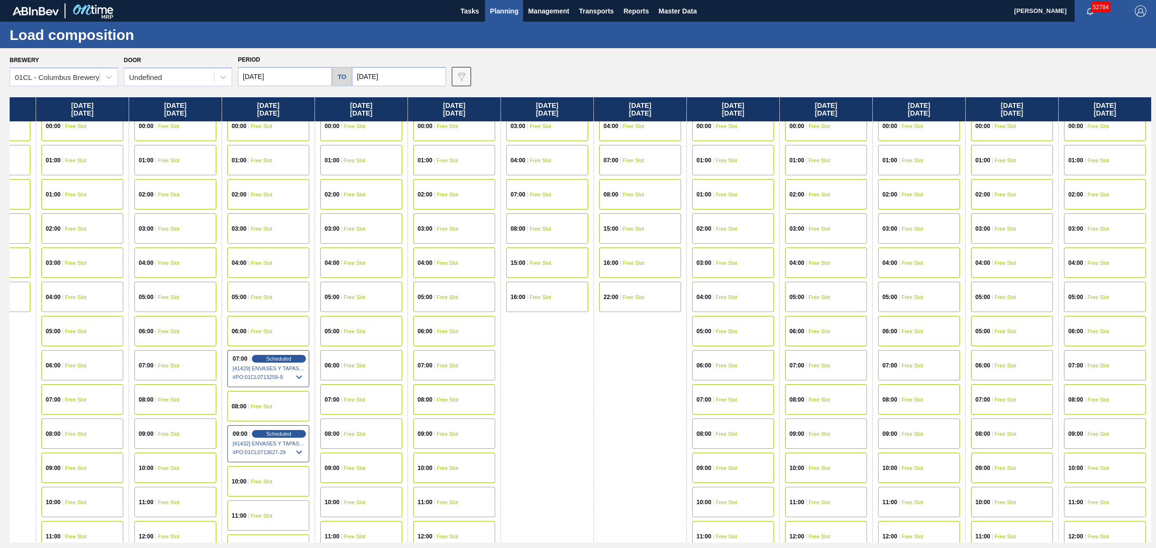
drag, startPoint x: 876, startPoint y: 227, endPoint x: 915, endPoint y: 225, distance: 39.1
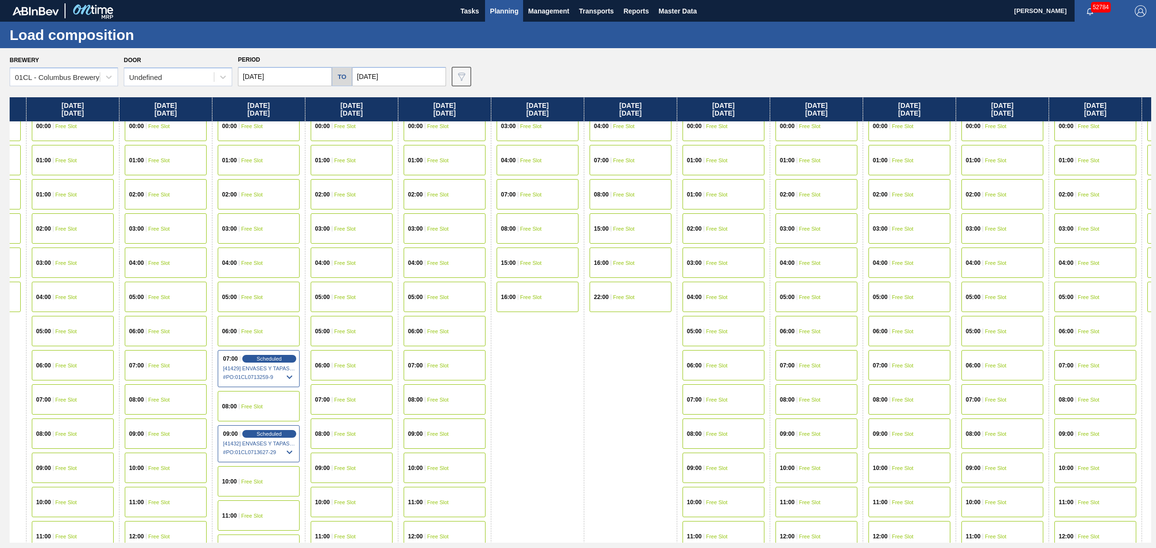
click at [295, 448] on icon at bounding box center [290, 452] width 12 height 12
click at [292, 376] on icon at bounding box center [290, 376] width 6 height 3
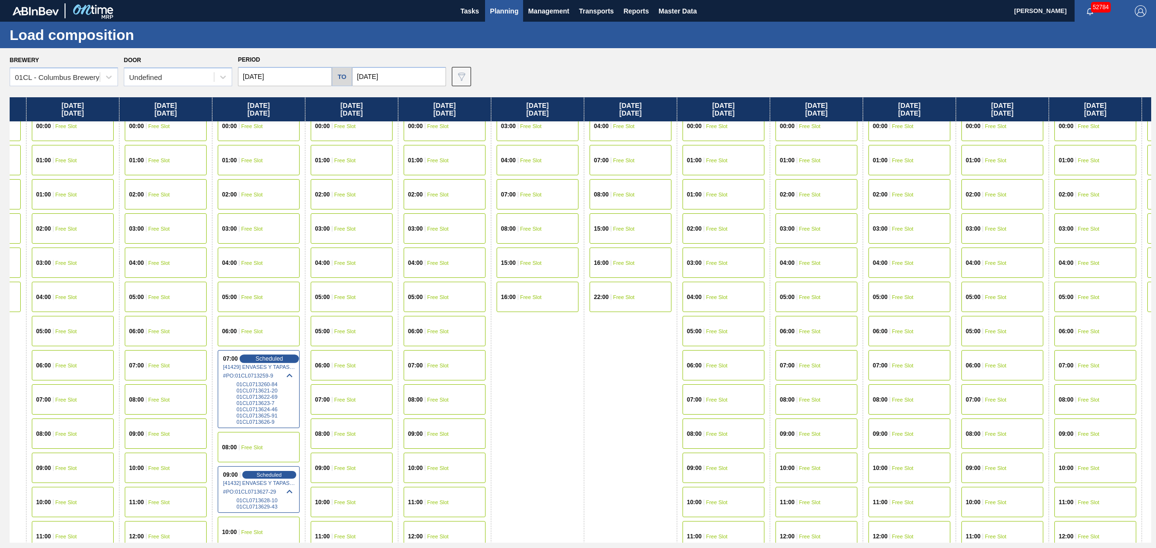
click at [280, 354] on div "Scheduled" at bounding box center [268, 358] width 59 height 9
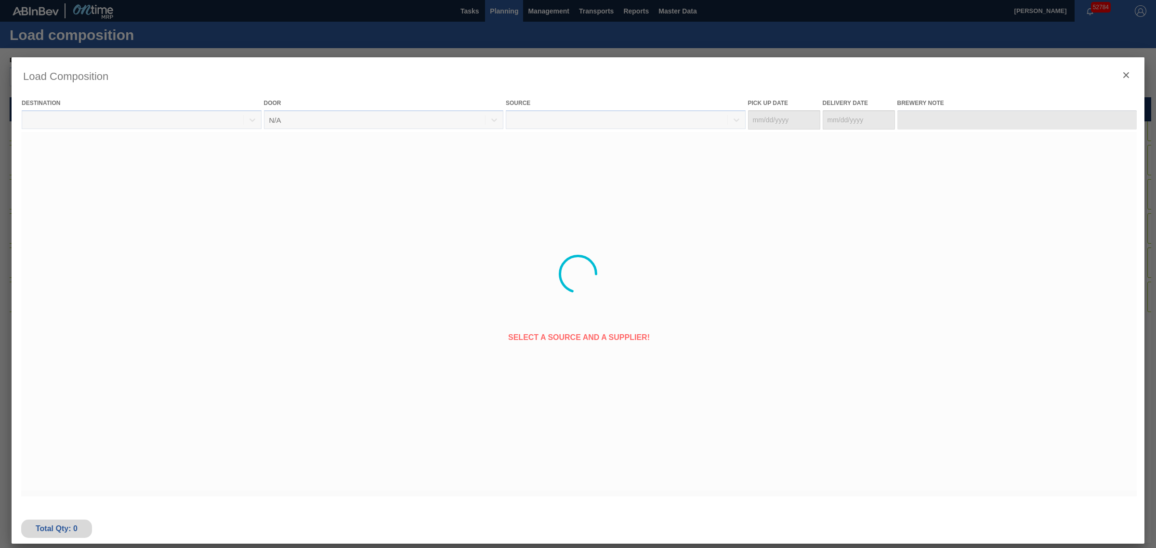
type Date "09/17/2025"
type Date "09/24/2025"
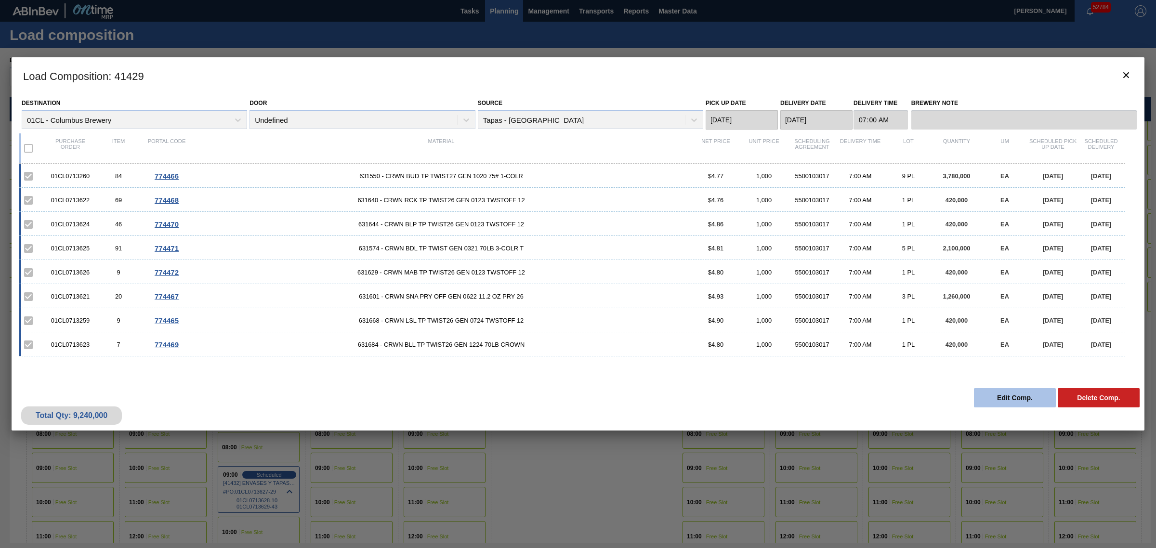
click at [1004, 402] on button "Edit Comp." at bounding box center [1015, 397] width 82 height 19
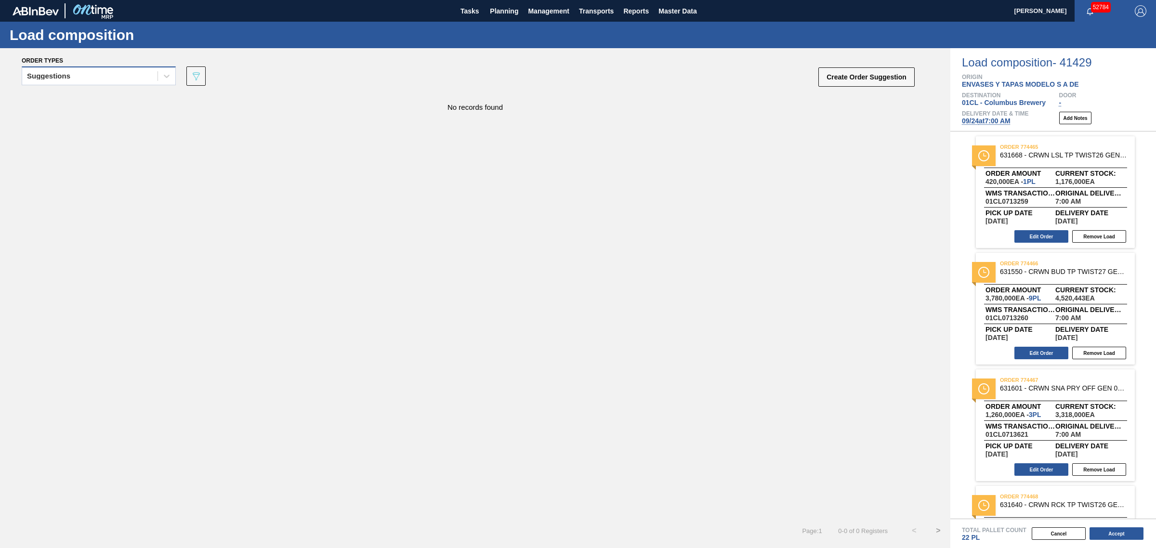
click at [52, 83] on div "Suggestions" at bounding box center [99, 75] width 154 height 19
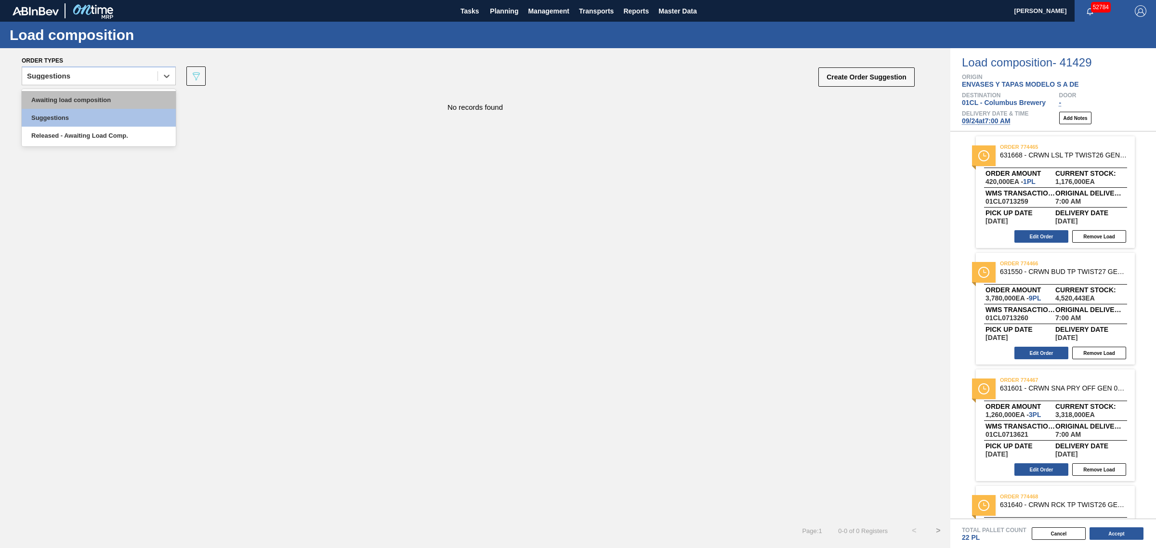
click at [80, 100] on div "Awaiting load composition" at bounding box center [99, 100] width 154 height 18
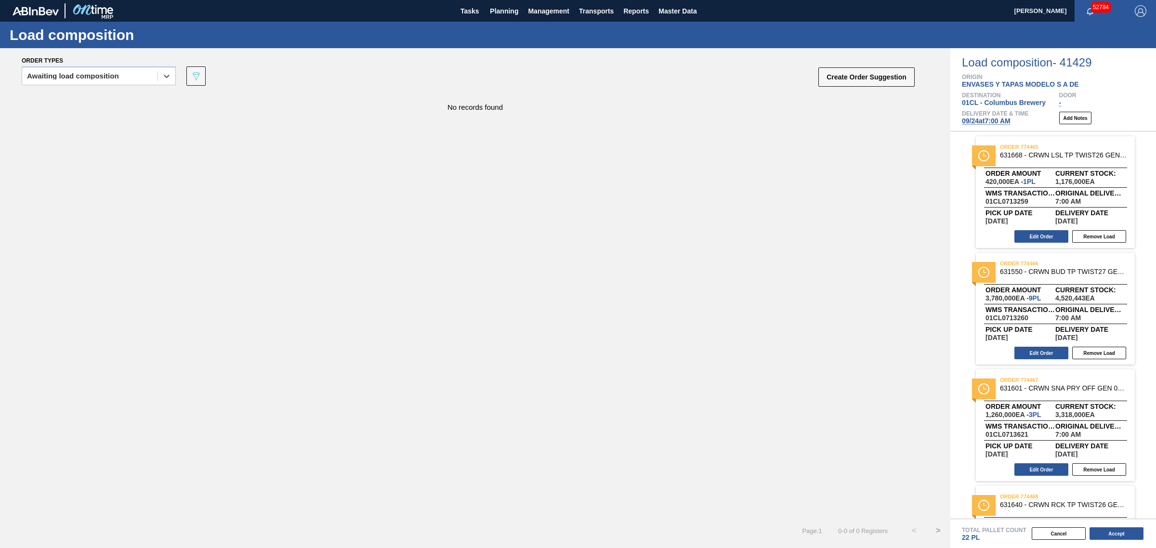
scroll to position [120, 0]
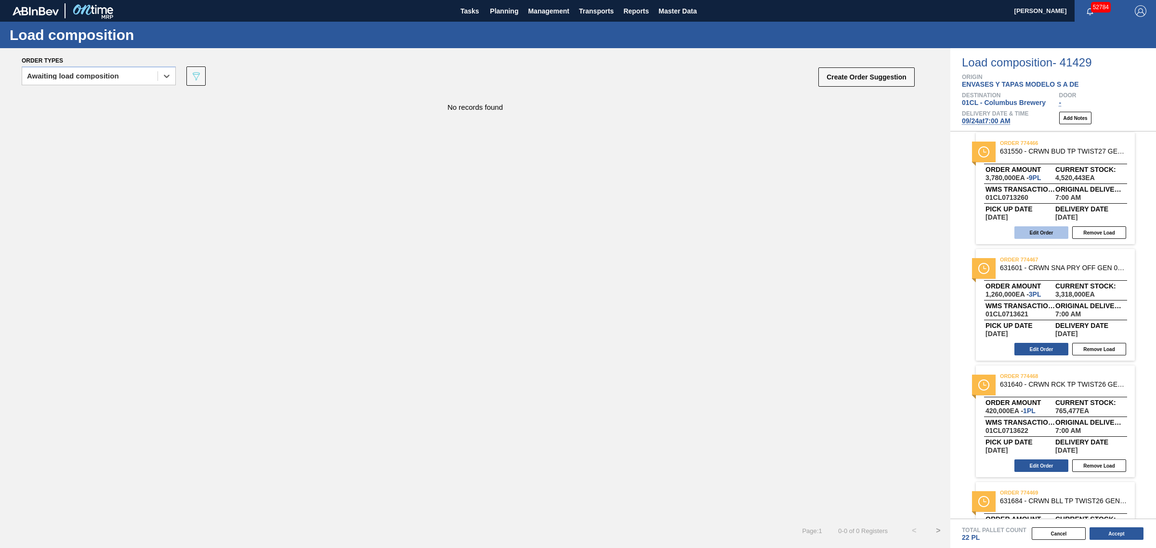
click at [1043, 230] on button "Edit Order" at bounding box center [1041, 232] width 54 height 13
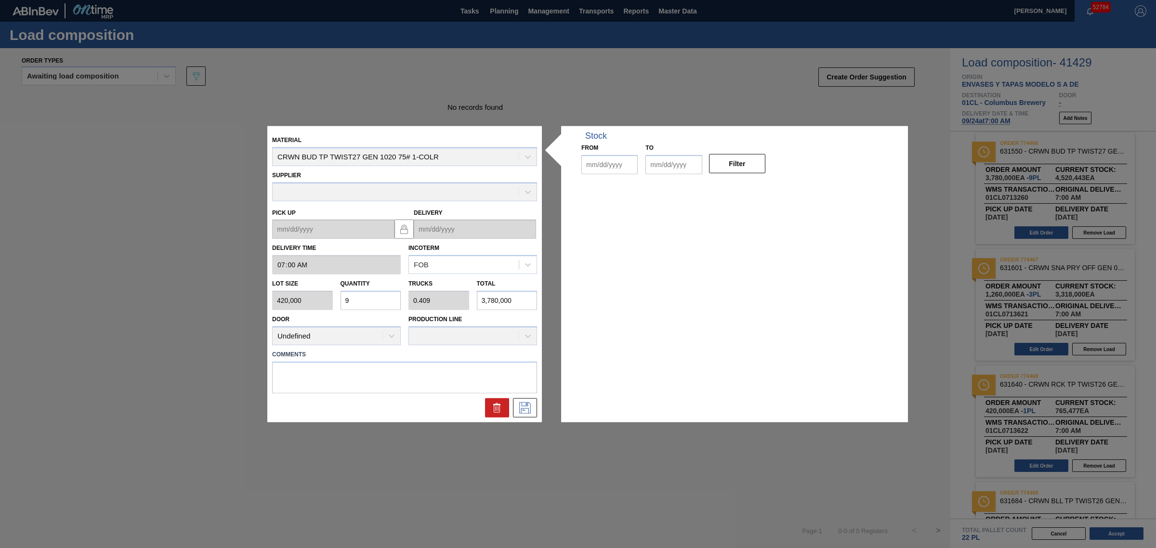
type input "07:00:00"
type input "420,000"
type input "9"
type input "0.409"
type input "3,780,000"
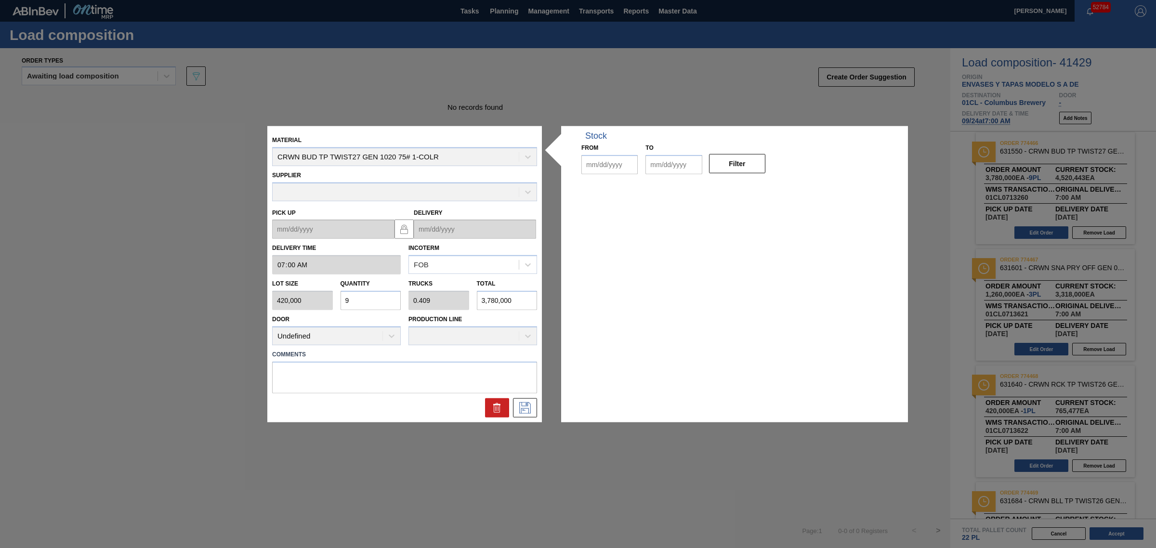
type up "09/17/2025"
type input "09/24/2025"
type input "08/25/2025"
type input "12/08/2025"
drag, startPoint x: 376, startPoint y: 295, endPoint x: 283, endPoint y: 289, distance: 93.1
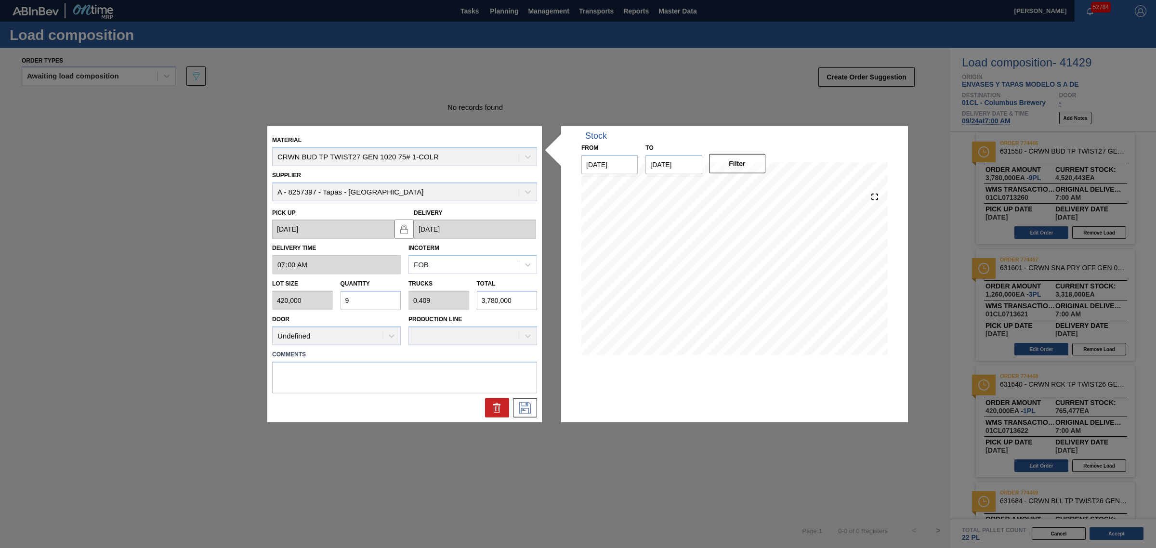
click at [283, 289] on div "Lot size 420,000 Quantity 9 Trucks 0.409 Total 3,780,000" at bounding box center [404, 292] width 273 height 36
type input "5"
type input "0.227"
type input "2,100,000"
type input "5"
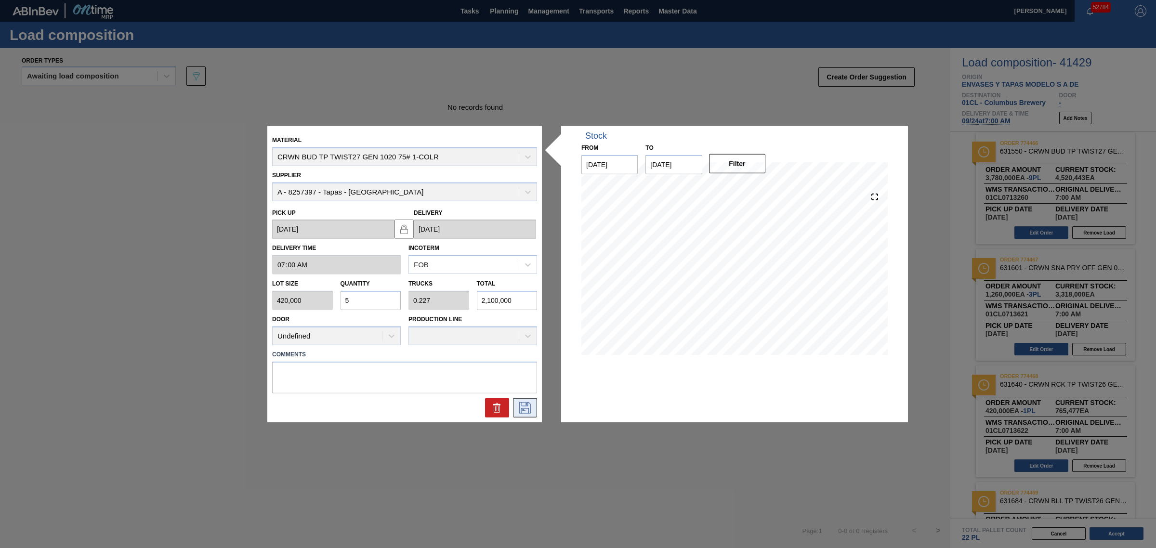
click at [522, 400] on button at bounding box center [525, 407] width 24 height 19
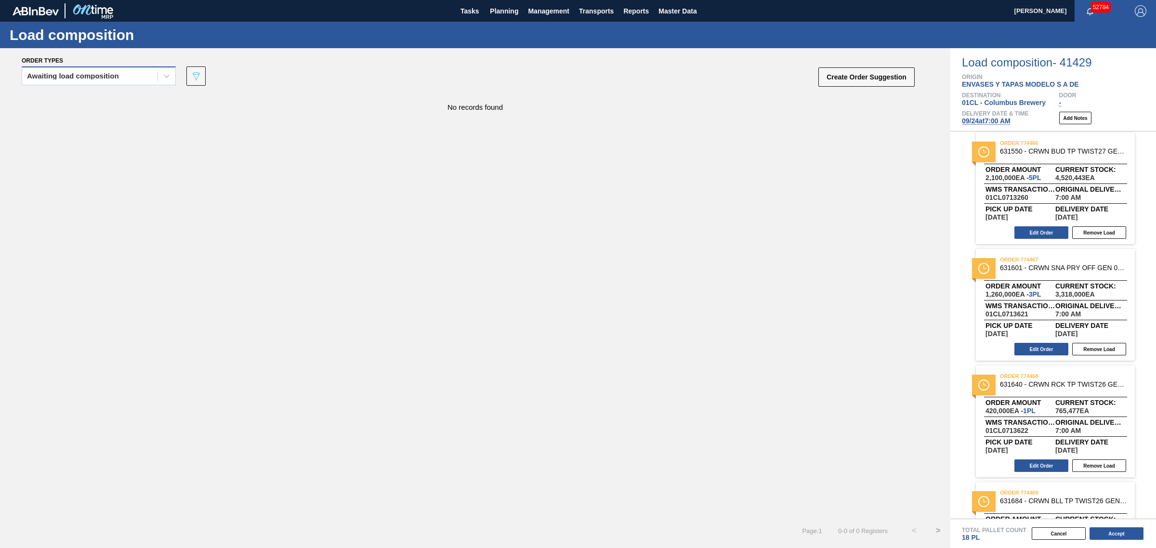
click at [128, 76] on div "Awaiting load composition" at bounding box center [89, 76] width 135 height 14
click at [111, 98] on div "Awaiting load composition" at bounding box center [99, 100] width 154 height 18
click at [109, 76] on div "Awaiting load composition" at bounding box center [73, 76] width 92 height 7
click at [105, 94] on div "Awaiting load composition" at bounding box center [99, 100] width 154 height 18
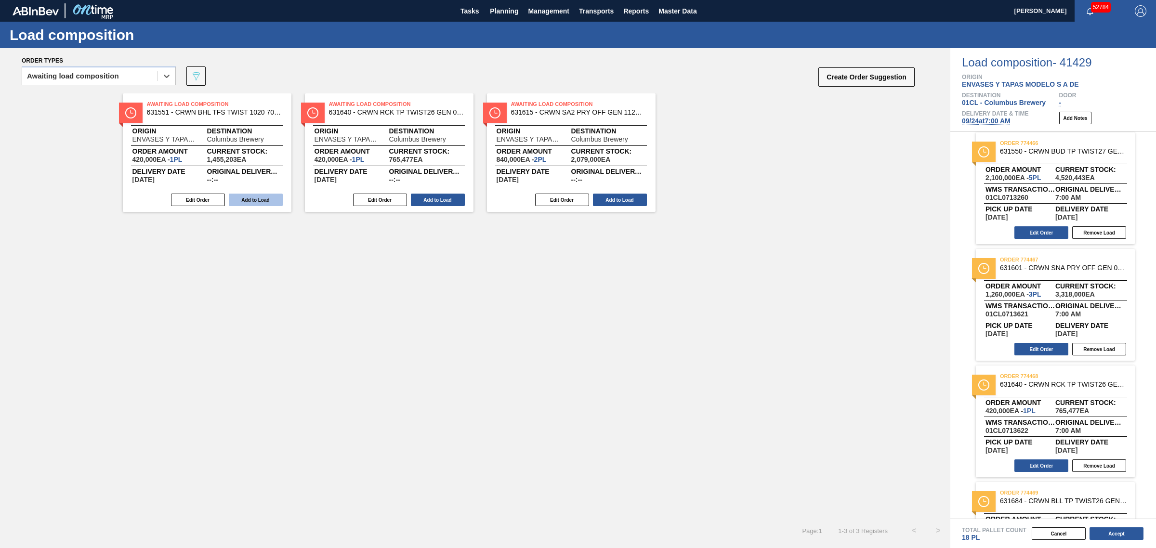
click at [248, 194] on button "Add to Load" at bounding box center [256, 200] width 54 height 13
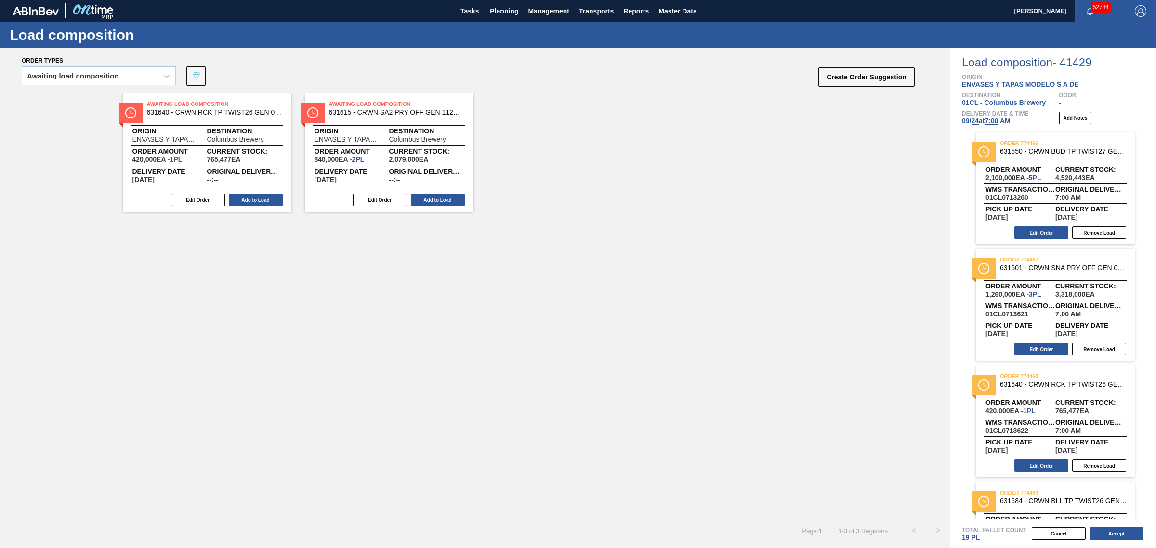
click at [248, 194] on button "Add to Load" at bounding box center [256, 200] width 54 height 13
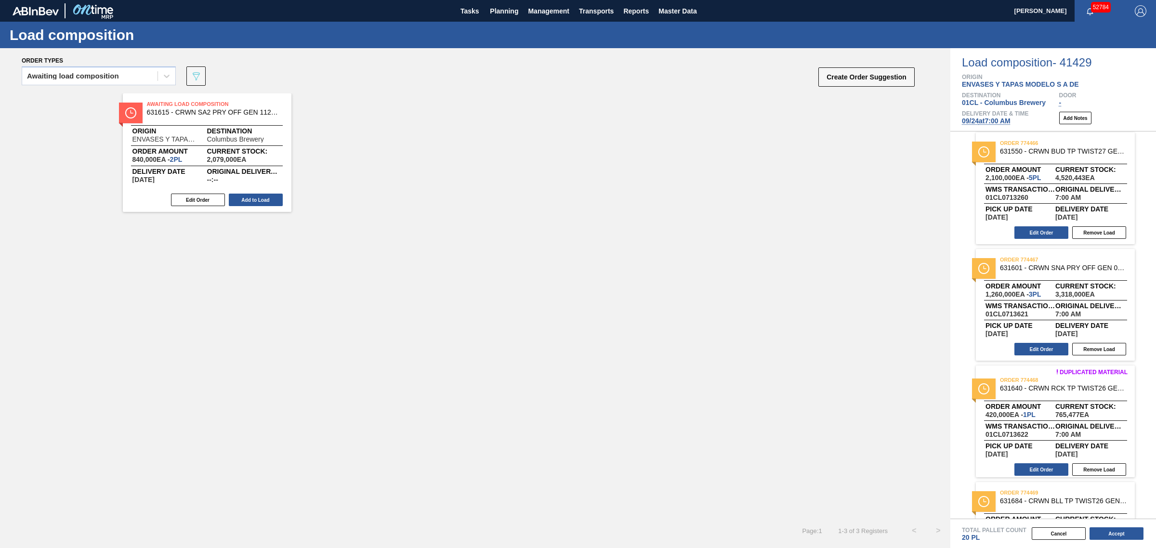
click at [248, 194] on button "Add to Load" at bounding box center [256, 200] width 54 height 13
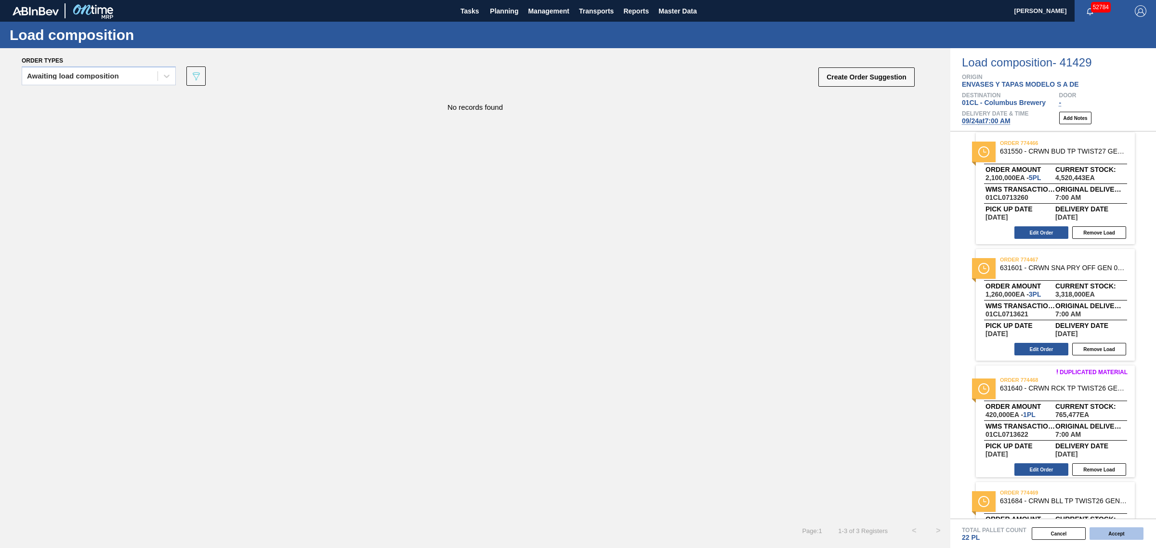
click at [1121, 533] on button "Accept" at bounding box center [1116, 533] width 54 height 13
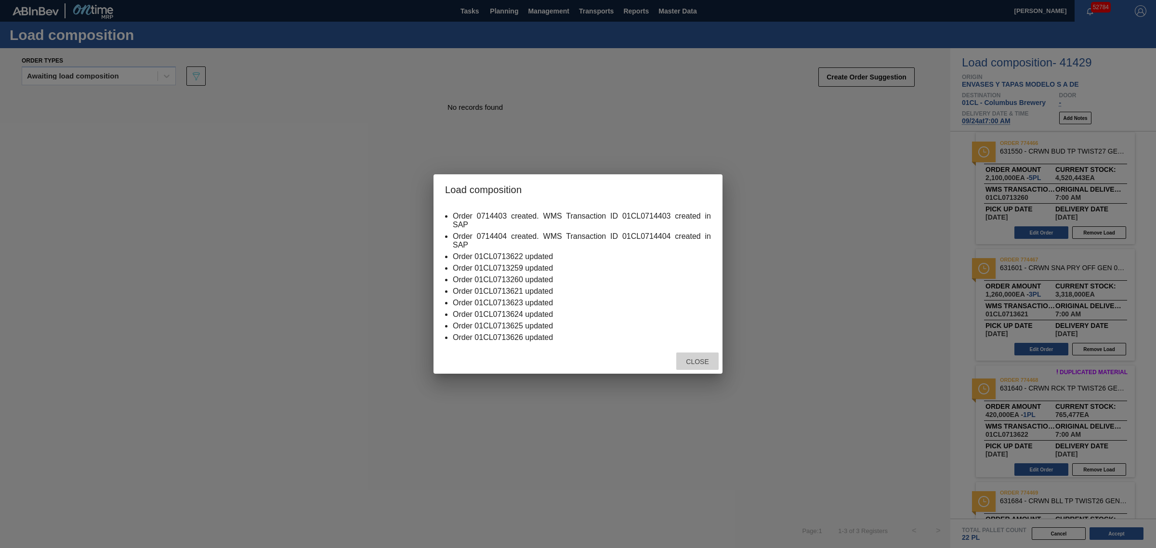
click at [710, 358] on div "Close" at bounding box center [697, 362] width 42 height 18
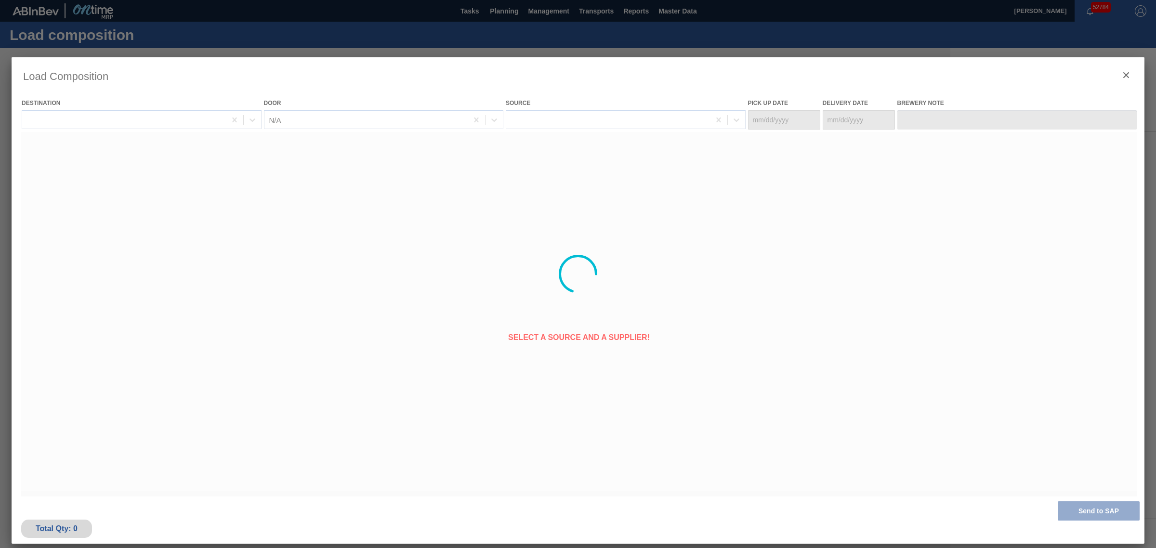
type Date "09/17/2025"
type Date "09/24/2025"
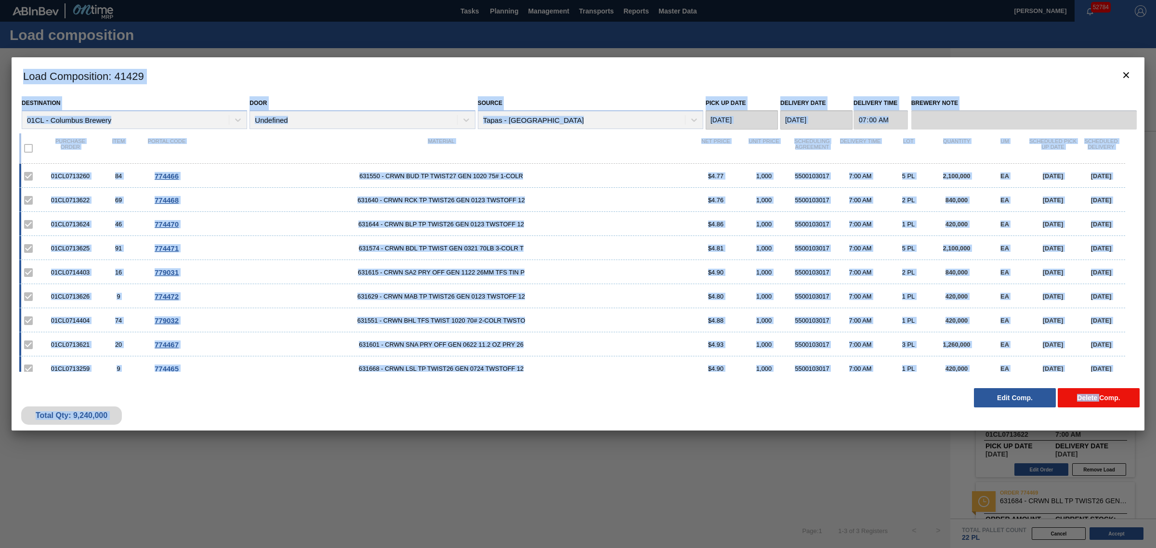
drag, startPoint x: 22, startPoint y: 71, endPoint x: 1100, endPoint y: 398, distance: 1127.2
click at [1100, 398] on div "Load Composition : 41429 Destination 01CL - Columbus Brewery Door Undefined Sou…" at bounding box center [578, 243] width 1133 height 373
click at [732, 61] on h3 "Load Composition : 41429" at bounding box center [578, 75] width 1133 height 37
drag, startPoint x: 605, startPoint y: 69, endPoint x: 1142, endPoint y: 403, distance: 632.2
click at [1142, 403] on div "Load Composition : 41429 Destination 01CL - Columbus Brewery Door Undefined Sou…" at bounding box center [578, 243] width 1133 height 373
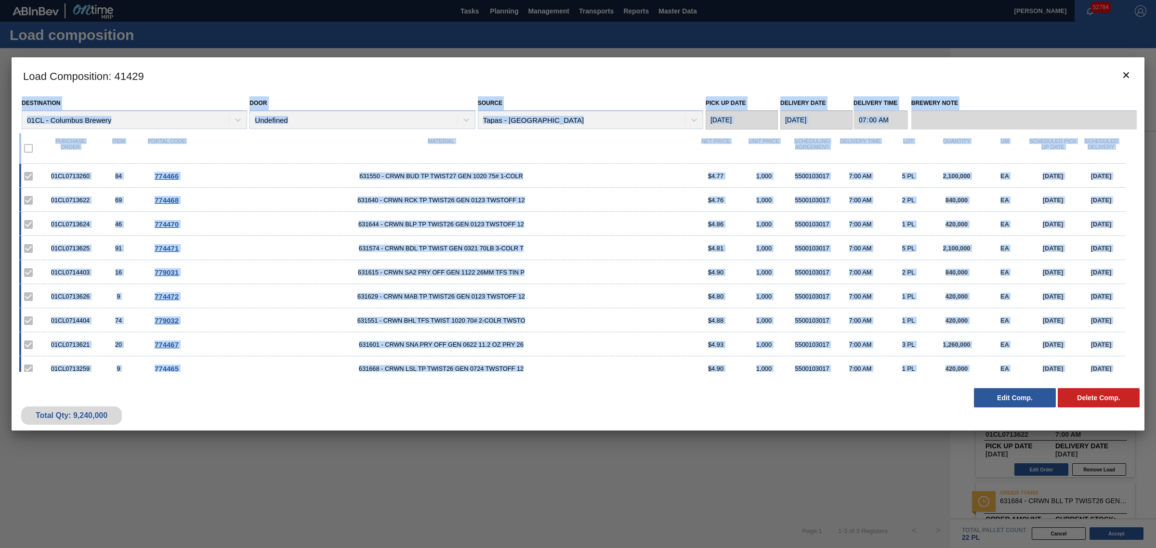
click at [848, 393] on div "Total Qty: 9,240,000 Delete Comp. Edit Comp." at bounding box center [578, 406] width 1133 height 47
drag, startPoint x: 608, startPoint y: 71, endPoint x: 1128, endPoint y: 407, distance: 619.5
click at [1128, 407] on div "Load Composition : 41429 Destination 01CL - Columbus Brewery Door Undefined Sou…" at bounding box center [578, 243] width 1133 height 373
click at [751, 405] on div "Total Qty: 9,240,000 Delete Comp. Edit Comp." at bounding box center [578, 406] width 1133 height 47
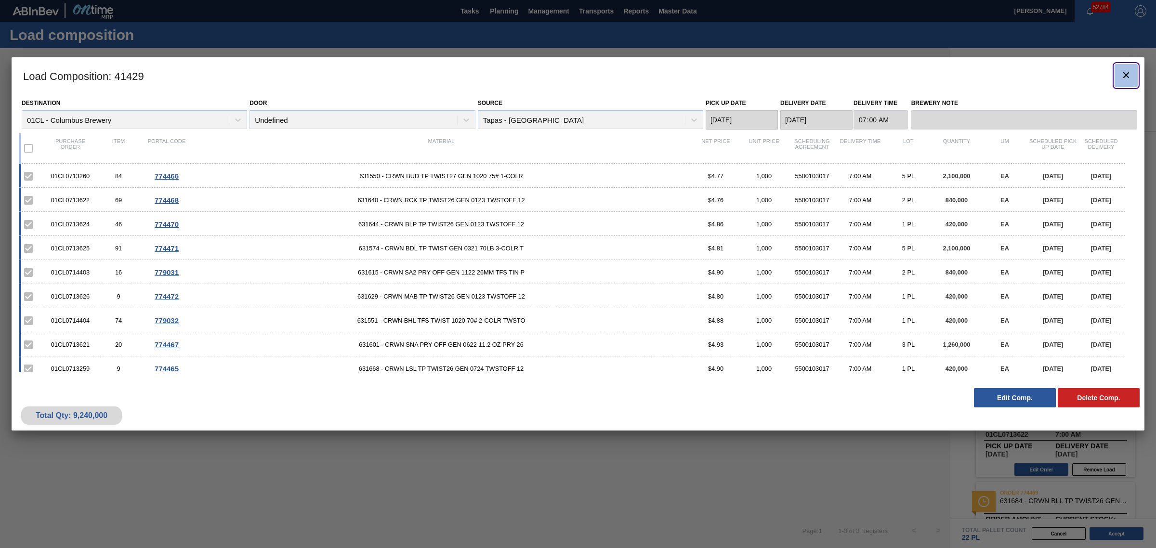
click at [1126, 75] on icon "botão de ícone" at bounding box center [1126, 75] width 6 height 6
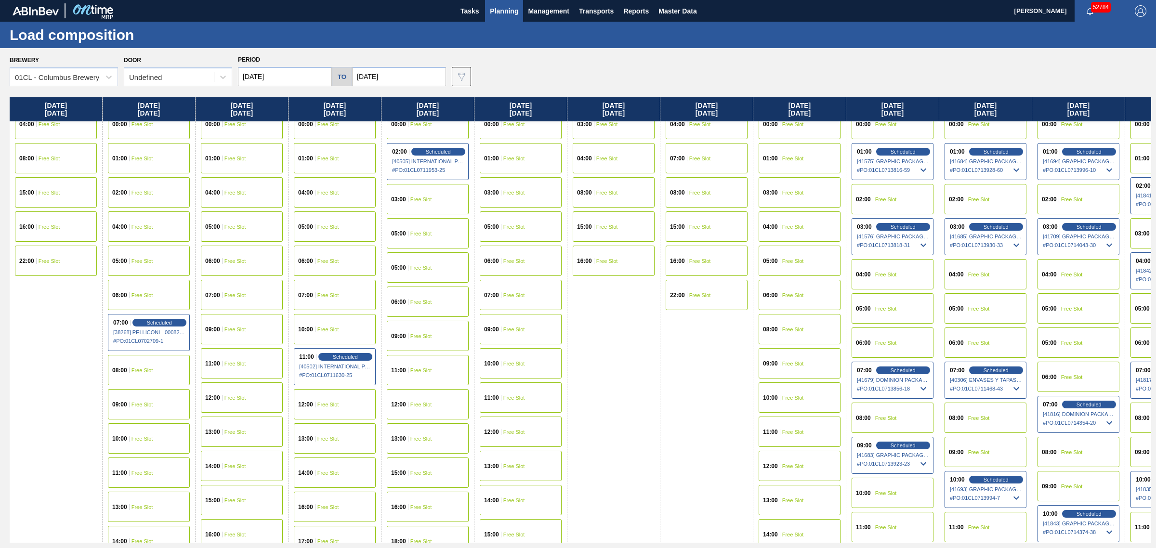
drag, startPoint x: 661, startPoint y: 294, endPoint x: 665, endPoint y: 307, distance: 13.6
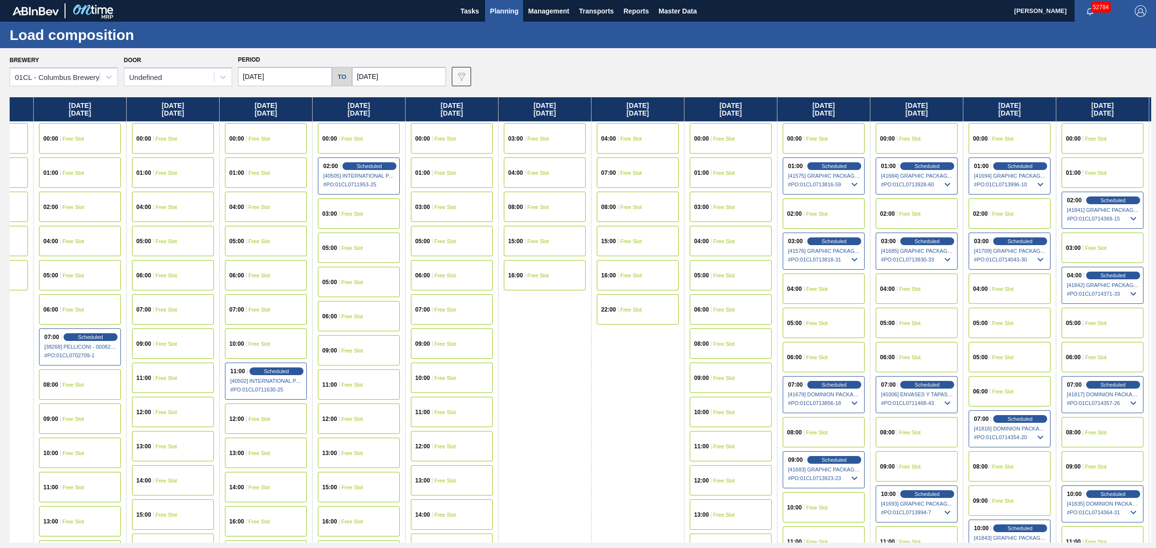
drag, startPoint x: 824, startPoint y: 196, endPoint x: 892, endPoint y: 194, distance: 68.4
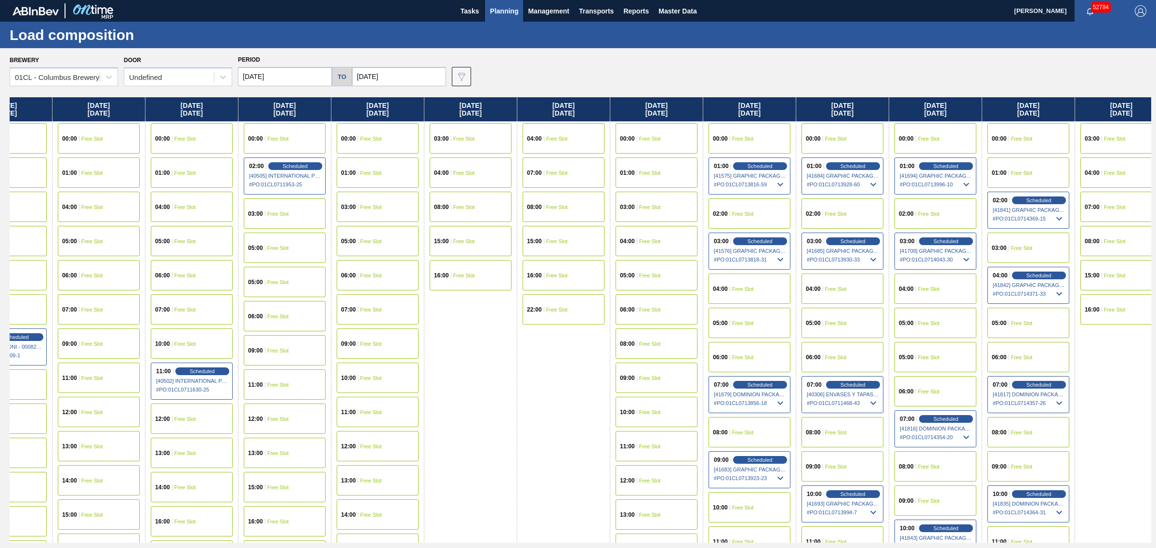
drag, startPoint x: 892, startPoint y: 194, endPoint x: 919, endPoint y: 193, distance: 26.5
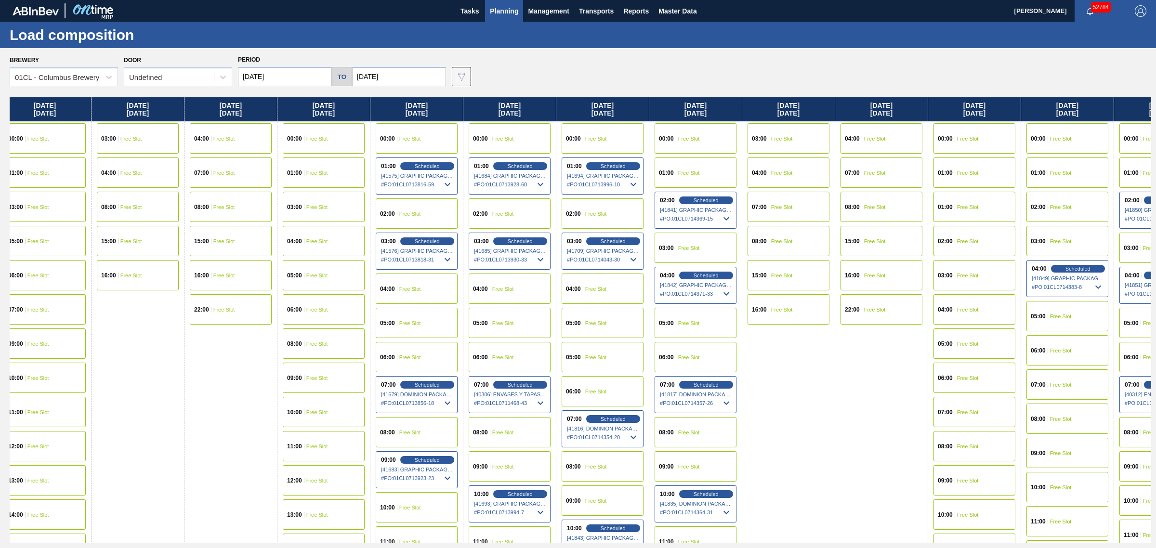
drag, startPoint x: 847, startPoint y: 250, endPoint x: 885, endPoint y: 248, distance: 38.6
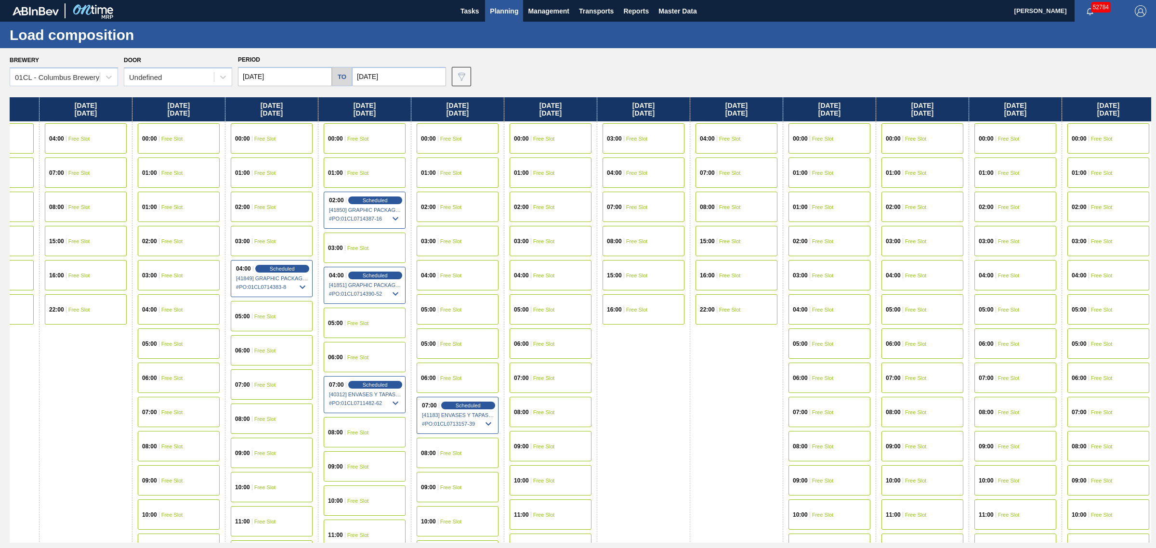
drag, startPoint x: 885, startPoint y: 253, endPoint x: 932, endPoint y: 252, distance: 47.7
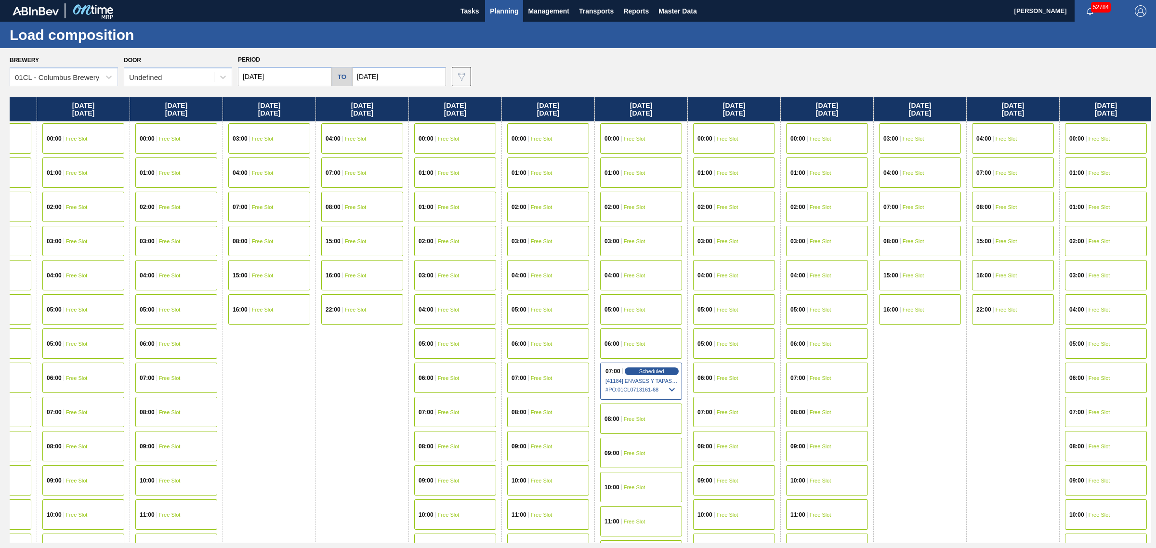
drag, startPoint x: 842, startPoint y: 257, endPoint x: 982, endPoint y: 257, distance: 140.6
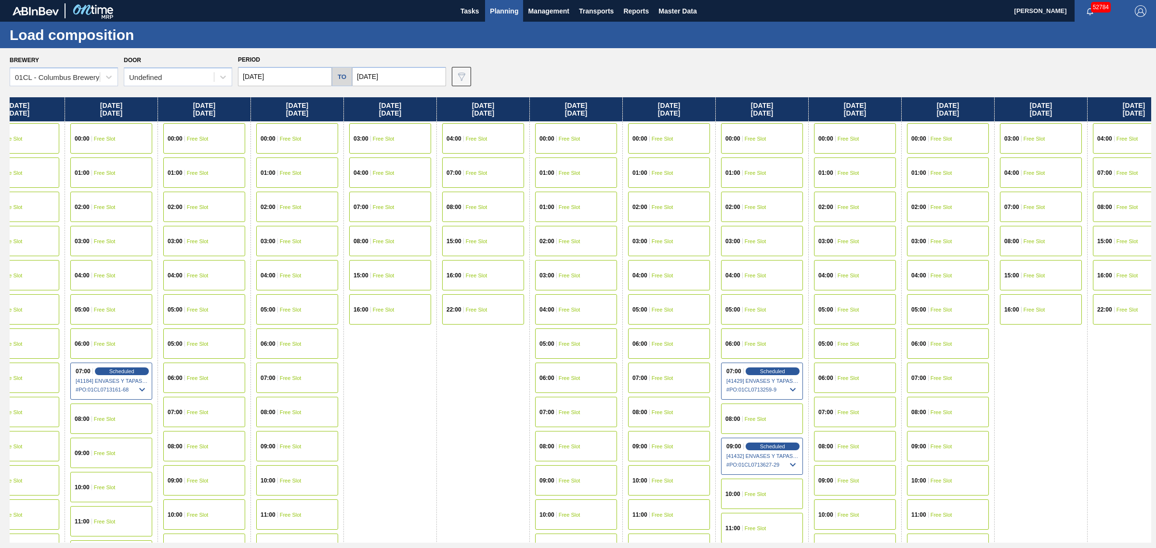
drag, startPoint x: 932, startPoint y: 261, endPoint x: 1005, endPoint y: 255, distance: 72.9
drag, startPoint x: 1059, startPoint y: 345, endPoint x: 1130, endPoint y: 348, distance: 70.9
drag, startPoint x: 1070, startPoint y: 359, endPoint x: 1033, endPoint y: 359, distance: 36.6
click at [896, 70] on div "Brewery 01CL - Columbus Brewery Door Undefined Period 08/17/2025 to 10/17/2025 …" at bounding box center [580, 69] width 1141 height 33
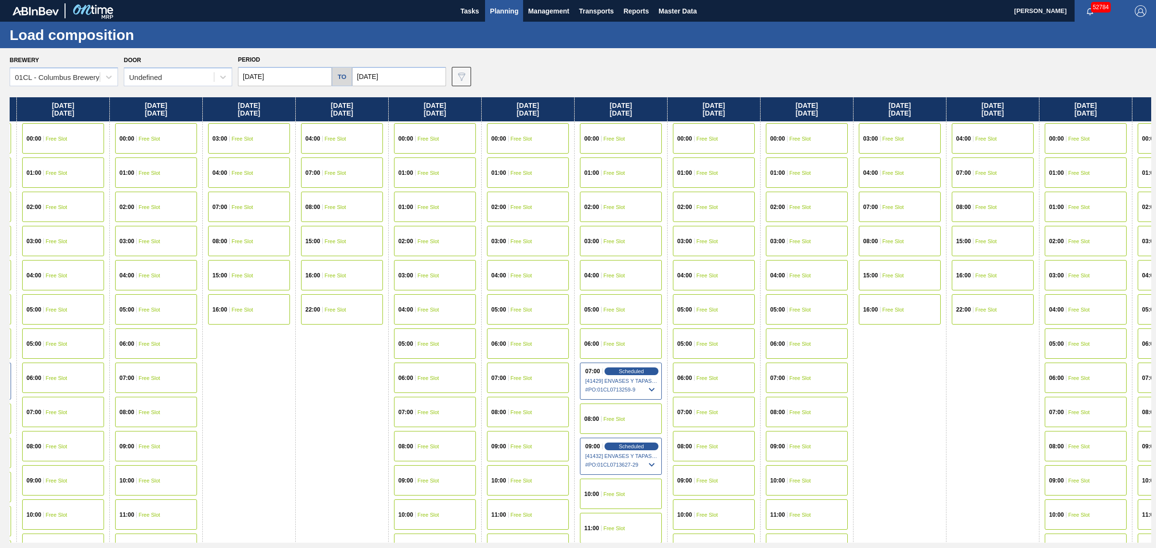
drag, startPoint x: 1060, startPoint y: 377, endPoint x: 905, endPoint y: 359, distance: 155.6
click at [905, 359] on div "Sunday 08/17/2025 04:00 Free Slot 08:00 Free Slot 15:00 Free Slot 16:00 Free Sl…" at bounding box center [580, 319] width 1141 height 445
drag, startPoint x: 941, startPoint y: 372, endPoint x: 1038, endPoint y: 368, distance: 97.3
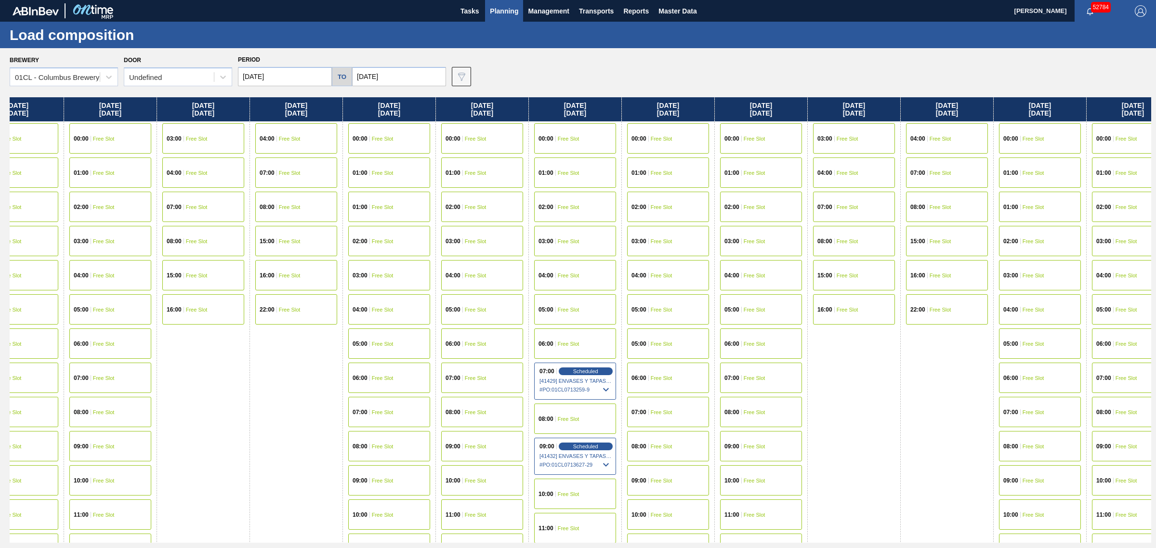
drag, startPoint x: 911, startPoint y: 369, endPoint x: 1053, endPoint y: 367, distance: 142.1
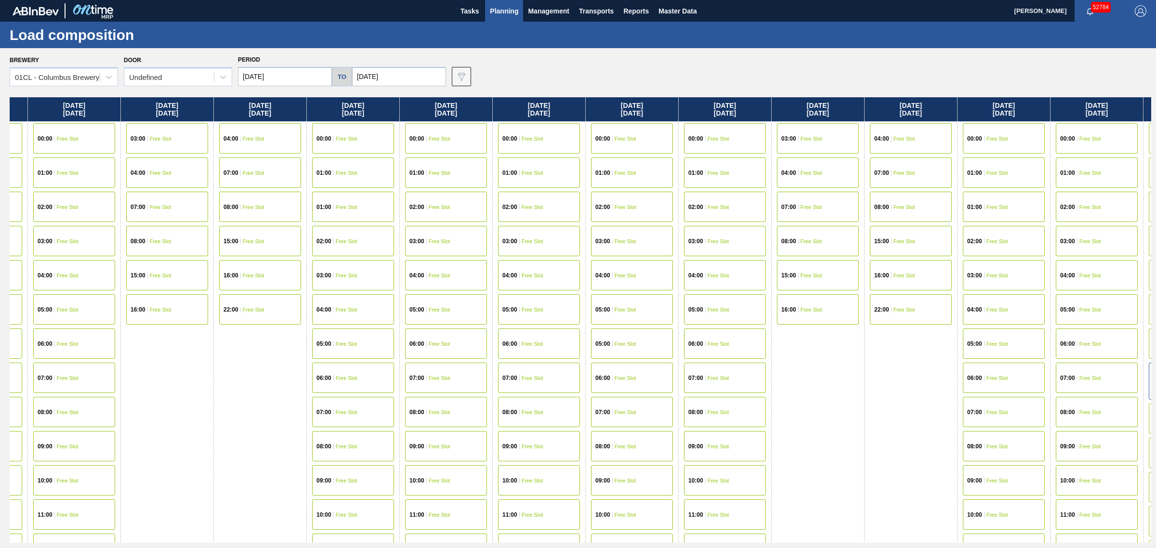
drag, startPoint x: 895, startPoint y: 356, endPoint x: 545, endPoint y: 326, distance: 351.4
click at [555, 326] on div "Sunday 08/17/2025 04:00 Free Slot 08:00 Free Slot 15:00 Free Slot 16:00 Free Sl…" at bounding box center [580, 319] width 1141 height 445
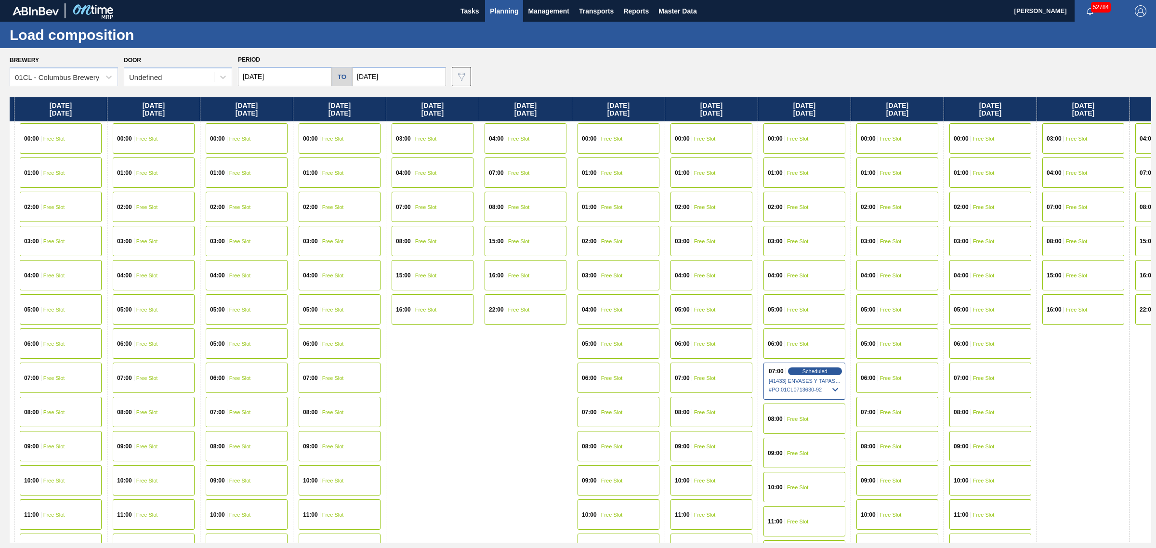
drag, startPoint x: 917, startPoint y: 326, endPoint x: 945, endPoint y: 325, distance: 27.5
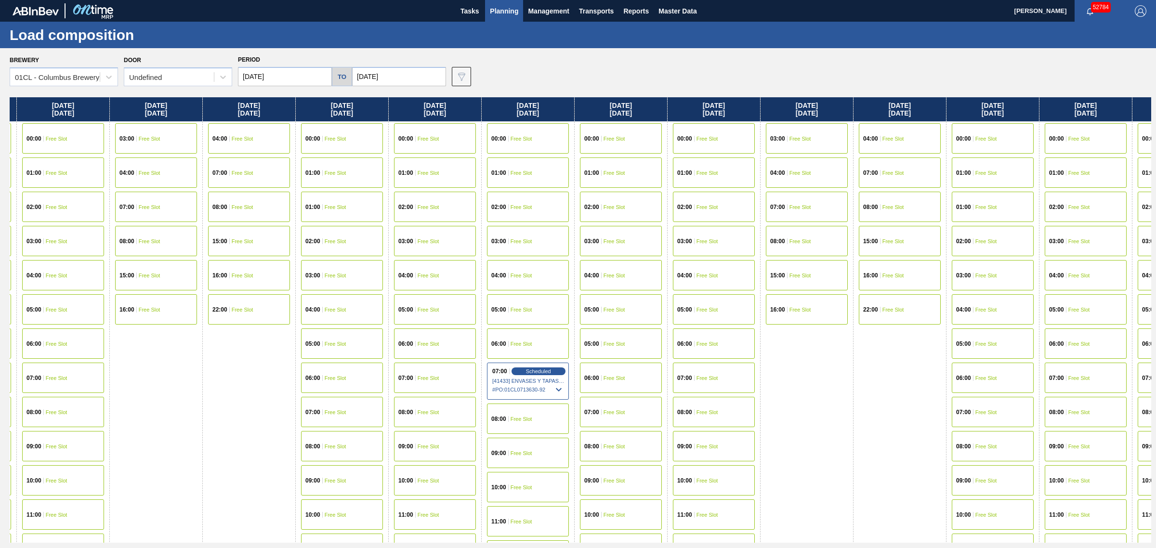
scroll to position [0, 4525]
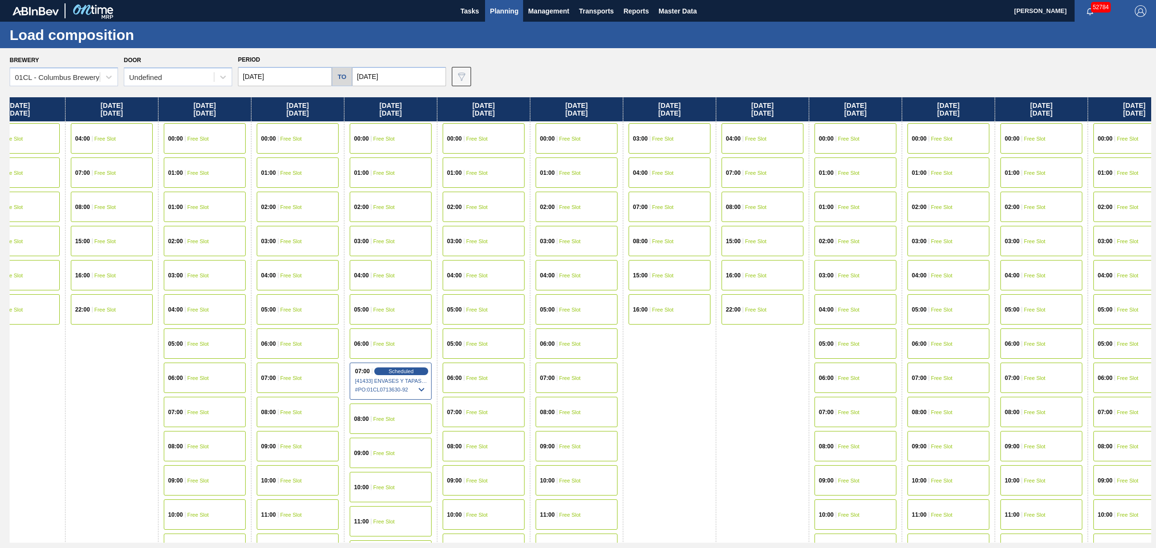
drag, startPoint x: 896, startPoint y: 322, endPoint x: 956, endPoint y: 321, distance: 60.2
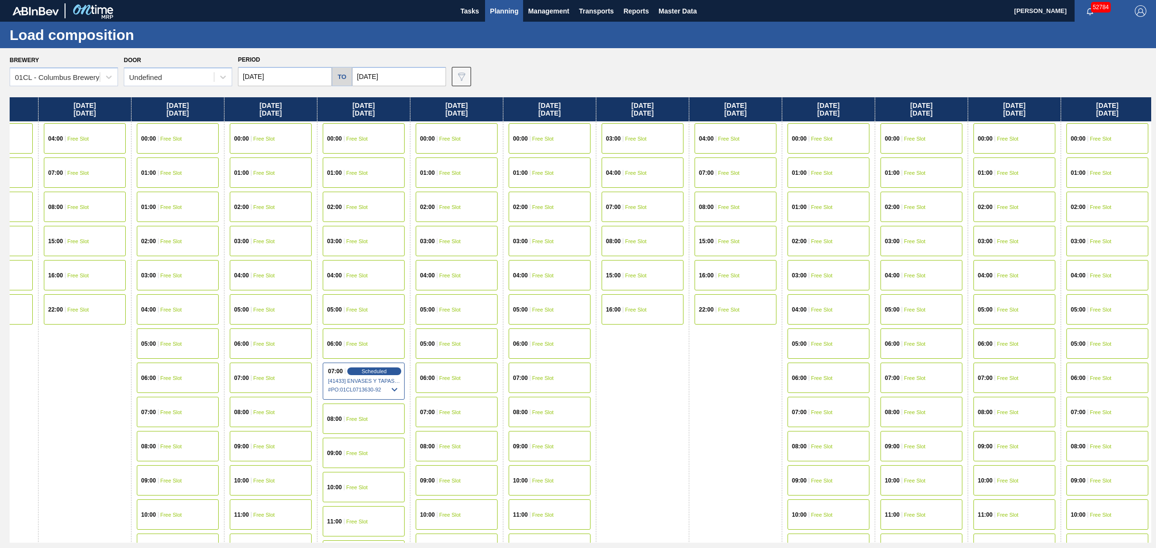
scroll to position [0, 4634]
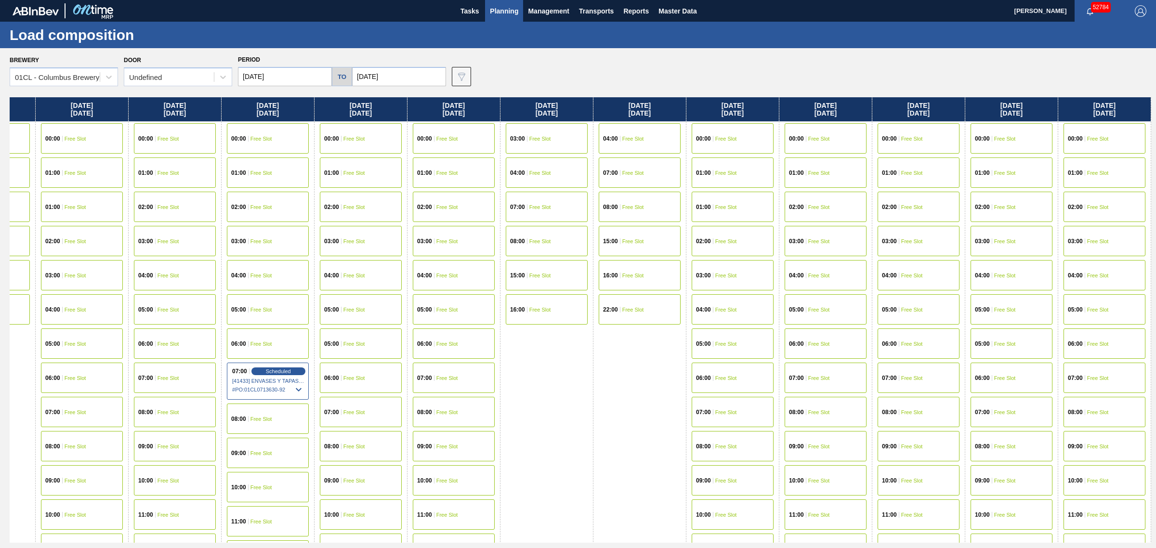
drag, startPoint x: 521, startPoint y: 208, endPoint x: 530, endPoint y: 206, distance: 9.3
click at [922, 372] on div "07:00 Free Slot" at bounding box center [918, 378] width 82 height 30
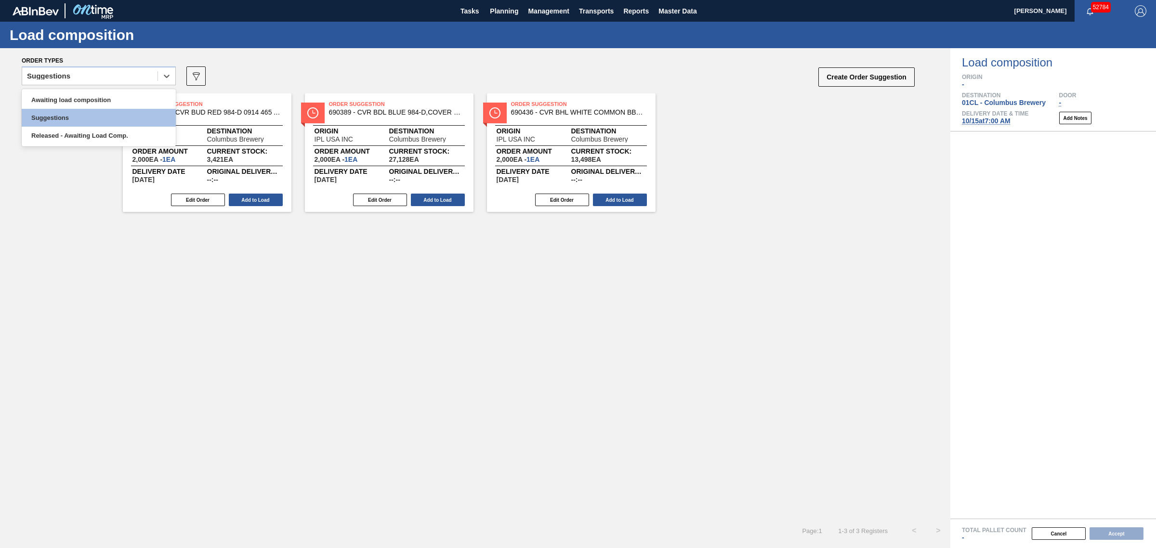
click at [115, 72] on div "Suggestions" at bounding box center [89, 76] width 135 height 14
click at [105, 102] on div "Awaiting load composition" at bounding box center [99, 100] width 154 height 18
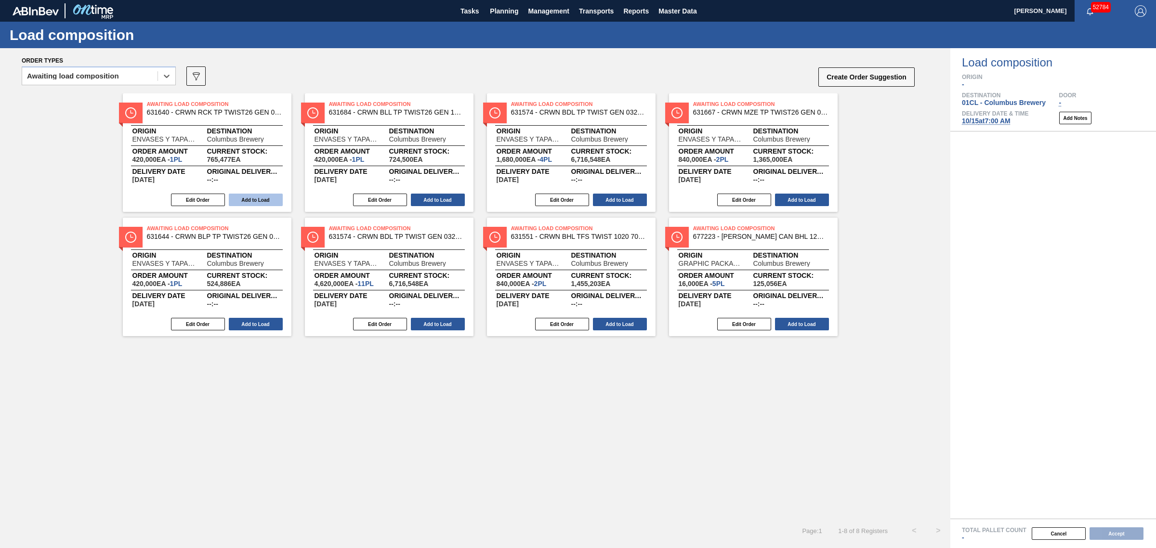
click at [264, 196] on button "Add to Load" at bounding box center [256, 200] width 54 height 13
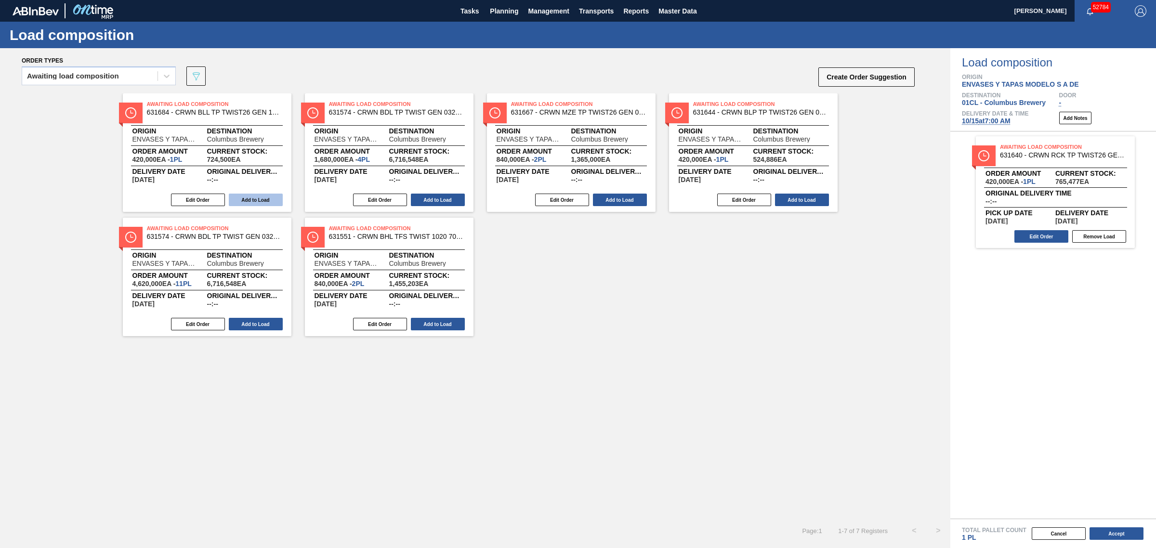
click at [266, 197] on button "Add to Load" at bounding box center [256, 200] width 54 height 13
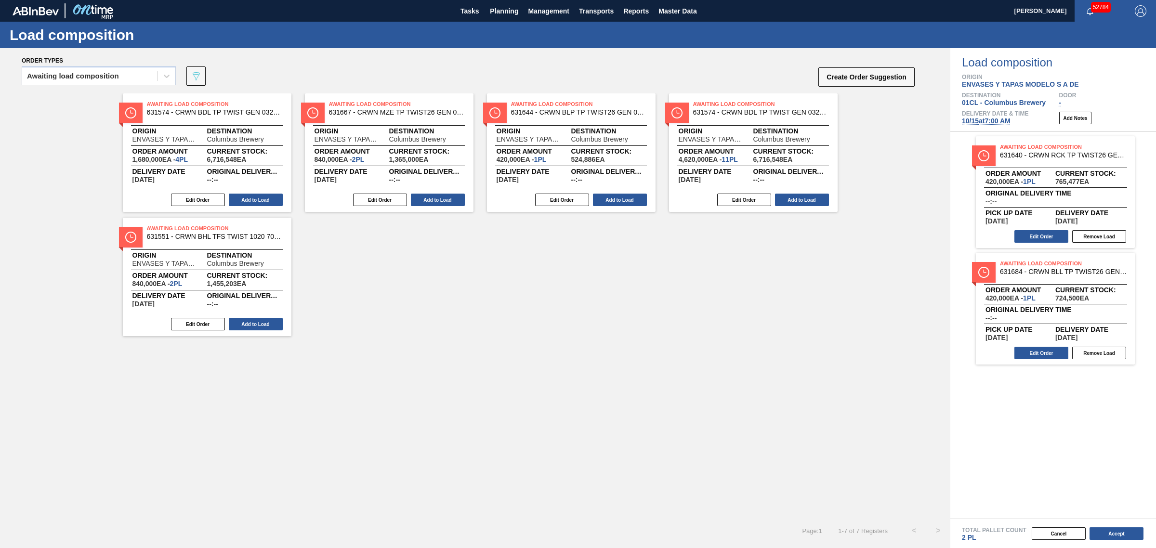
click at [266, 197] on button "Add to Load" at bounding box center [256, 200] width 54 height 13
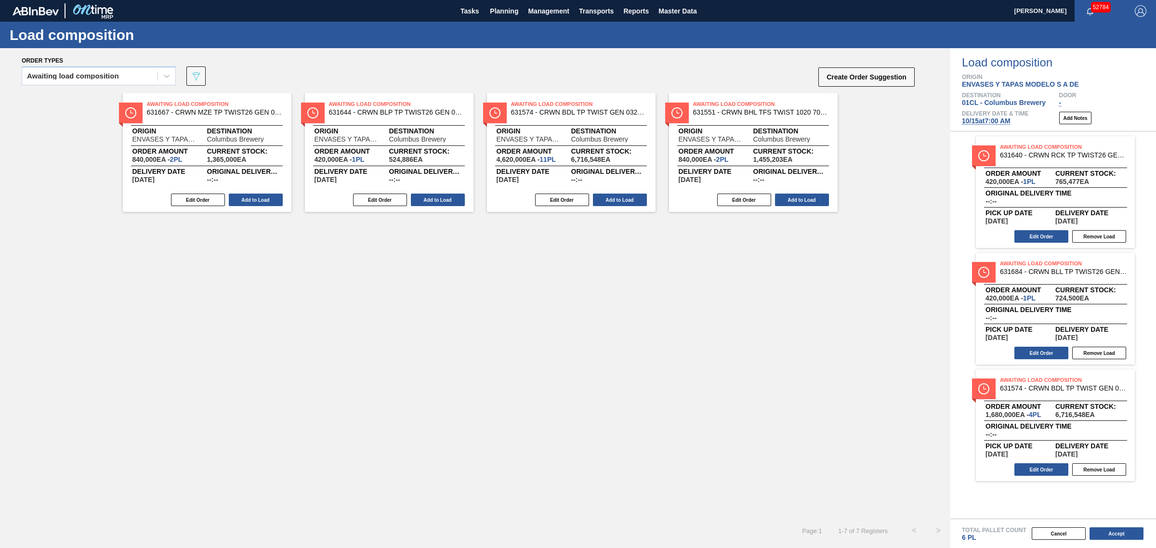
click at [266, 197] on button "Add to Load" at bounding box center [256, 200] width 54 height 13
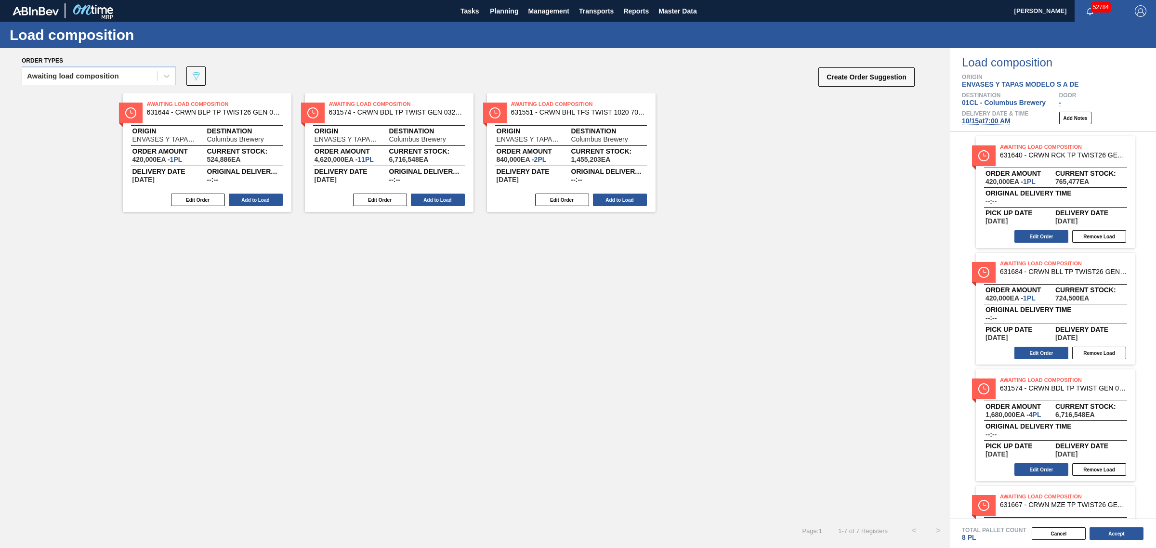
click at [266, 197] on button "Add to Load" at bounding box center [256, 200] width 54 height 13
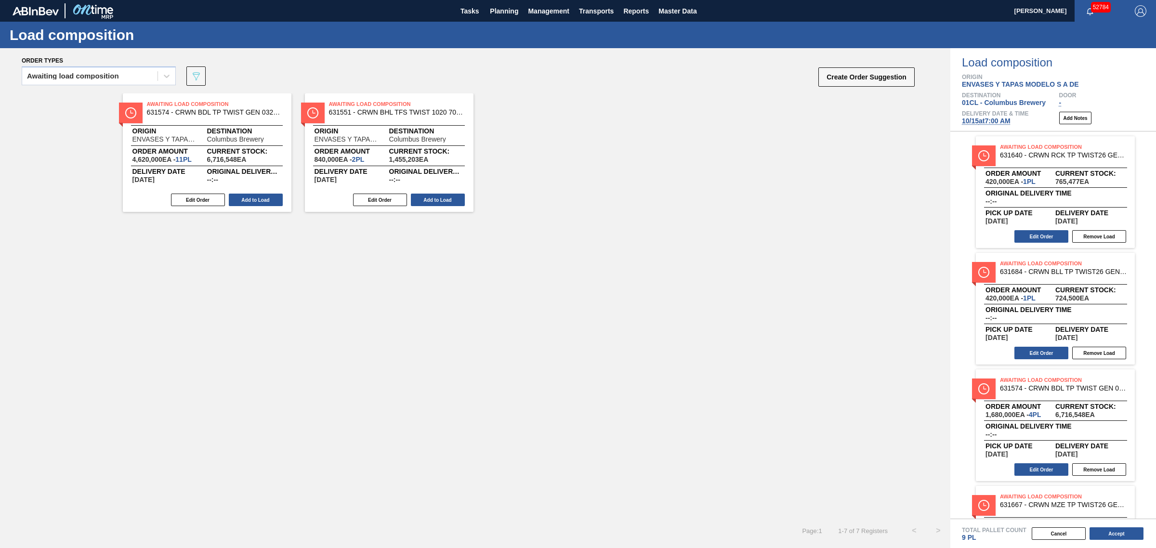
click at [266, 197] on button "Add to Load" at bounding box center [256, 200] width 54 height 13
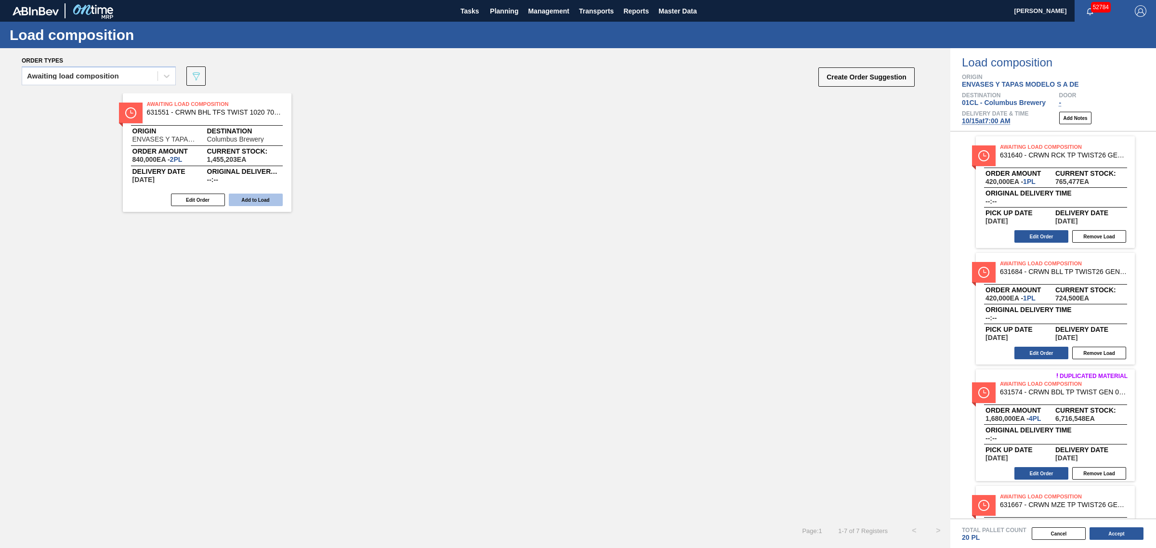
click at [271, 198] on button "Add to Load" at bounding box center [256, 200] width 54 height 13
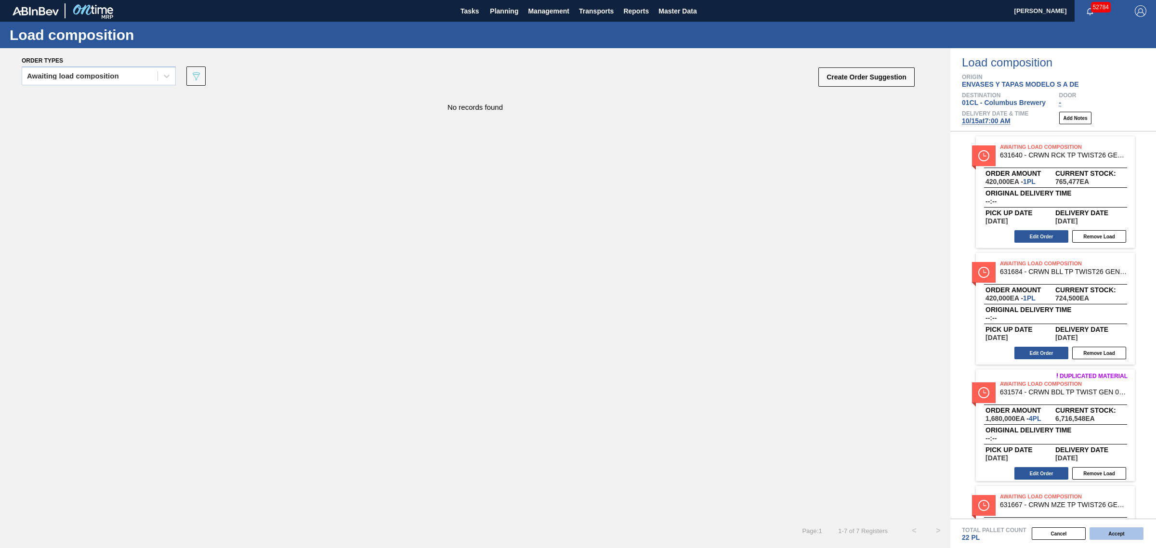
click at [1091, 529] on button "Accept" at bounding box center [1116, 533] width 54 height 13
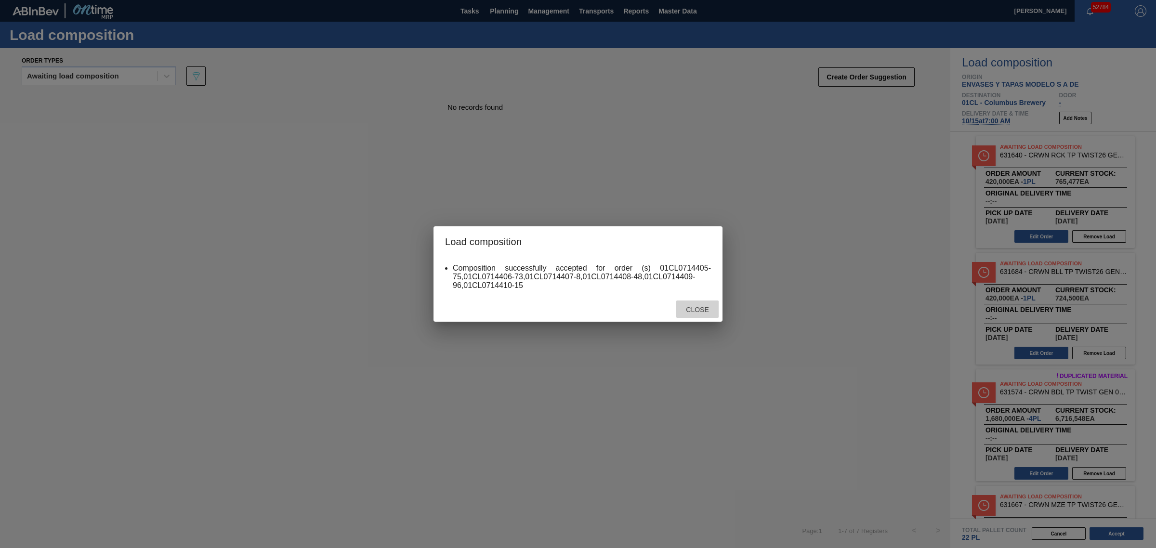
click at [697, 306] on div "Close" at bounding box center [697, 309] width 42 height 18
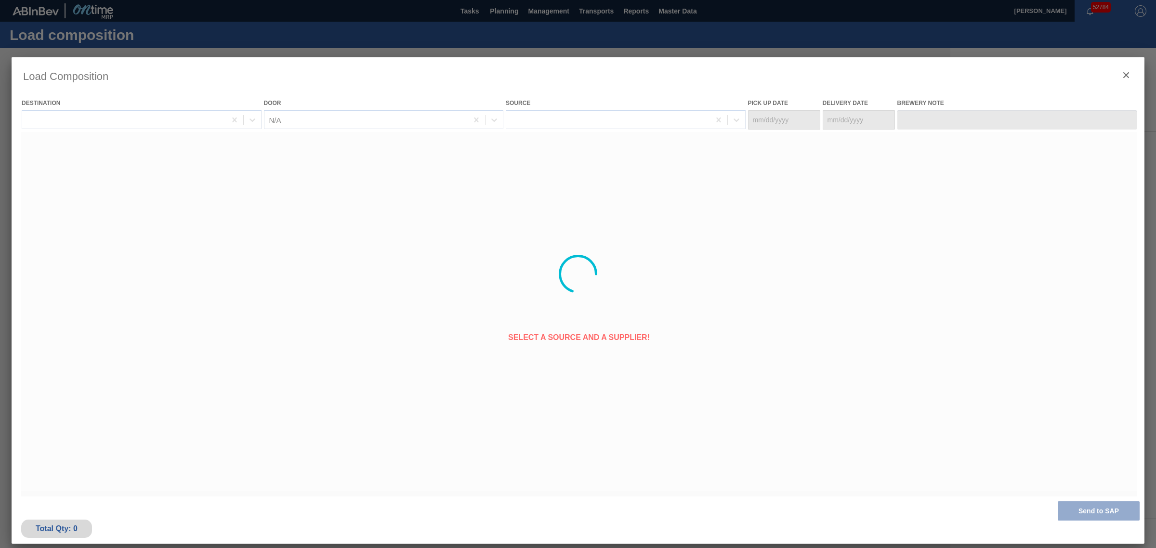
type Date "[DATE]"
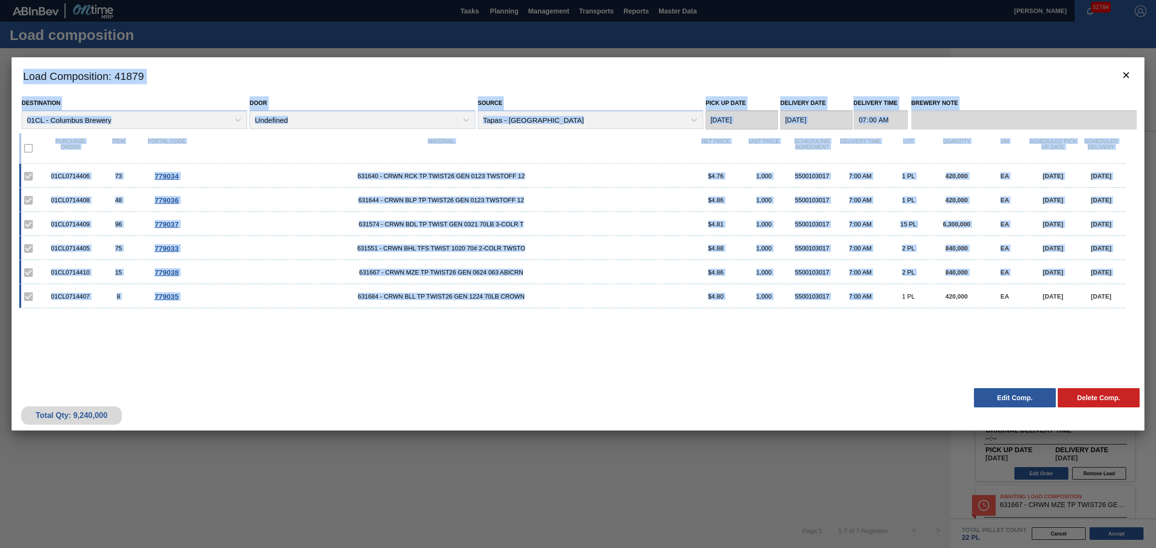
drag, startPoint x: 19, startPoint y: 71, endPoint x: 897, endPoint y: 352, distance: 921.6
click at [897, 352] on div "Load Composition : 41879 Destination 01CL - Columbus Brewery Door Undefined Sou…" at bounding box center [578, 243] width 1133 height 373
click at [825, 348] on div "01CL0714406 73 779034 631640 - CRWN RCK TP TWIST26 GEN 0123 TWSTOFF 12 $4.76 1,…" at bounding box center [575, 268] width 1113 height 208
click at [1006, 88] on h3 "Load Composition : 41879" at bounding box center [578, 75] width 1133 height 37
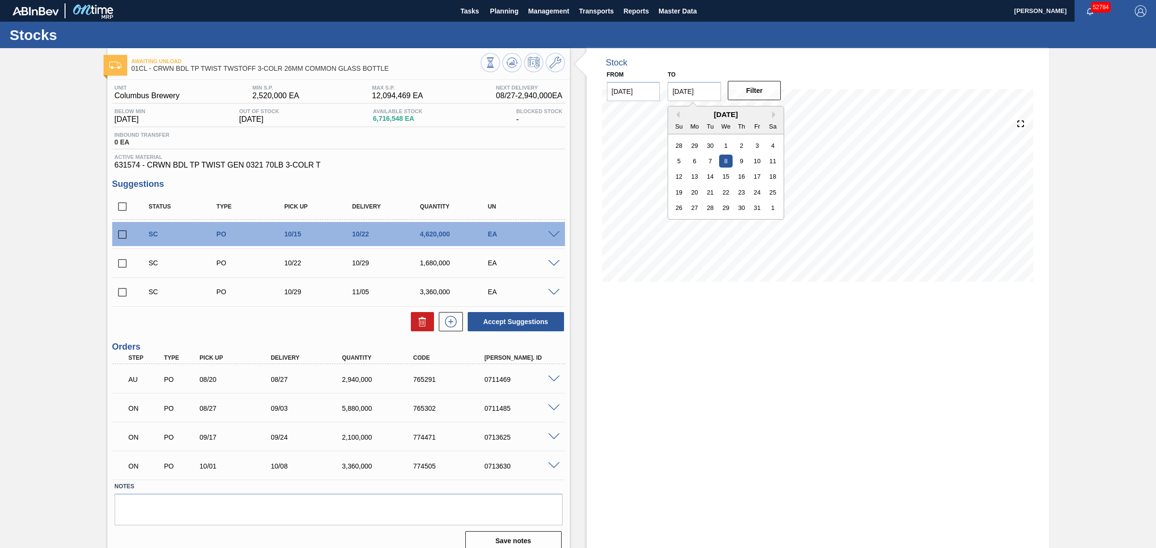
drag, startPoint x: 680, startPoint y: 87, endPoint x: 667, endPoint y: 88, distance: 13.5
click at [667, 88] on input "[DATE]" at bounding box center [693, 91] width 53 height 19
click at [754, 94] on button "Filter" at bounding box center [754, 90] width 53 height 19
drag, startPoint x: 680, startPoint y: 91, endPoint x: 665, endPoint y: 91, distance: 15.9
click at [665, 91] on div "to [DATE] Previous Month Next Month [DATE] Su Mo Tu We Th Fr Sa 28 29 30 1 2 3 …" at bounding box center [694, 84] width 61 height 33
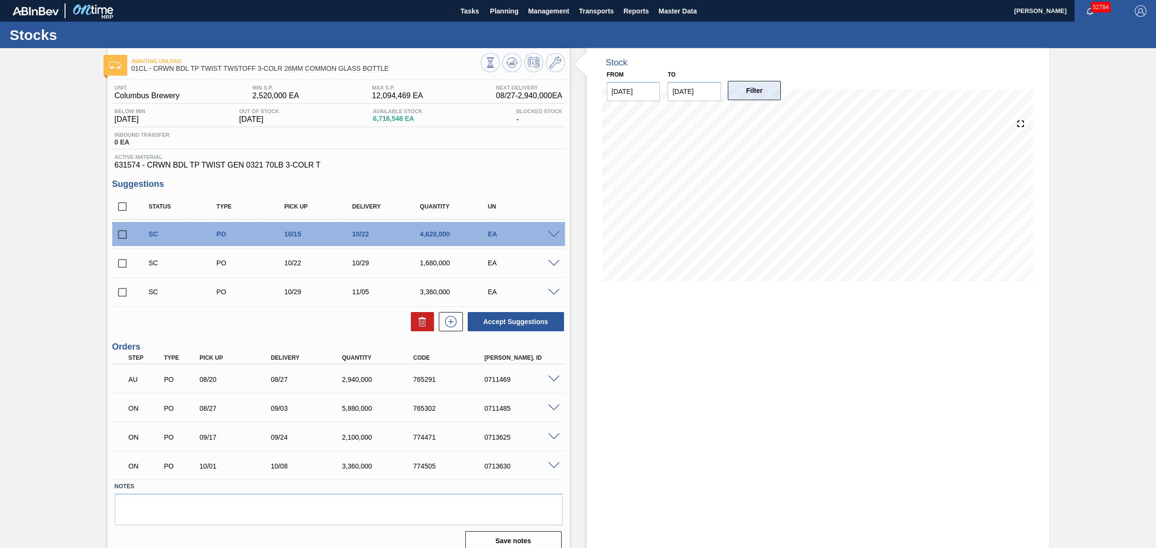
click at [749, 92] on button "Filter" at bounding box center [754, 90] width 53 height 19
click at [757, 83] on button "Filter" at bounding box center [754, 90] width 53 height 19
drag, startPoint x: 680, startPoint y: 90, endPoint x: 655, endPoint y: 87, distance: 24.7
click at [655, 87] on div "From 08/25/2025 to 10/08/2025 Previous Month Next Month October 2025 Su Mo Tu W…" at bounding box center [694, 84] width 193 height 33
type input "[DATE]"
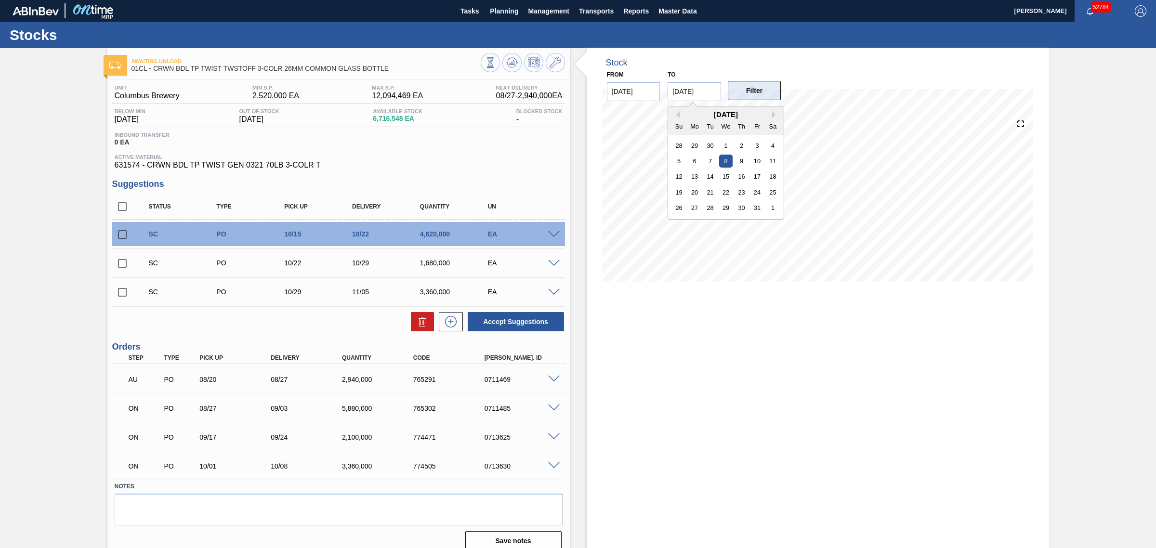
click at [747, 89] on button "Filter" at bounding box center [754, 90] width 53 height 19
click at [550, 64] on icon at bounding box center [555, 63] width 12 height 12
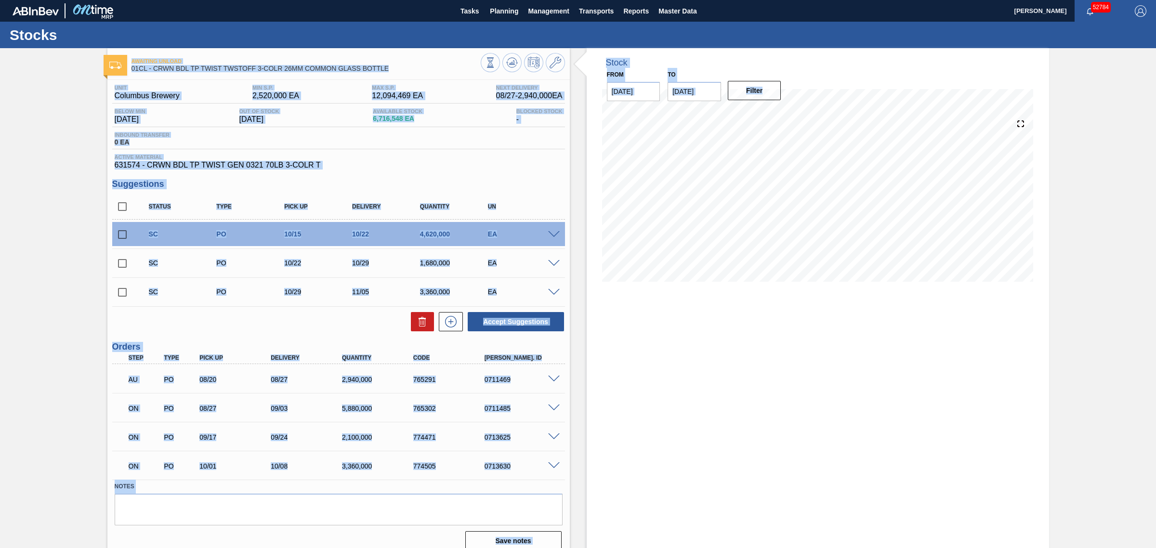
drag, startPoint x: 86, startPoint y: 55, endPoint x: 1084, endPoint y: 413, distance: 1060.5
click at [1084, 413] on div "Awaiting Unload 01CL - CRWN BDL TP TWIST TWSTOFF 3-COLR 26MM COMMON GLASS BOTTL…" at bounding box center [578, 303] width 1156 height 510
drag, startPoint x: 1107, startPoint y: 450, endPoint x: 109, endPoint y: 63, distance: 1070.0
click at [111, 63] on div "Awaiting Unload 01CL - CRWN BDL TP TWIST TWSTOFF 3-COLR 26MM COMMON GLASS BOTTL…" at bounding box center [578, 303] width 1156 height 510
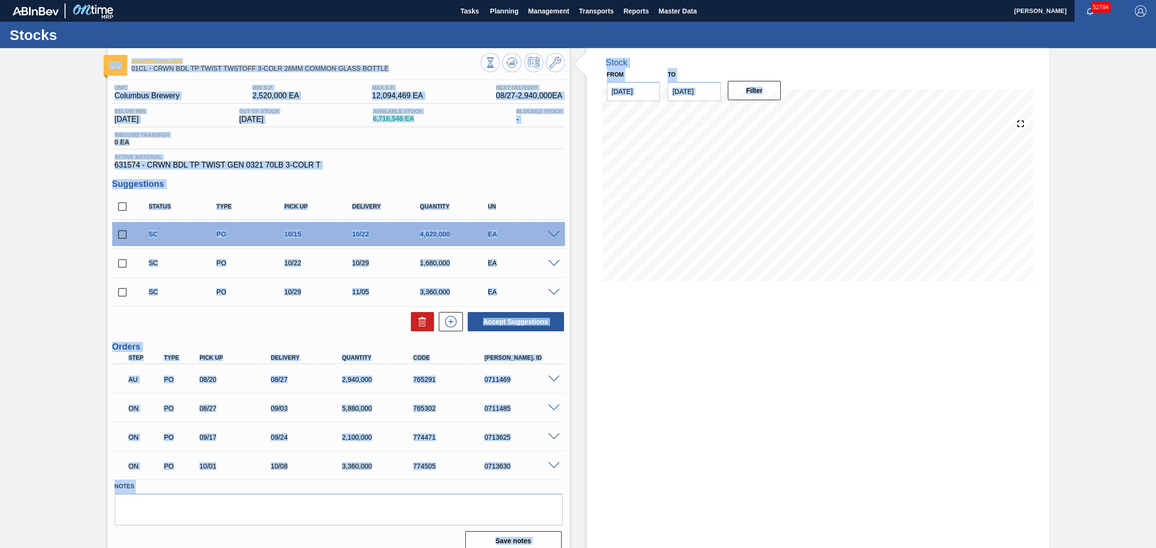
click at [109, 62] on img at bounding box center [115, 65] width 12 height 7
click at [76, 76] on div "Awaiting Unload 01CL - CRWN BDL TP TWIST TWSTOFF 3-COLR 26MM COMMON GLASS BOTTL…" at bounding box center [578, 303] width 1156 height 510
drag, startPoint x: 71, startPoint y: 66, endPoint x: 1022, endPoint y: 386, distance: 1002.8
click at [1022, 386] on div "Awaiting Unload 01CL - CRWN BDL TP TWIST TWSTOFF 3-COLR 26MM COMMON GLASS BOTTL…" at bounding box center [578, 303] width 1156 height 510
click at [1022, 386] on div "Stock From 08/25/2025 to 10/08/2025 Filter 08/25 Stock Projection 6,593,082 SAP…" at bounding box center [818, 303] width 462 height 510
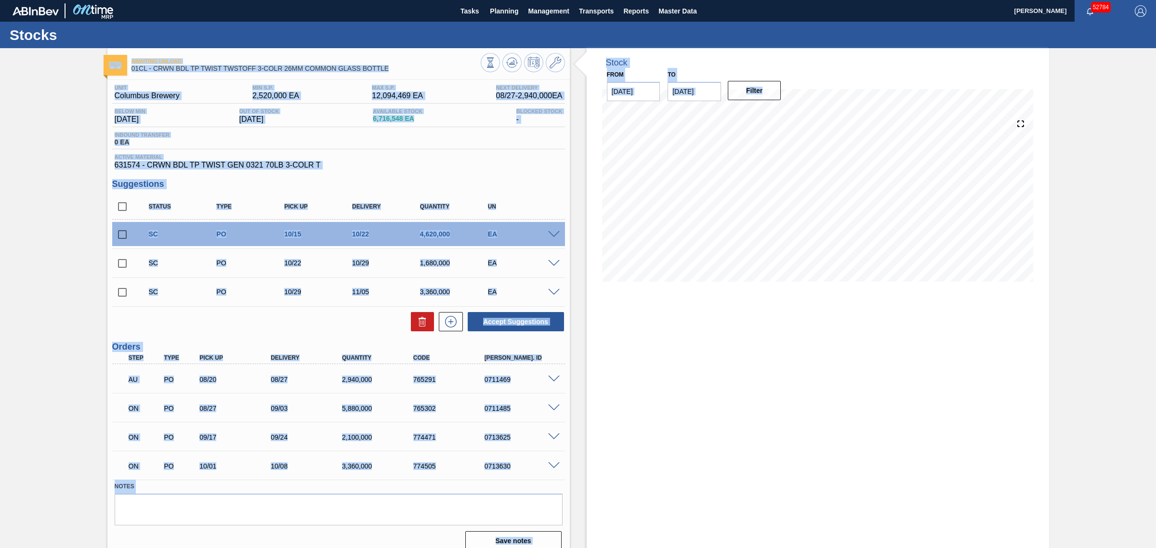
drag, startPoint x: 1058, startPoint y: 410, endPoint x: 95, endPoint y: 41, distance: 1030.9
click at [95, 41] on div "Stocks Awaiting Unload 01CL - CRWN BDL TP TWIST TWSTOFF 3-COLR 26MM COMMON GLAS…" at bounding box center [578, 290] width 1156 height 537
click at [58, 97] on div "Awaiting Unload 01CL - CRWN BDL TP TWIST TWSTOFF 3-COLR 26MM COMMON GLASS BOTTL…" at bounding box center [578, 303] width 1156 height 510
drag, startPoint x: 54, startPoint y: 58, endPoint x: 1027, endPoint y: 433, distance: 1043.0
click at [1027, 433] on div "Awaiting Unload 01CL - CRWN BDL TP TWIST TWSTOFF 3-COLR 26MM COMMON GLASS BOTTL…" at bounding box center [578, 303] width 1156 height 510
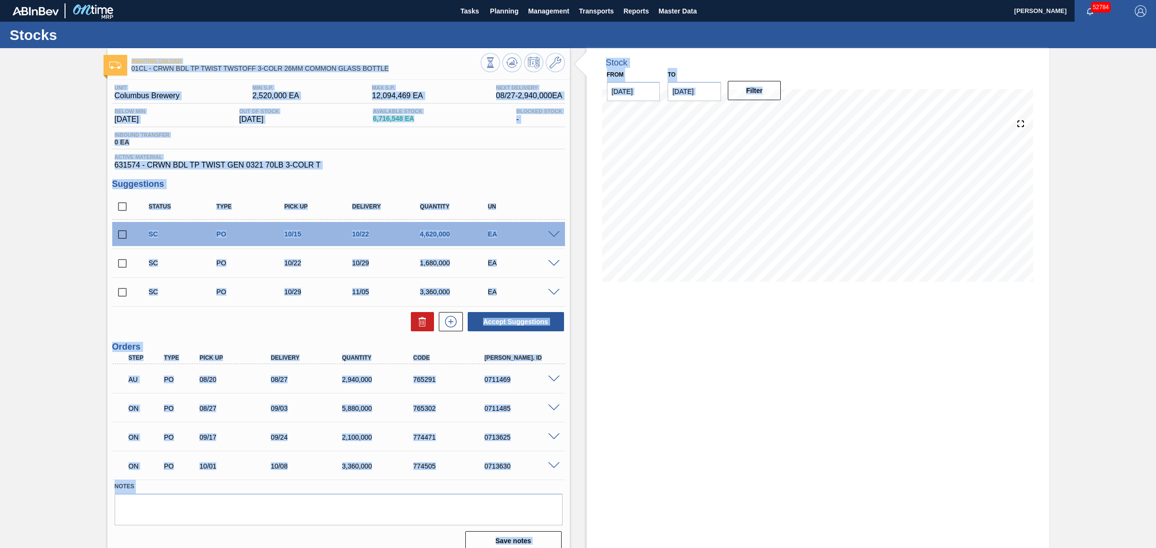
click at [1027, 433] on div "Stock From 08/25/2025 to 10/08/2025 Filter 08/25 Stock Projection 6,593,082 SAP…" at bounding box center [818, 303] width 462 height 510
drag, startPoint x: 1051, startPoint y: 458, endPoint x: 105, endPoint y: 52, distance: 1029.9
click at [105, 52] on div "Awaiting Unload 01CL - CRWN BDL TP TWIST TWSTOFF 3-COLR 26MM COMMON GLASS BOTTL…" at bounding box center [578, 303] width 1156 height 510
click at [94, 92] on div "Awaiting Unload 01CL - CRWN BDL TP TWIST TWSTOFF 3-COLR 26MM COMMON GLASS BOTTL…" at bounding box center [578, 303] width 1156 height 510
drag, startPoint x: 85, startPoint y: 66, endPoint x: 1005, endPoint y: 377, distance: 970.8
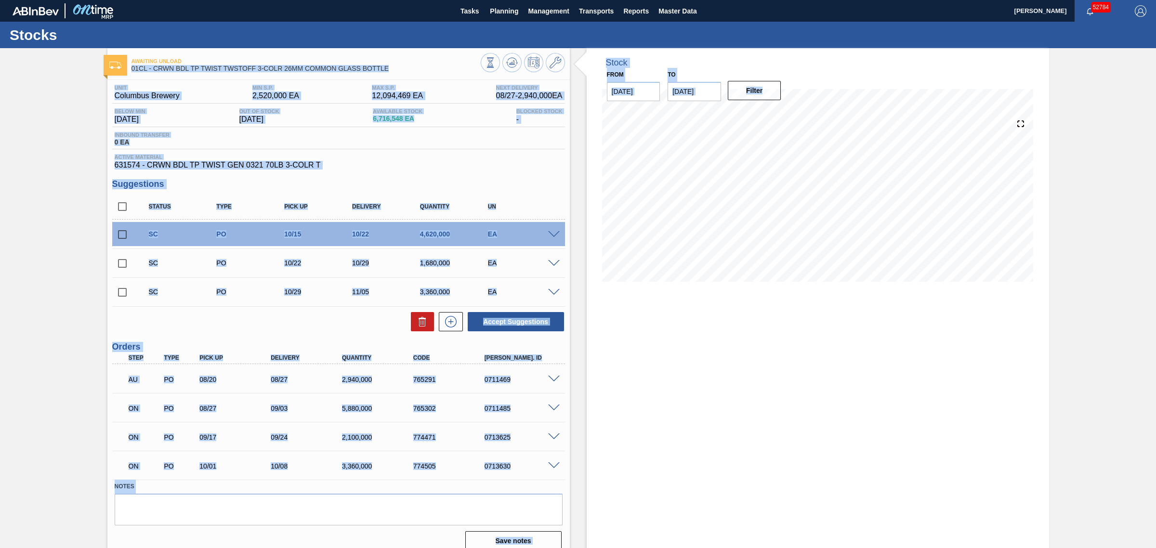
click at [999, 376] on div "Awaiting Unload 01CL - CRWN BDL TP TWIST TWSTOFF 3-COLR 26MM COMMON GLASS BOTTL…" at bounding box center [578, 303] width 1156 height 510
click at [1028, 382] on div "Stock From 08/25/2025 to 10/08/2025 Filter 08/25 Stock Projection 6,593,082 SAP…" at bounding box center [818, 303] width 462 height 510
drag, startPoint x: 1063, startPoint y: 422, endPoint x: 122, endPoint y: 46, distance: 1014.0
click at [122, 46] on div "Stocks Awaiting Unload 01CL - CRWN BDL TP TWIST TWSTOFF 3-COLR 26MM COMMON GLAS…" at bounding box center [578, 290] width 1156 height 537
click at [114, 69] on div at bounding box center [116, 65] width 24 height 21
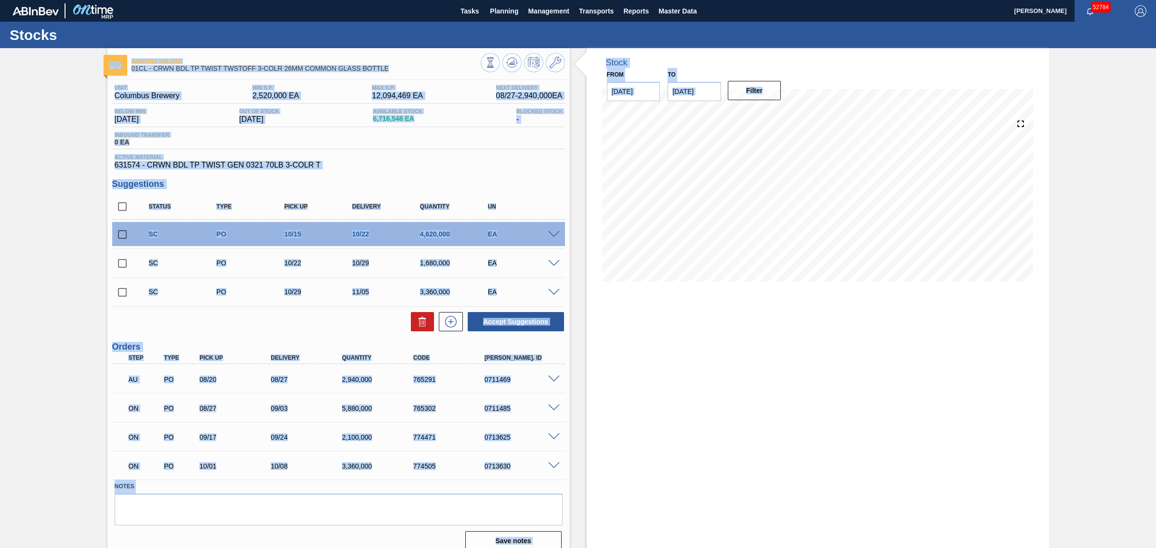
drag, startPoint x: 537, startPoint y: 254, endPoint x: 975, endPoint y: 431, distance: 472.5
click at [969, 430] on div "Awaiting Unload 01CL - CRWN BDL TP TWIST TWSTOFF 3-COLR 26MM COMMON GLASS BOTTL…" at bounding box center [578, 303] width 1156 height 510
click at [1033, 425] on div "Stock From 08/25/2025 to 10/08/2025 Filter 08/25 Stock Projection 6,593,082 SAP…" at bounding box center [818, 303] width 462 height 510
drag, startPoint x: 1045, startPoint y: 440, endPoint x: 116, endPoint y: 59, distance: 1003.8
click at [131, 66] on div "Awaiting Unload 01CL - CRWN BDL TP TWIST TWSTOFF 3-COLR 26MM COMMON GLASS BOTTL…" at bounding box center [578, 303] width 1156 height 510
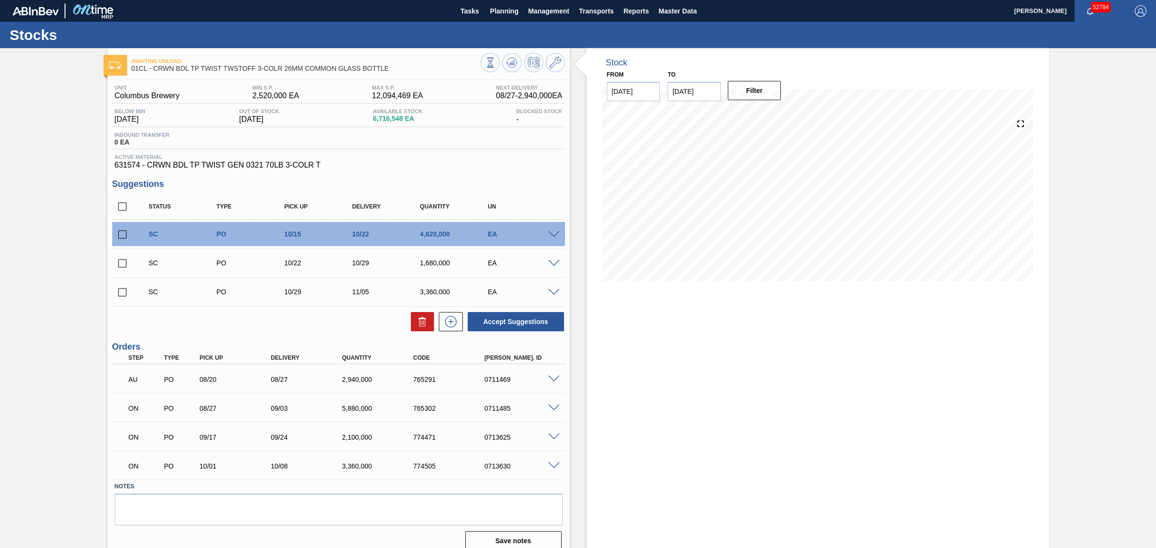
click at [100, 53] on div "Awaiting Unload 01CL - CRWN BDL TP TWIST TWSTOFF 3-COLR 26MM COMMON GLASS BOTTL…" at bounding box center [578, 303] width 1156 height 510
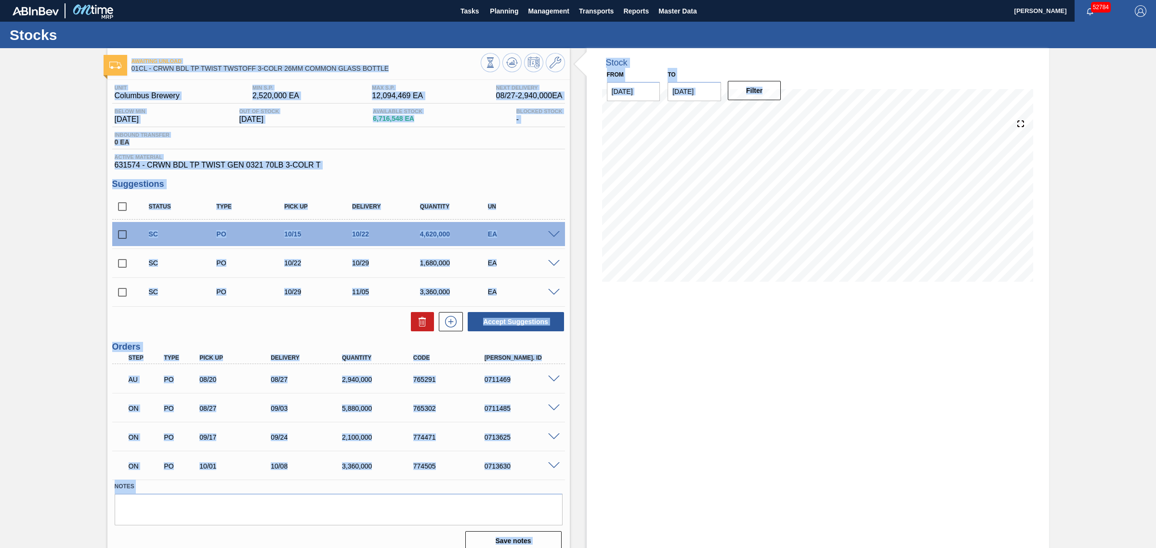
drag, startPoint x: 561, startPoint y: 251, endPoint x: 976, endPoint y: 419, distance: 448.0
click at [968, 419] on div "Awaiting Unload 01CL - CRWN BDL TP TWIST TWSTOFF 3-COLR 26MM COMMON GLASS BOTTL…" at bounding box center [578, 303] width 1156 height 510
click at [980, 418] on div "Stock From 08/25/2025 to 10/08/2025 Filter 08/25 Stock Projection 6,593,082 SAP…" at bounding box center [818, 303] width 462 height 510
drag, startPoint x: 1001, startPoint y: 422, endPoint x: 155, endPoint y: 76, distance: 914.2
click at [167, 79] on div "Awaiting Unload 01CL - CRWN BDL TP TWIST TWSTOFF 3-COLR 26MM COMMON GLASS BOTTL…" at bounding box center [578, 303] width 1156 height 510
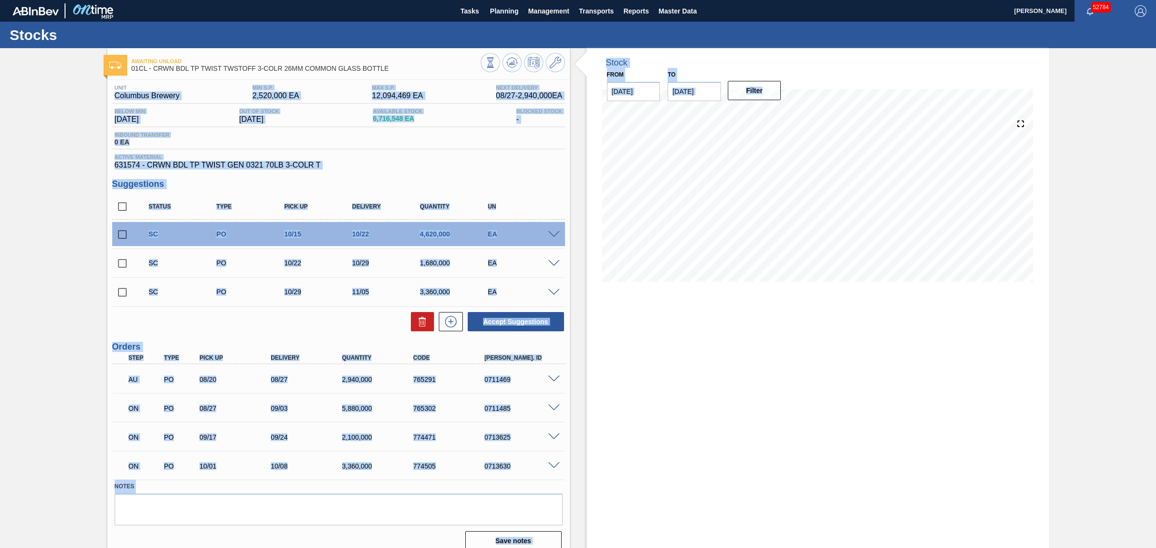
click at [92, 106] on div "Awaiting Unload 01CL - CRWN BDL TP TWIST TWSTOFF 3-COLR 26MM COMMON GLASS BOTTL…" at bounding box center [578, 303] width 1156 height 510
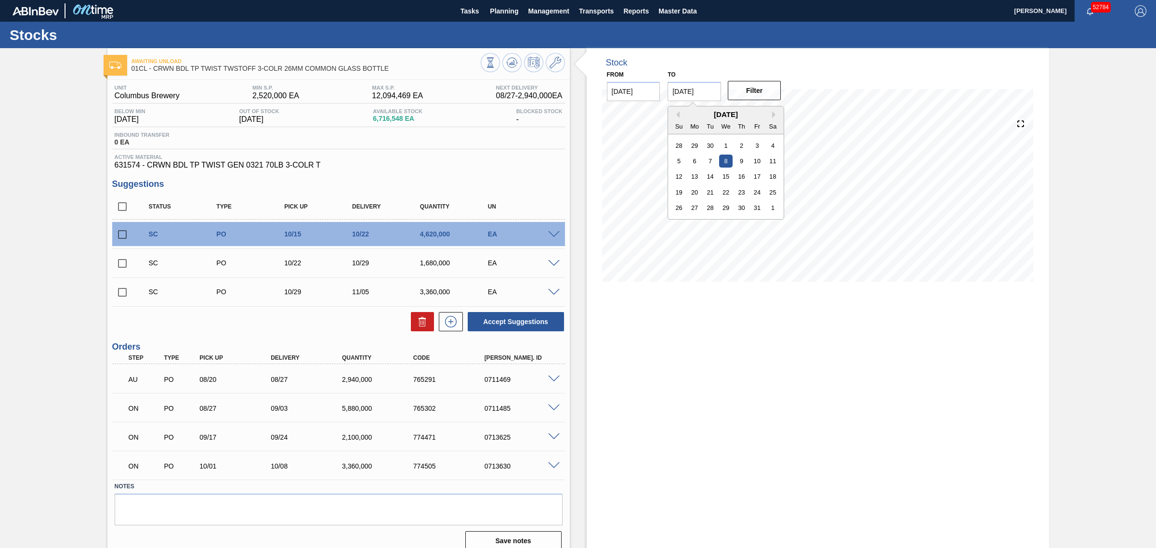
drag, startPoint x: 679, startPoint y: 91, endPoint x: 663, endPoint y: 86, distance: 17.5
click at [664, 86] on div "to 10/08/2025 Previous Month Next Month October 2025 Su Mo Tu We Th Fr Sa 28 29…" at bounding box center [694, 84] width 61 height 33
click at [712, 91] on input "12/08/2025" at bounding box center [693, 91] width 53 height 19
type input "12/08/2025"
click at [746, 86] on button "Filter" at bounding box center [754, 90] width 53 height 19
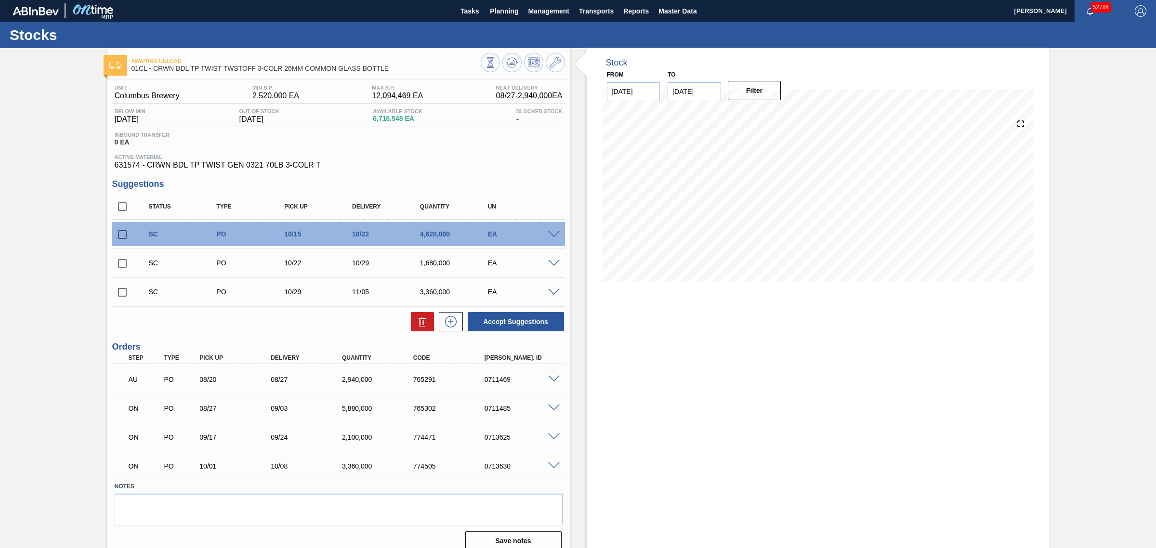
click at [552, 468] on span at bounding box center [554, 465] width 12 height 7
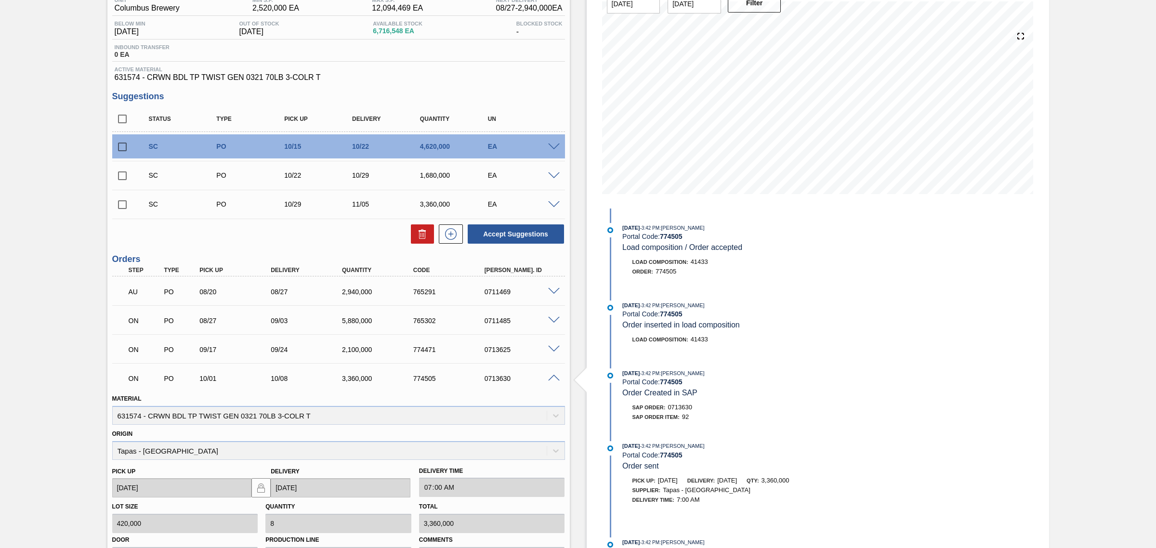
scroll to position [181, 0]
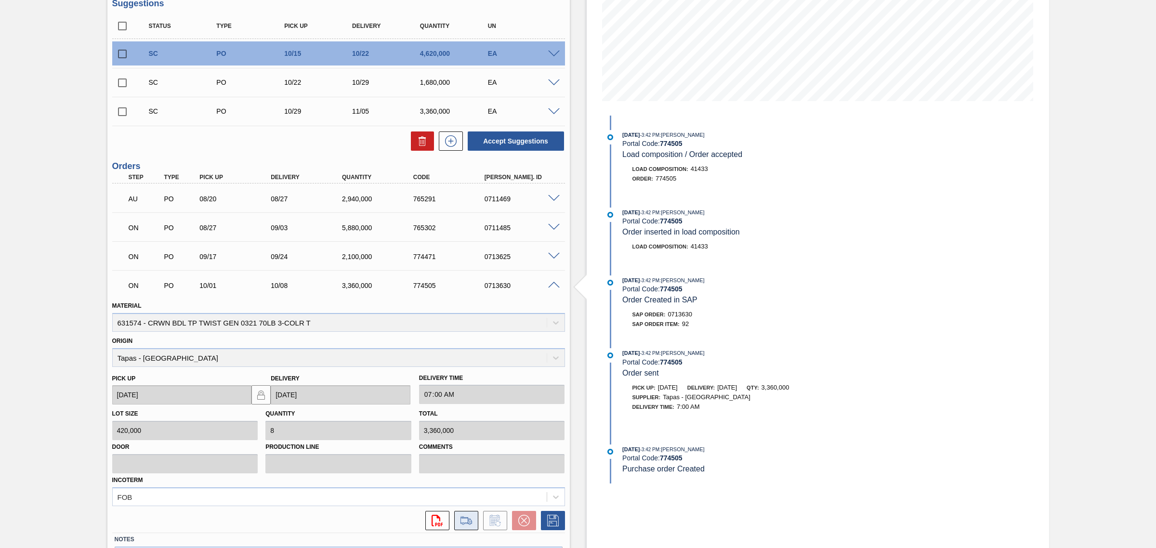
click at [466, 516] on icon at bounding box center [465, 521] width 15 height 12
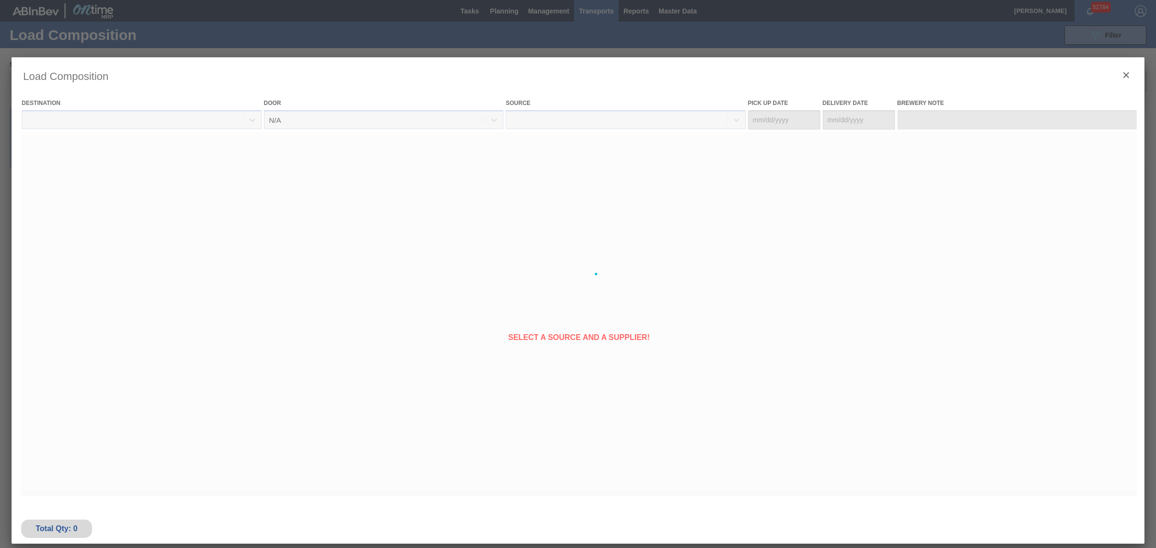
type Date "10/01/2025"
type Date "[DATE]"
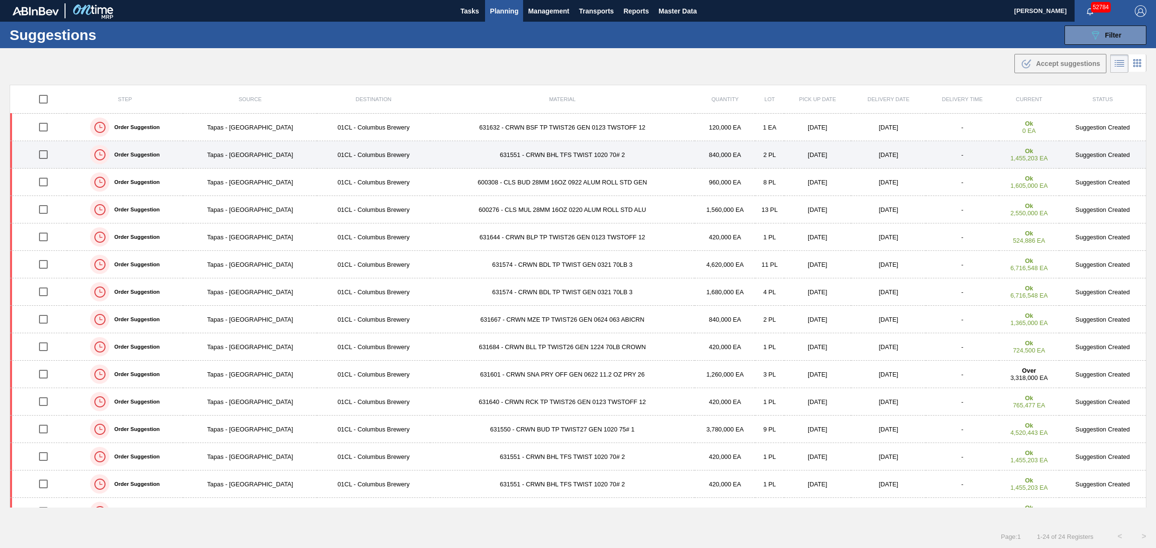
click at [44, 152] on input "checkbox" at bounding box center [43, 154] width 20 height 20
checkbox input "true"
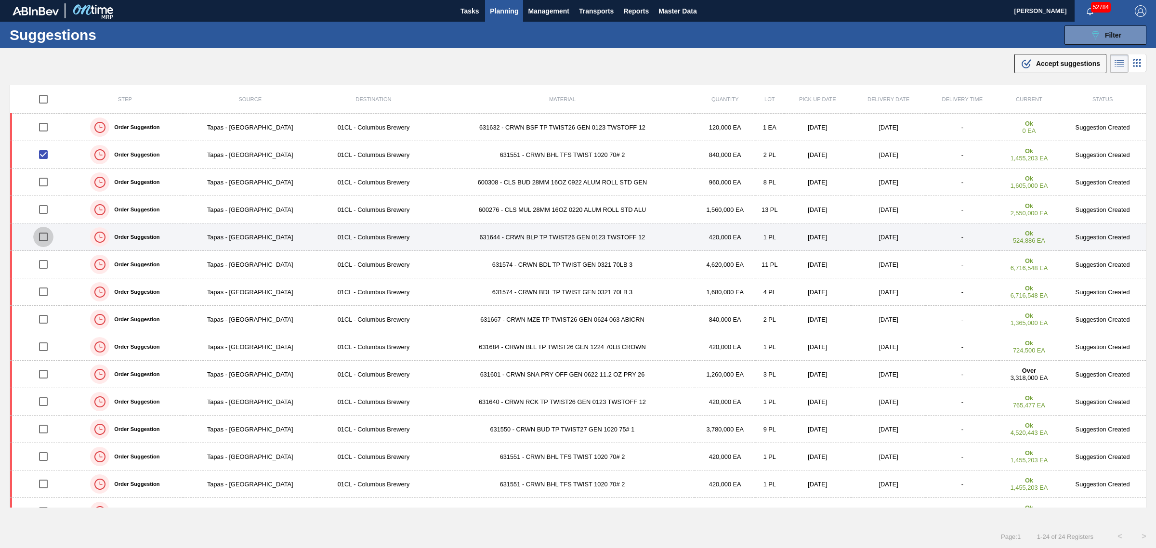
click at [42, 237] on input "checkbox" at bounding box center [43, 237] width 20 height 20
checkbox input "true"
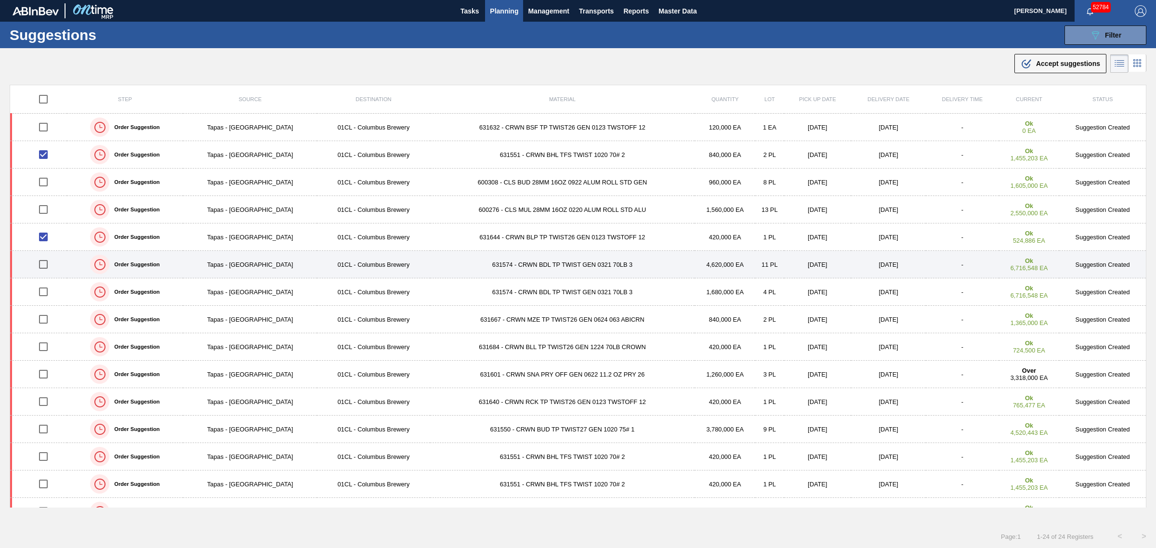
click at [43, 265] on input "checkbox" at bounding box center [43, 264] width 20 height 20
checkbox input "true"
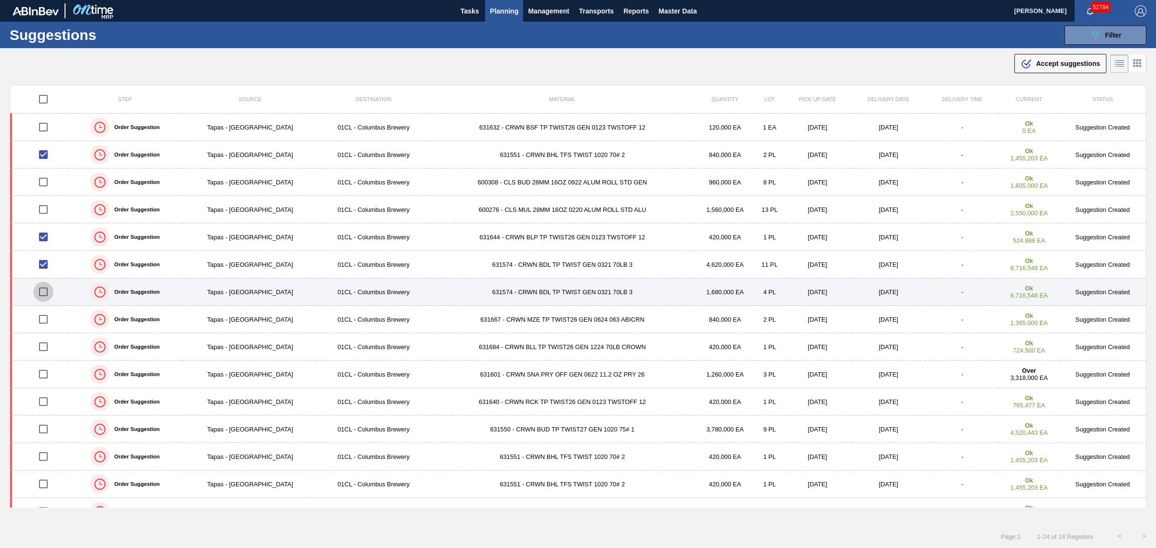
click at [44, 290] on input "checkbox" at bounding box center [43, 292] width 20 height 20
checkbox input "true"
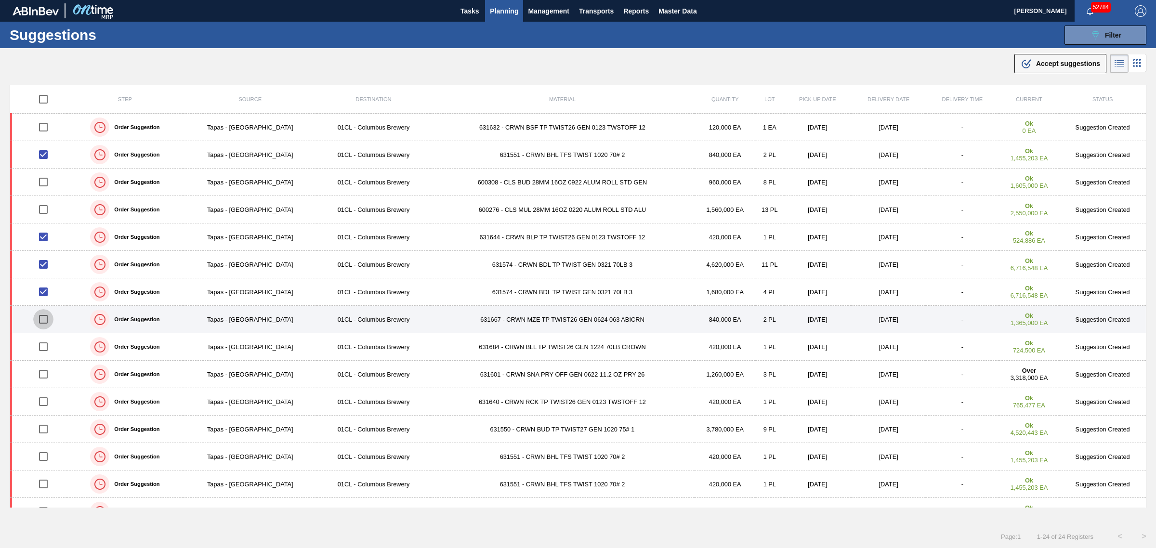
click at [42, 318] on input "checkbox" at bounding box center [43, 319] width 20 height 20
checkbox input "true"
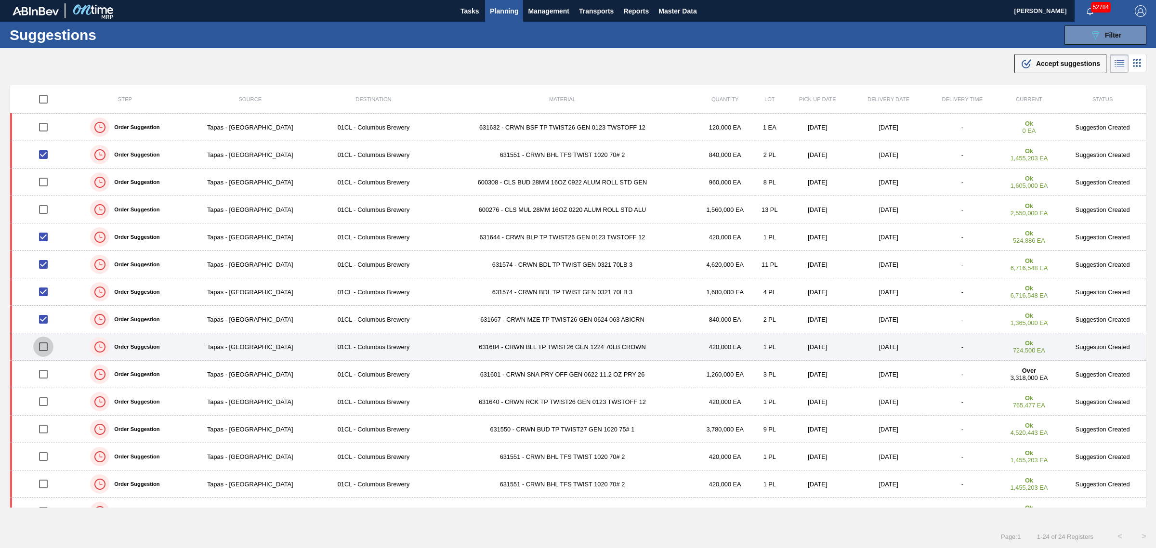
drag, startPoint x: 47, startPoint y: 346, endPoint x: 46, endPoint y: 382, distance: 36.1
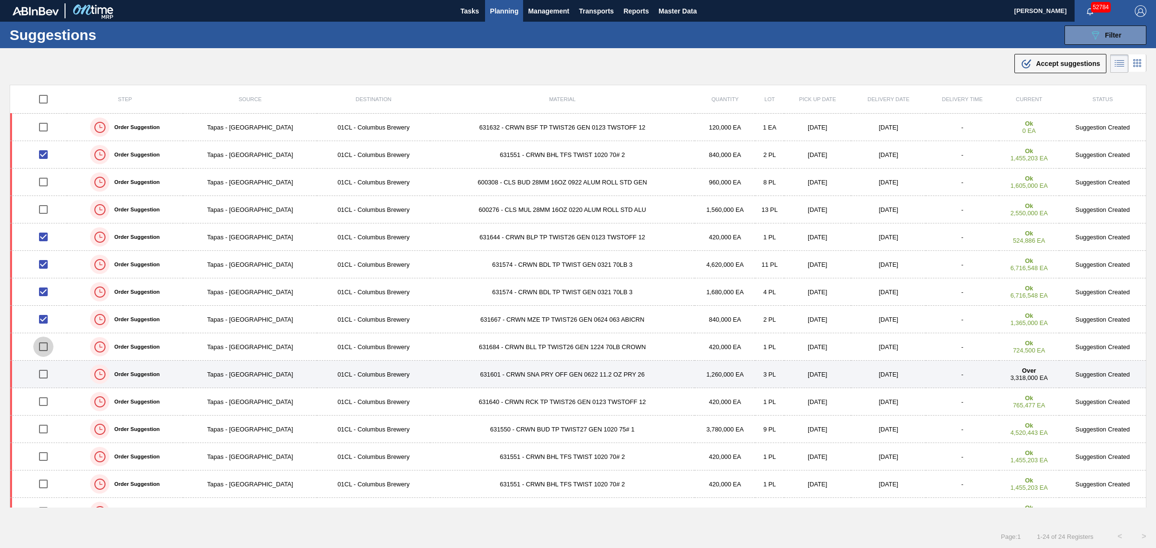
click at [47, 347] on input "checkbox" at bounding box center [43, 347] width 20 height 20
checkbox input "true"
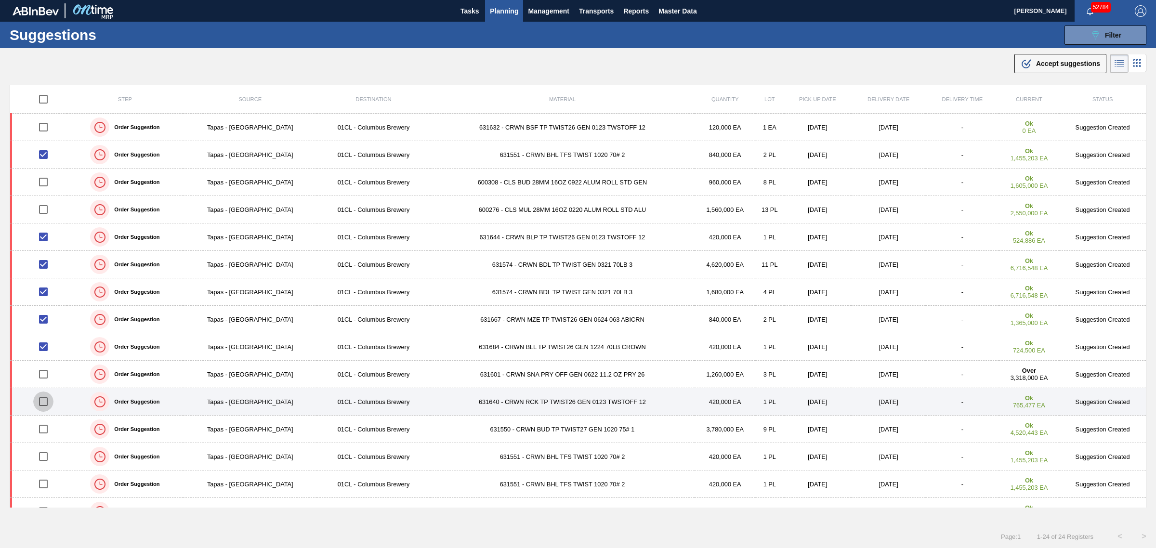
click at [48, 398] on input "checkbox" at bounding box center [43, 402] width 20 height 20
checkbox input "true"
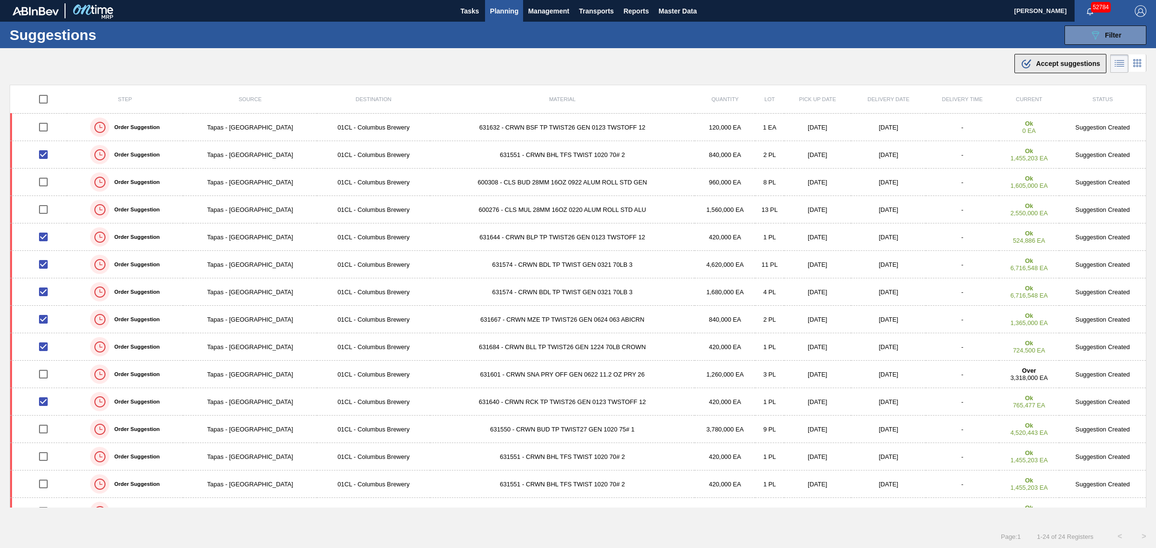
click at [1041, 60] on span "Accept suggestions" at bounding box center [1068, 64] width 64 height 8
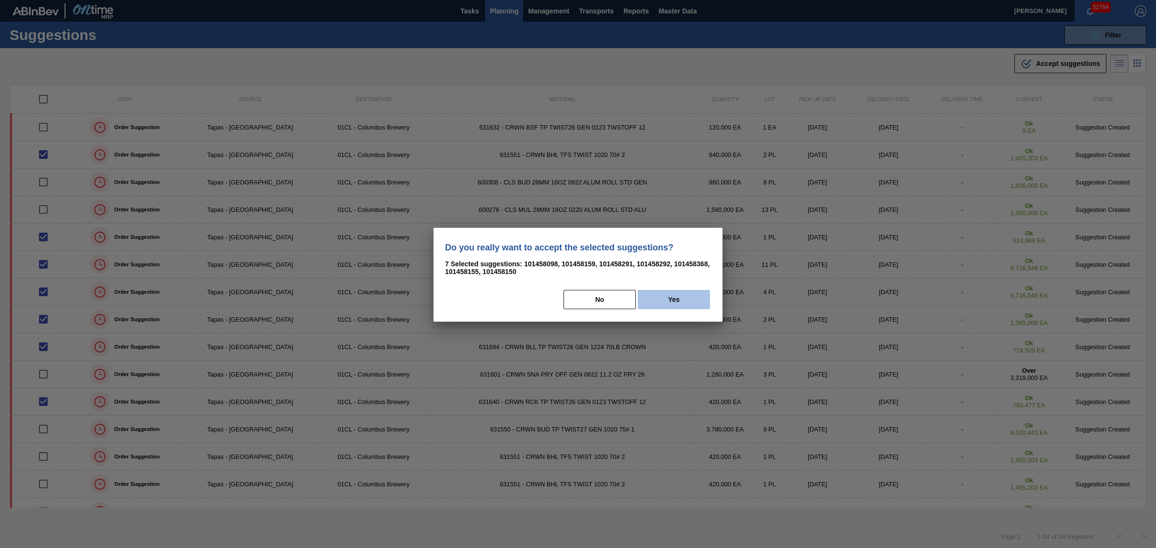
click at [662, 299] on button "Yes" at bounding box center [674, 299] width 72 height 19
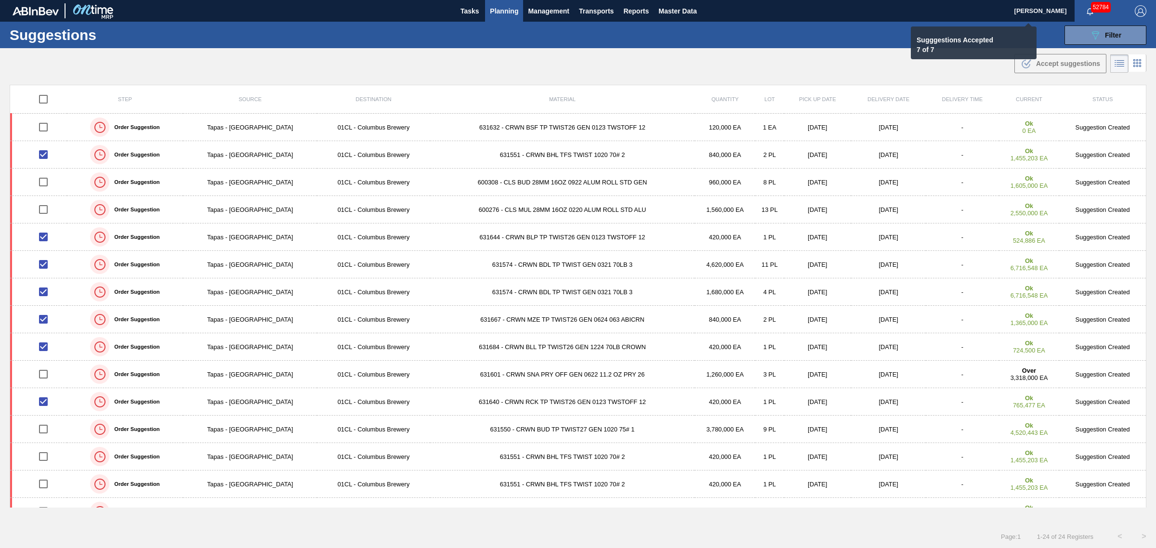
checkbox input "false"
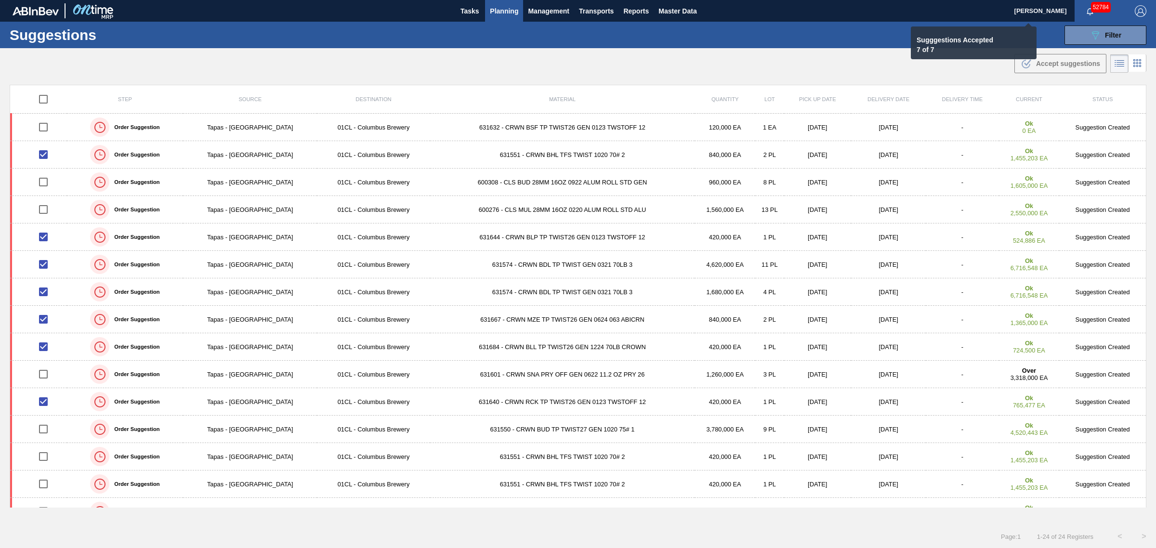
checkbox input "false"
